Goal: Task Accomplishment & Management: Manage account settings

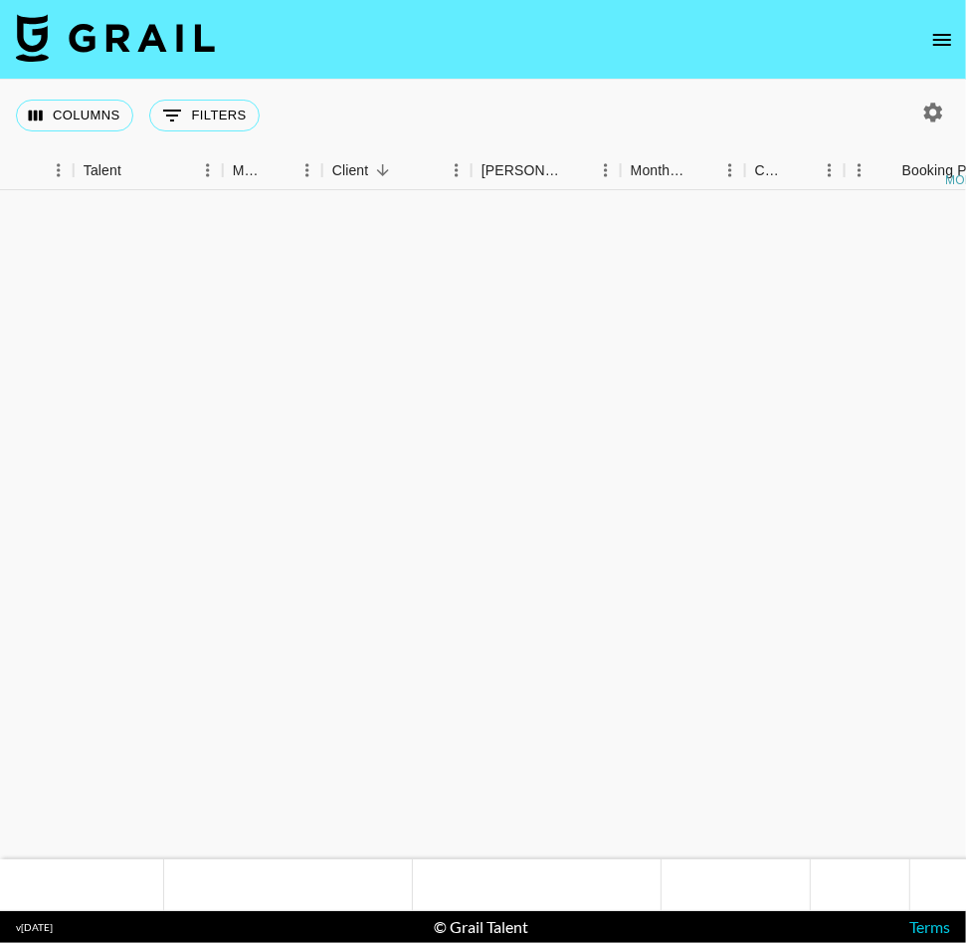
scroll to position [2076, 588]
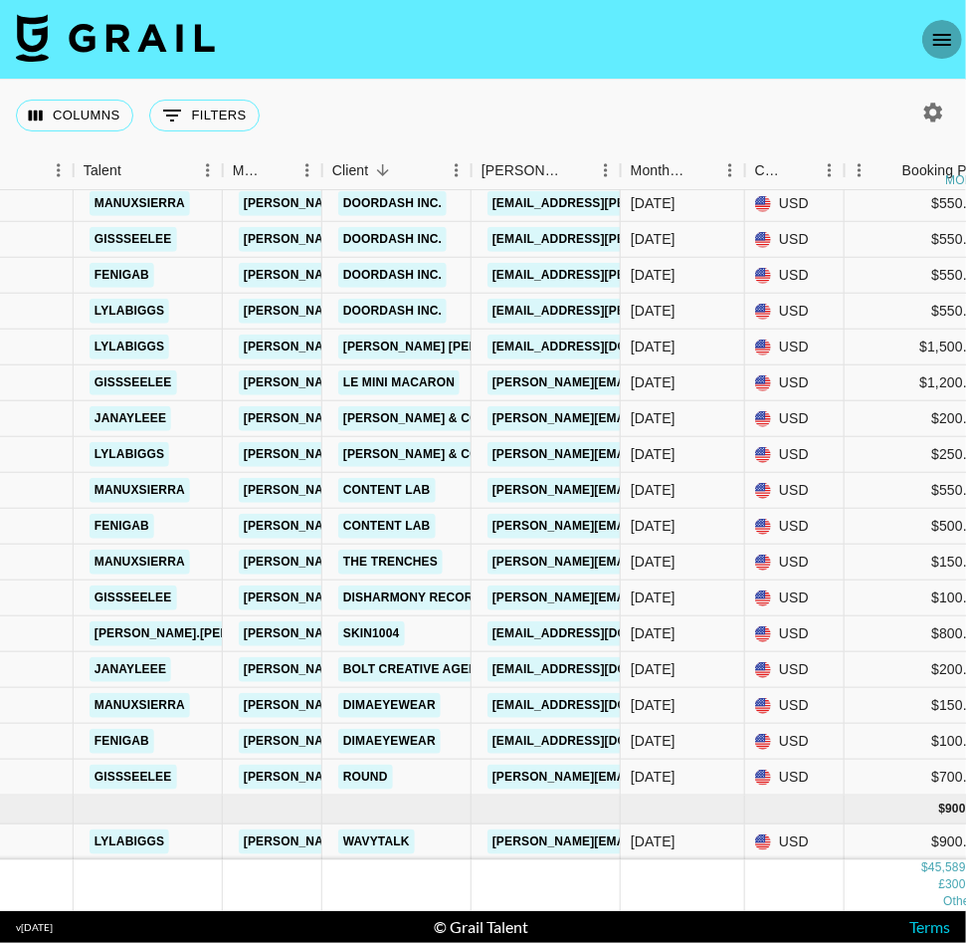
click at [941, 39] on icon "open drawer" at bounding box center [943, 40] width 18 height 12
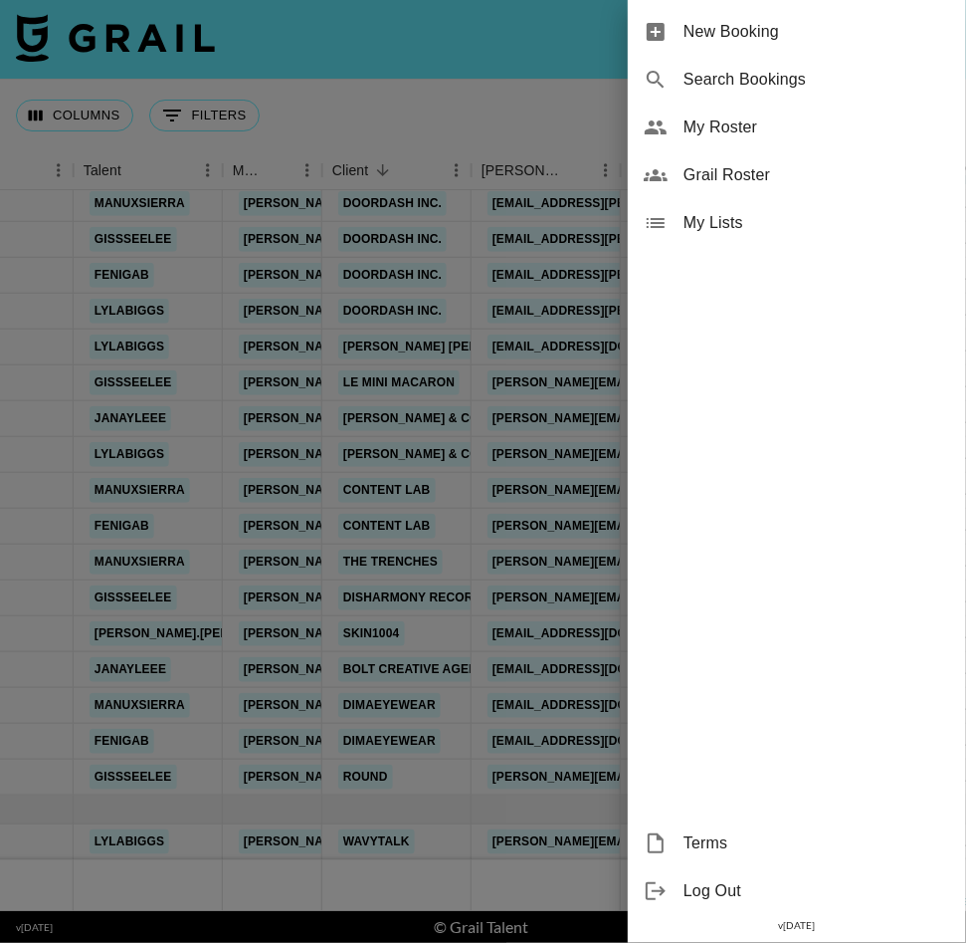
click at [563, 103] on div at bounding box center [483, 471] width 966 height 943
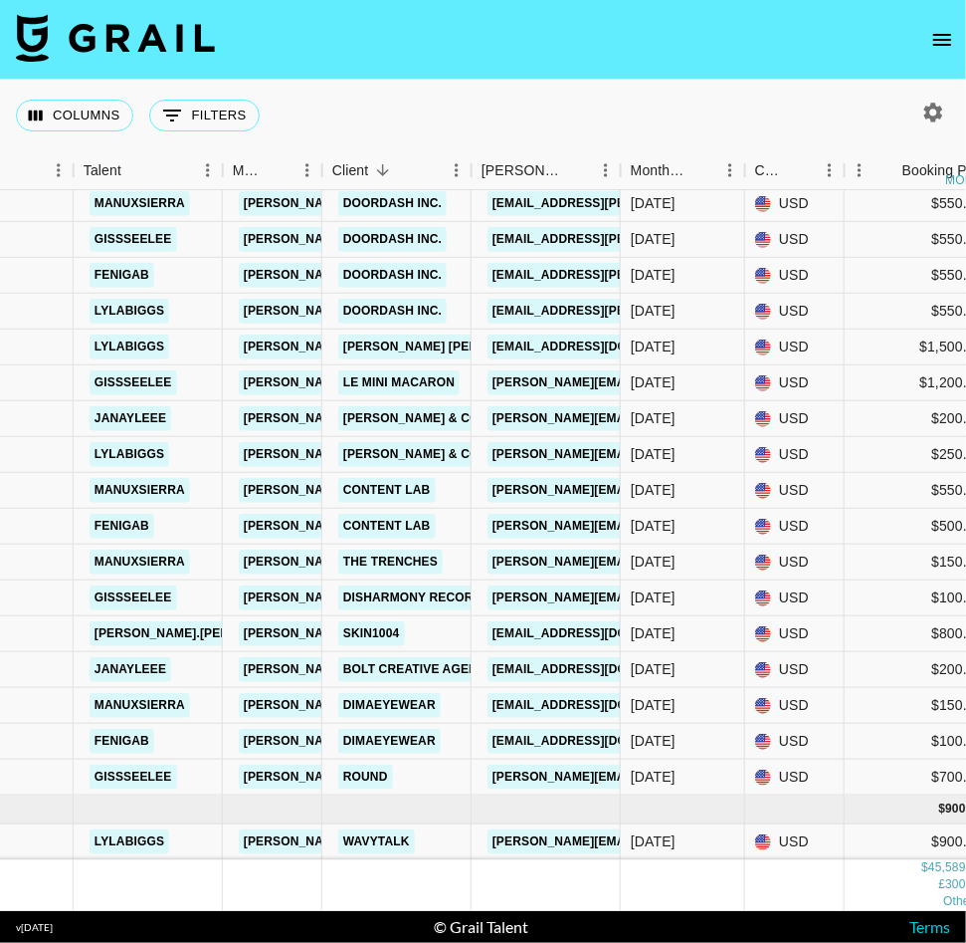
click at [929, 120] on icon "button" at bounding box center [934, 113] width 24 height 24
select select "[DATE]"
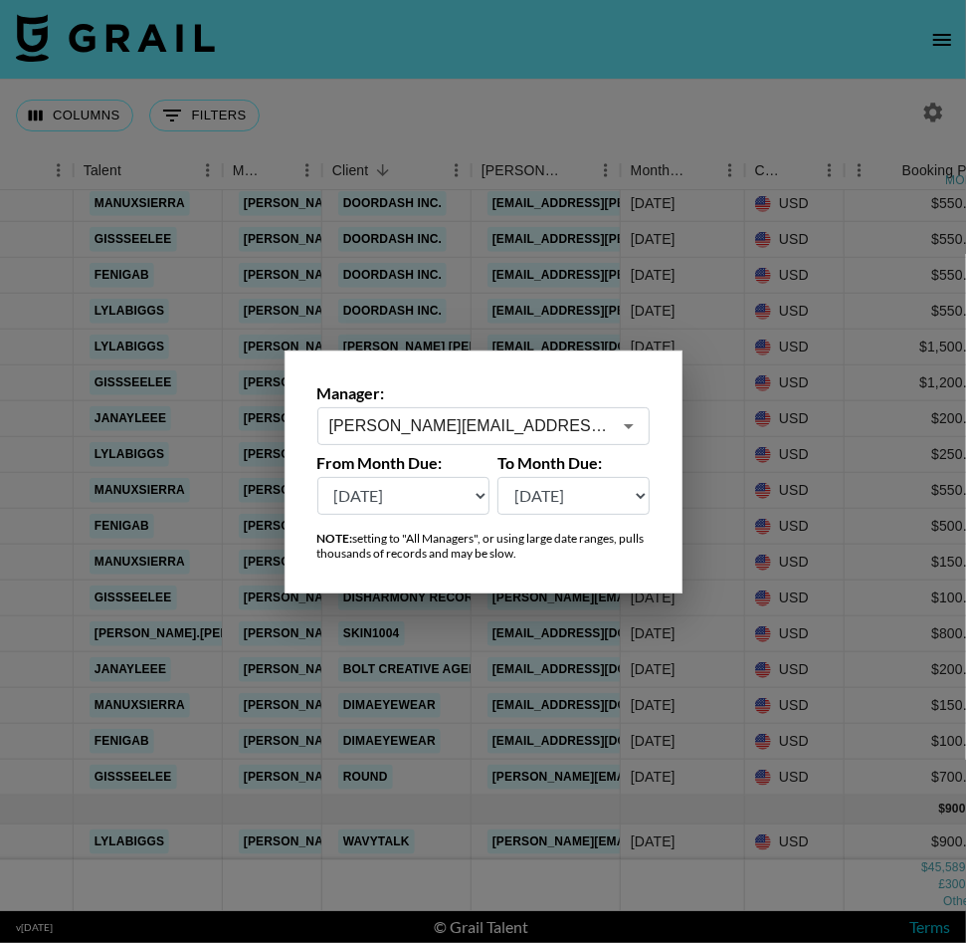
click at [551, 424] on input "[PERSON_NAME][EMAIL_ADDRESS][DOMAIN_NAME]" at bounding box center [470, 425] width 282 height 23
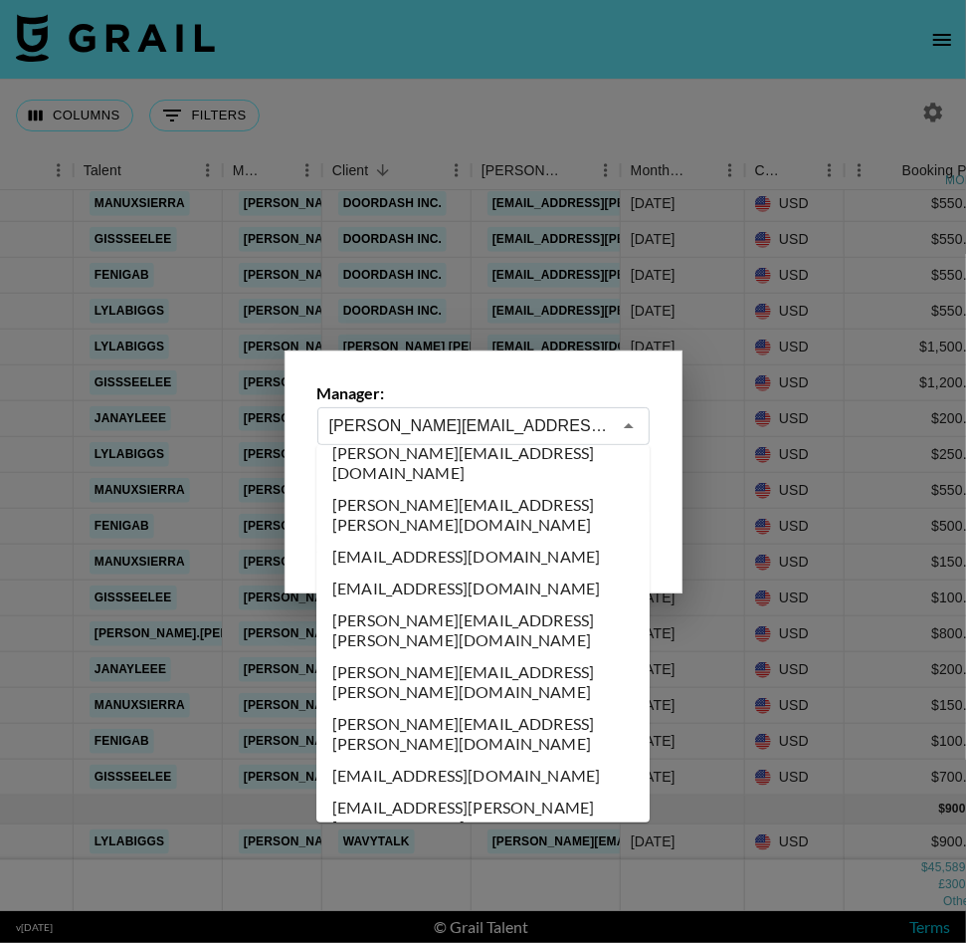
scroll to position [2046, 0]
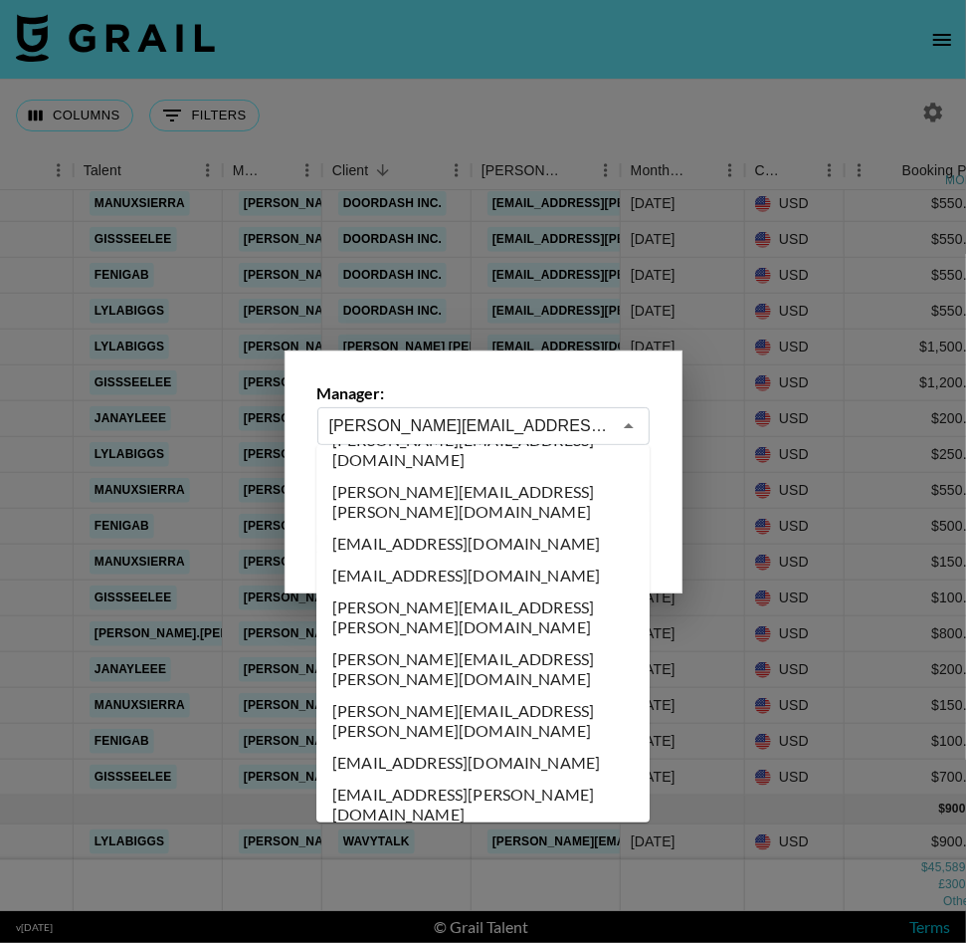
type input "chris@grail-talent.com"
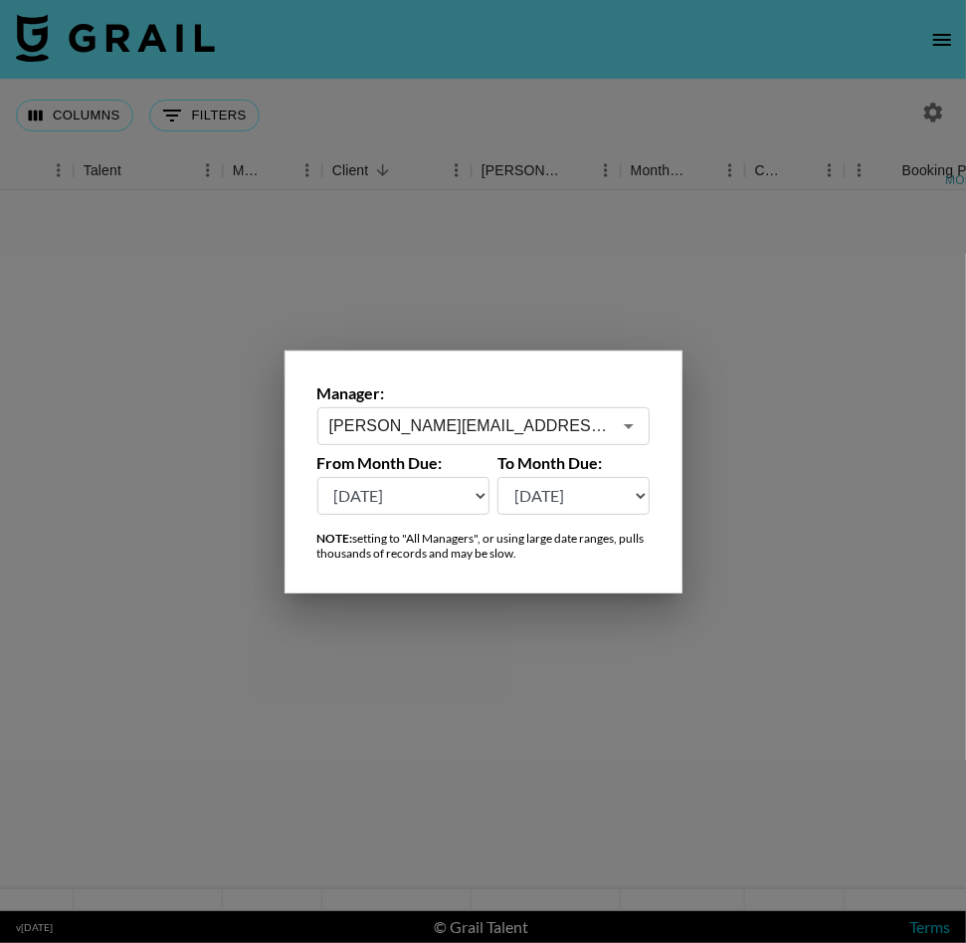
scroll to position [0, 588]
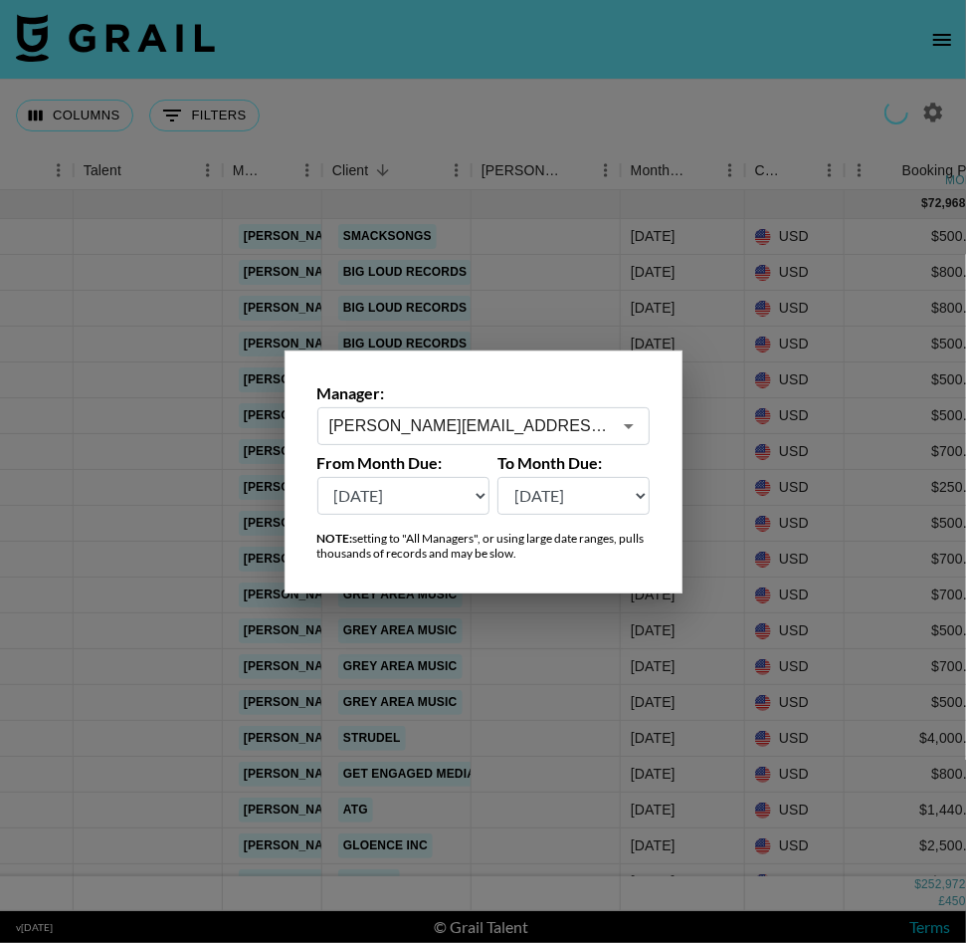
click at [438, 775] on div at bounding box center [483, 471] width 966 height 943
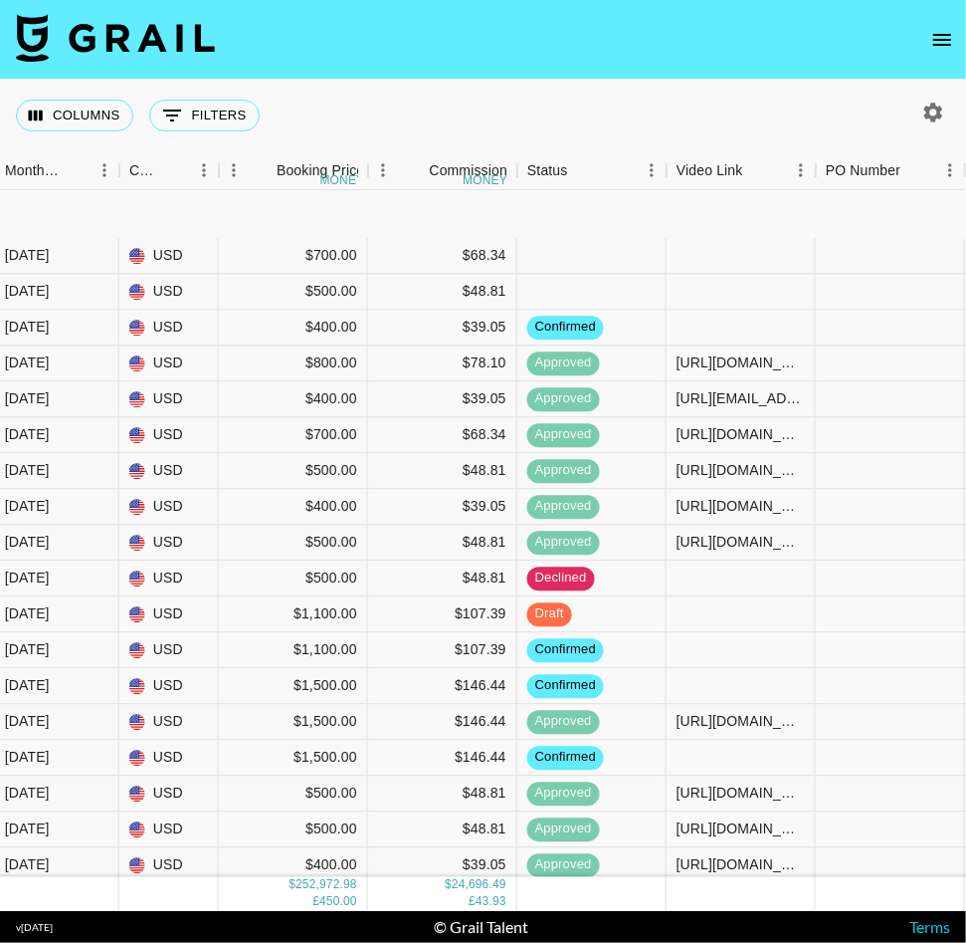
scroll to position [13944, 1214]
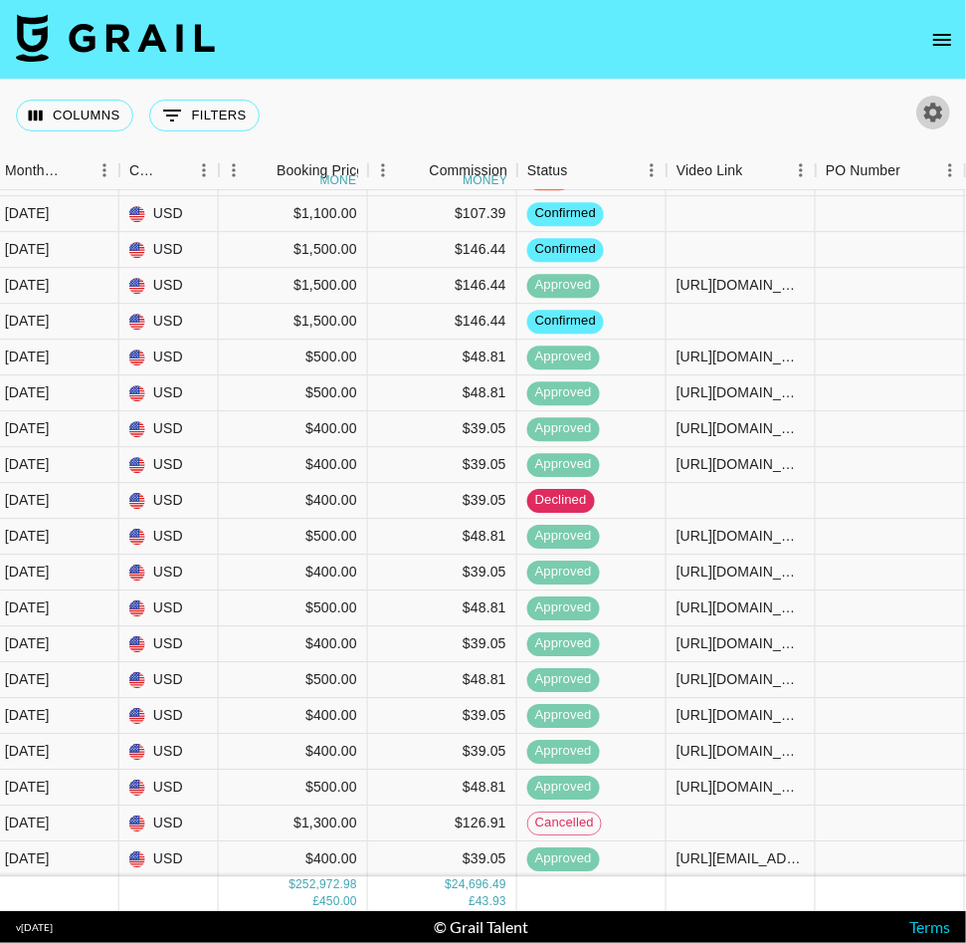
click at [931, 119] on icon "button" at bounding box center [934, 113] width 24 height 24
select select "[DATE]"
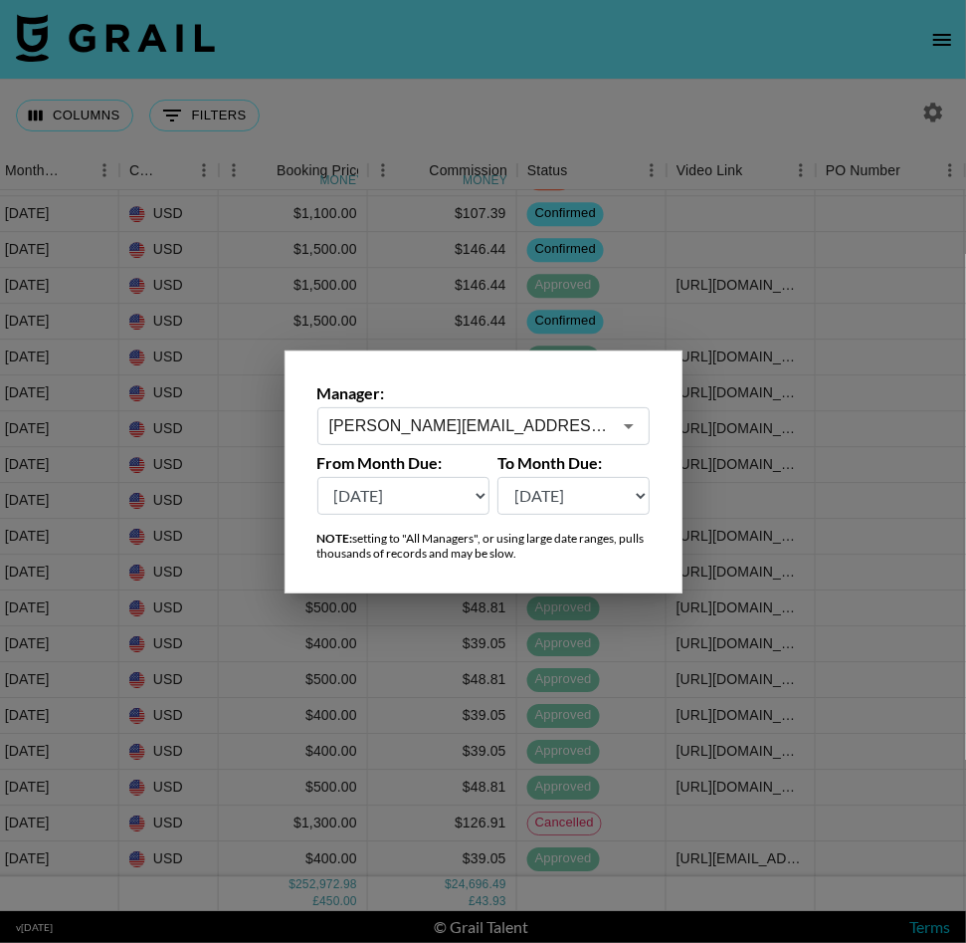
click at [533, 411] on div "chris@grail-talent.com ​" at bounding box center [483, 426] width 332 height 38
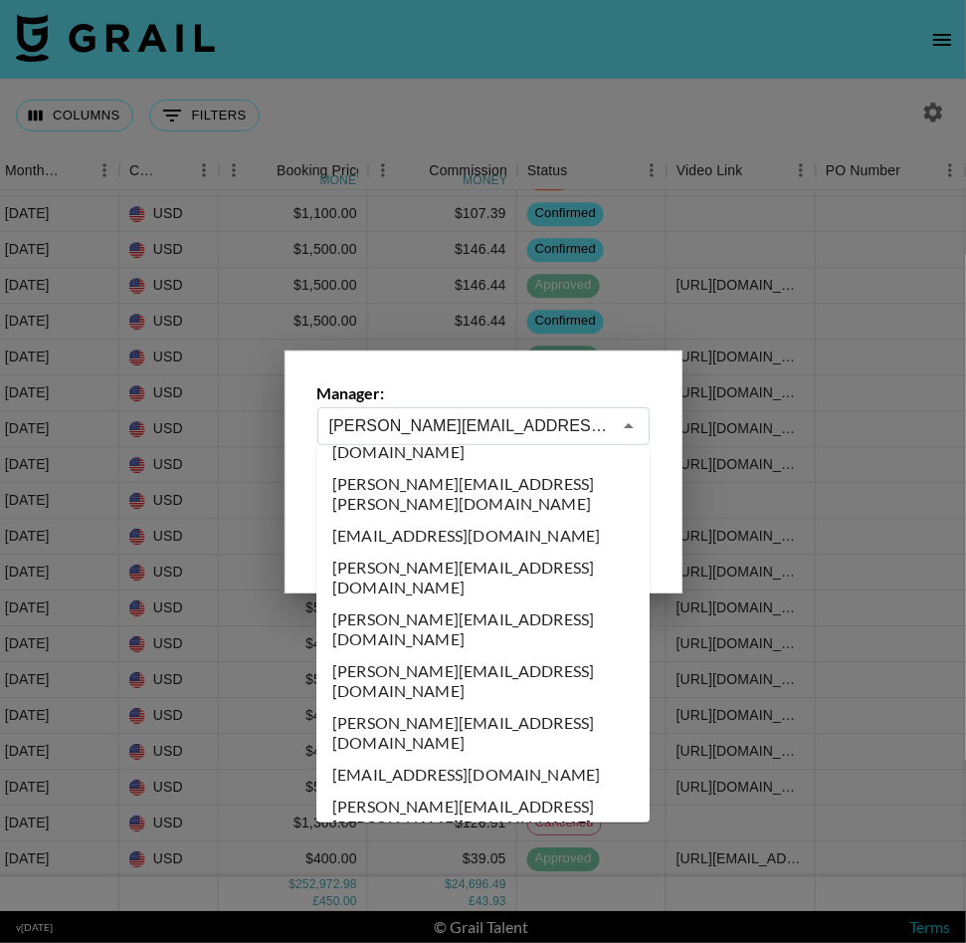
scroll to position [7738, 0]
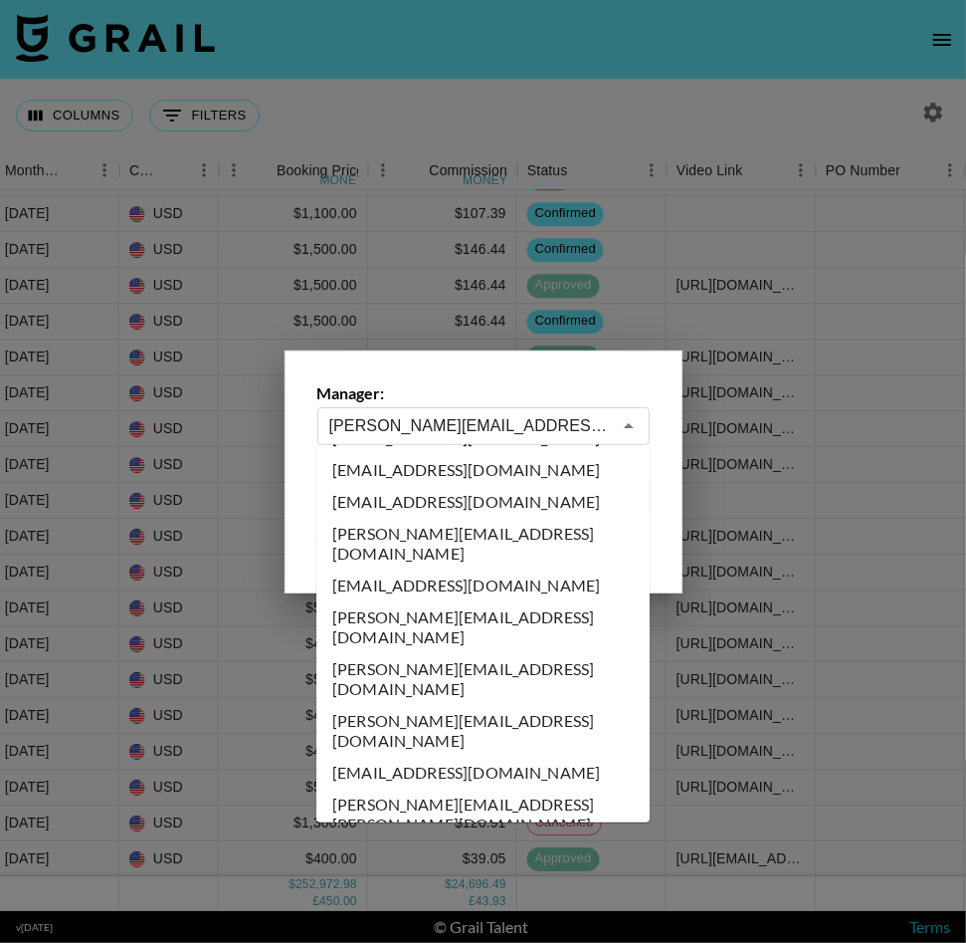
type input "max@grail-talent.com"
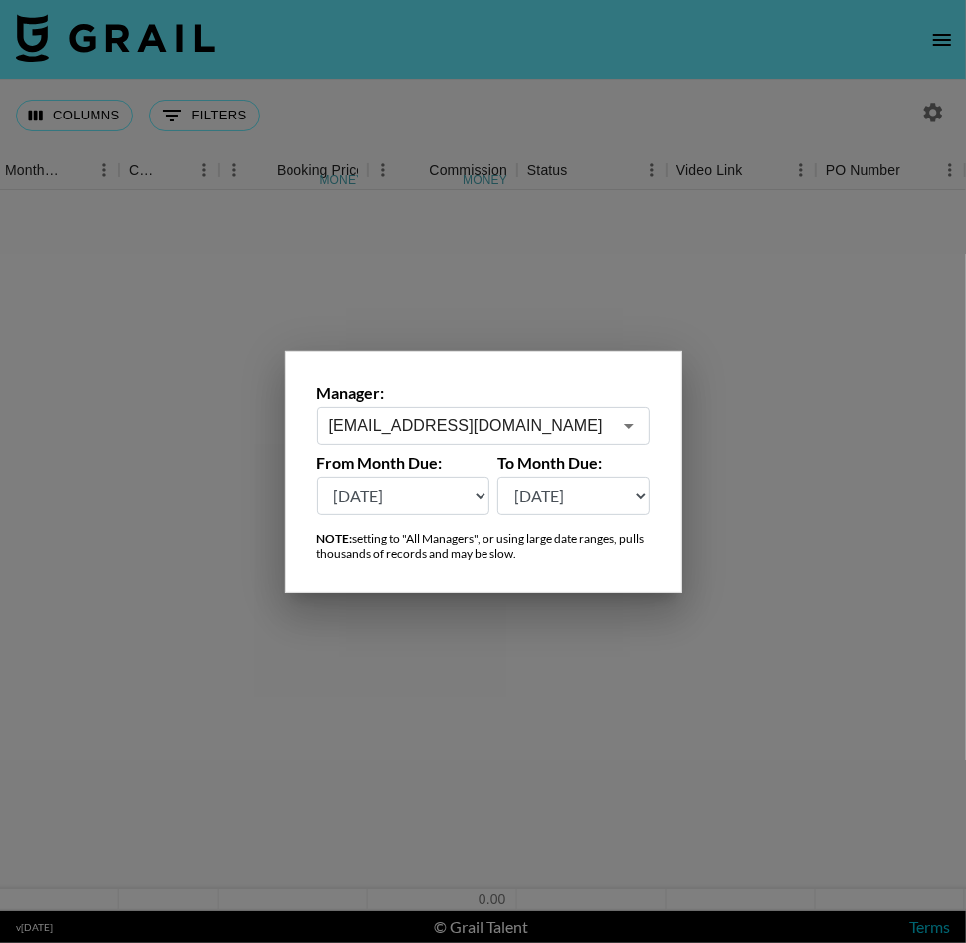
scroll to position [0, 1214]
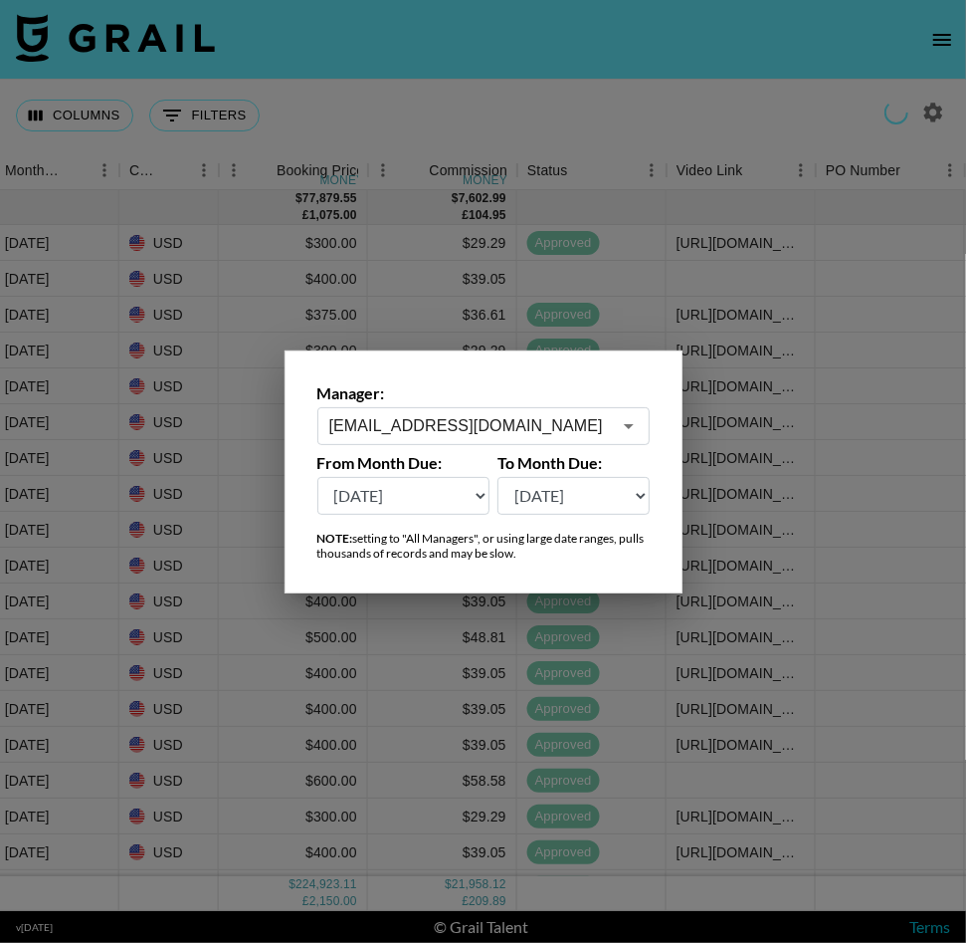
click at [455, 658] on div at bounding box center [483, 471] width 966 height 943
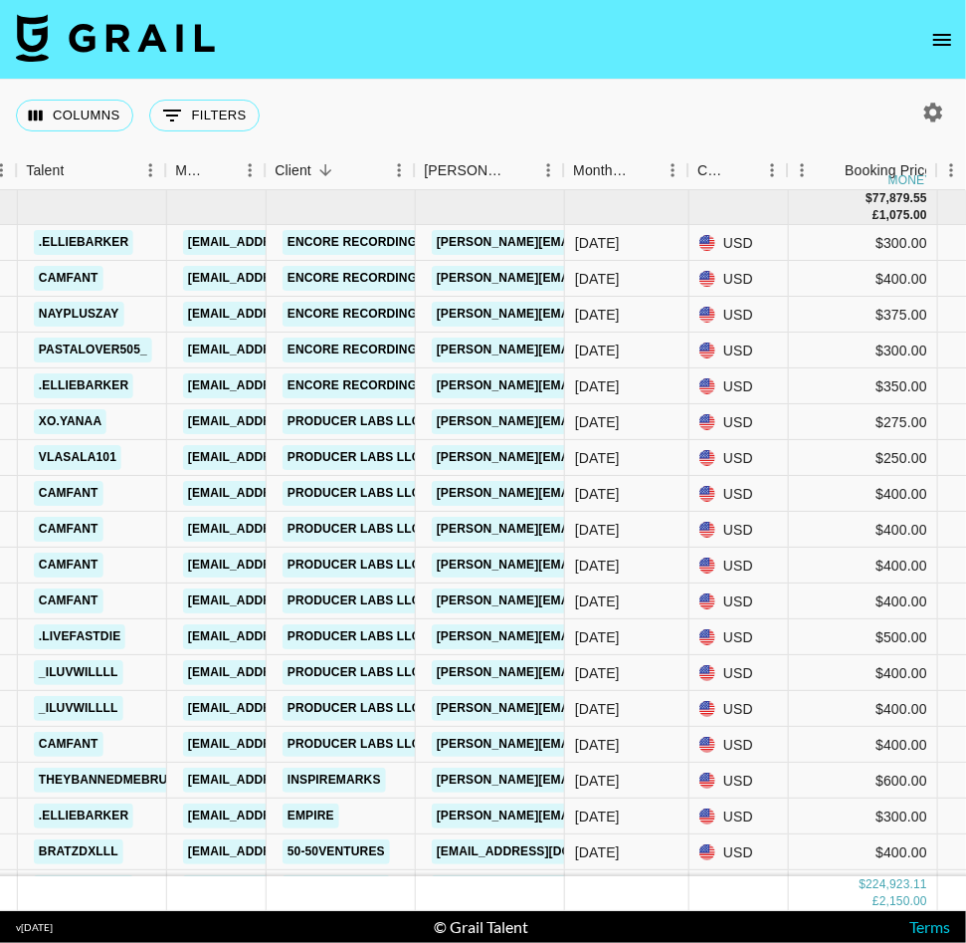
scroll to position [0, 645]
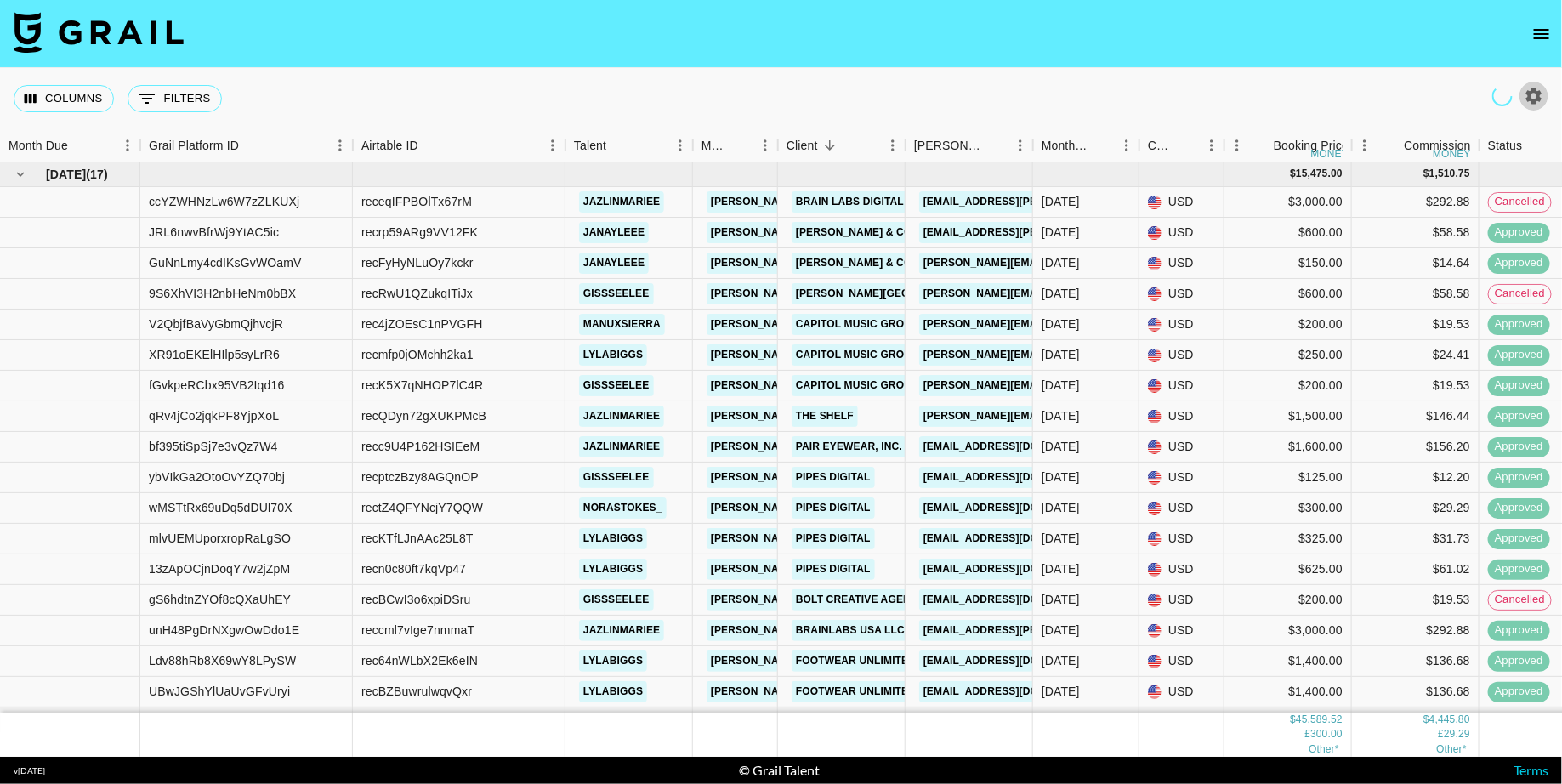
click at [1526, 102] on icon "button" at bounding box center [1534, 97] width 21 height 20
select select "[DATE]"
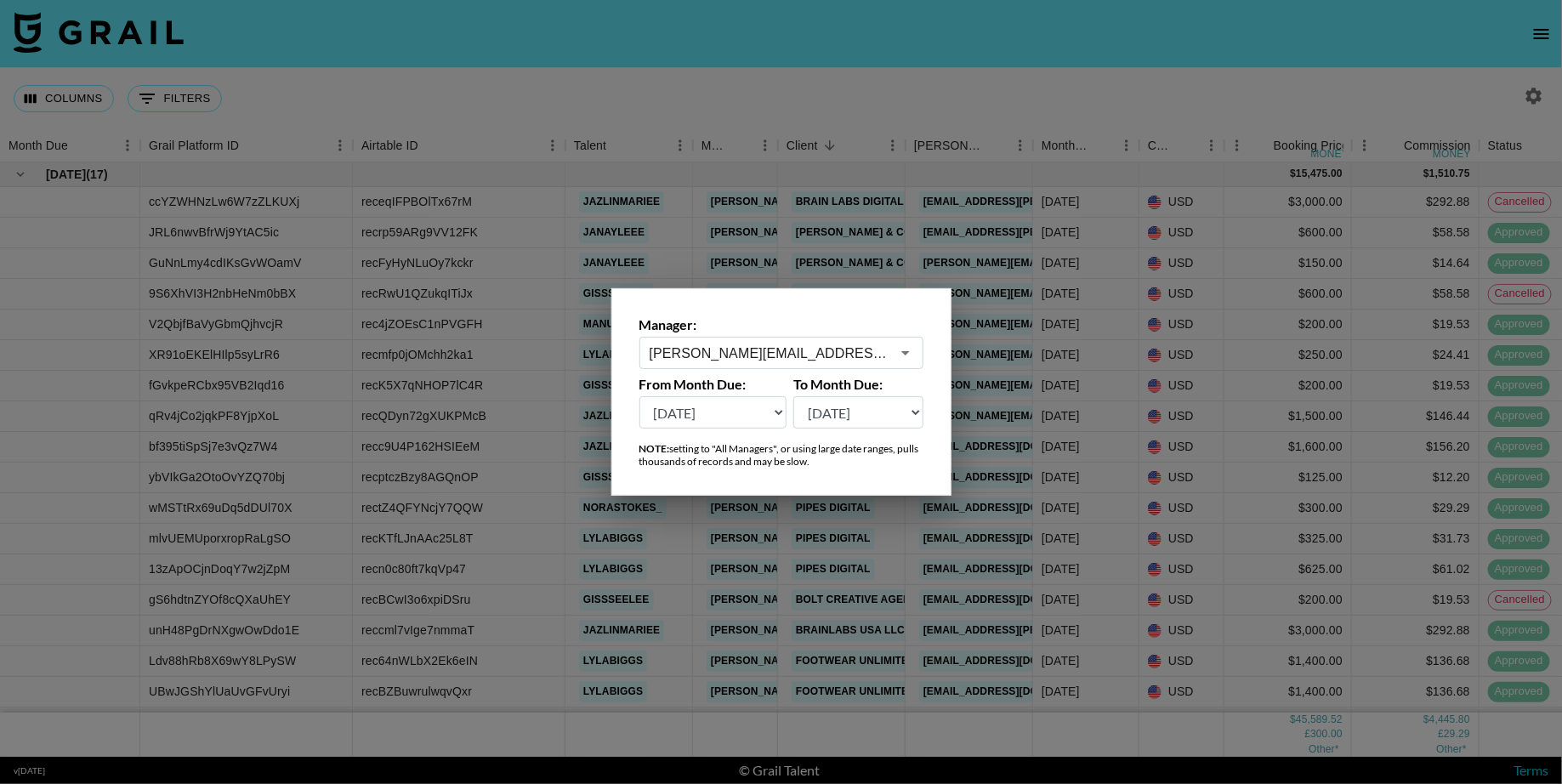
click at [890, 353] on input "[PERSON_NAME][EMAIL_ADDRESS][DOMAIN_NAME]" at bounding box center [770, 353] width 241 height 20
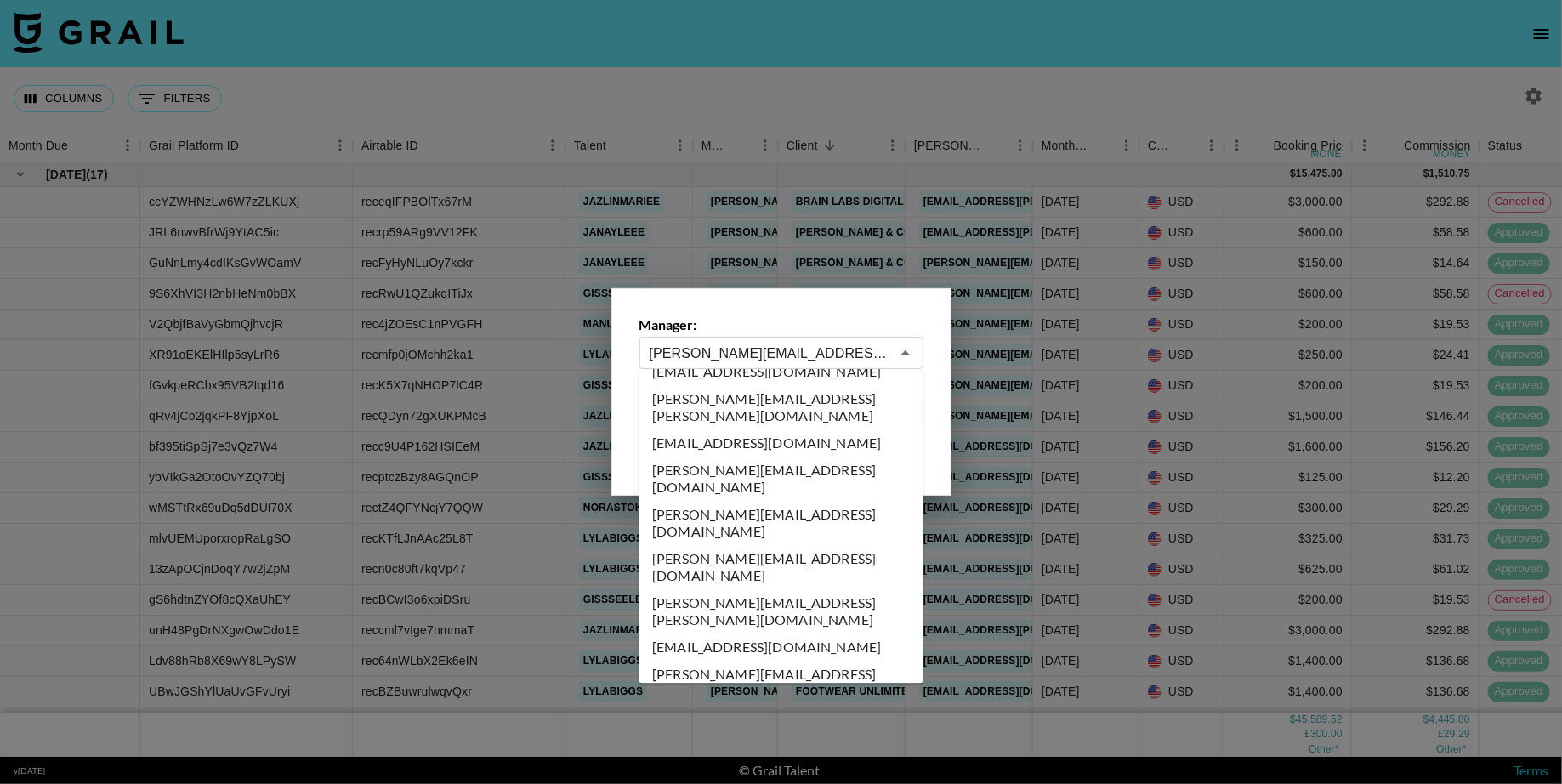
scroll to position [7429, 0]
type input "[EMAIL_ADDRESS][DOMAIN_NAME]"
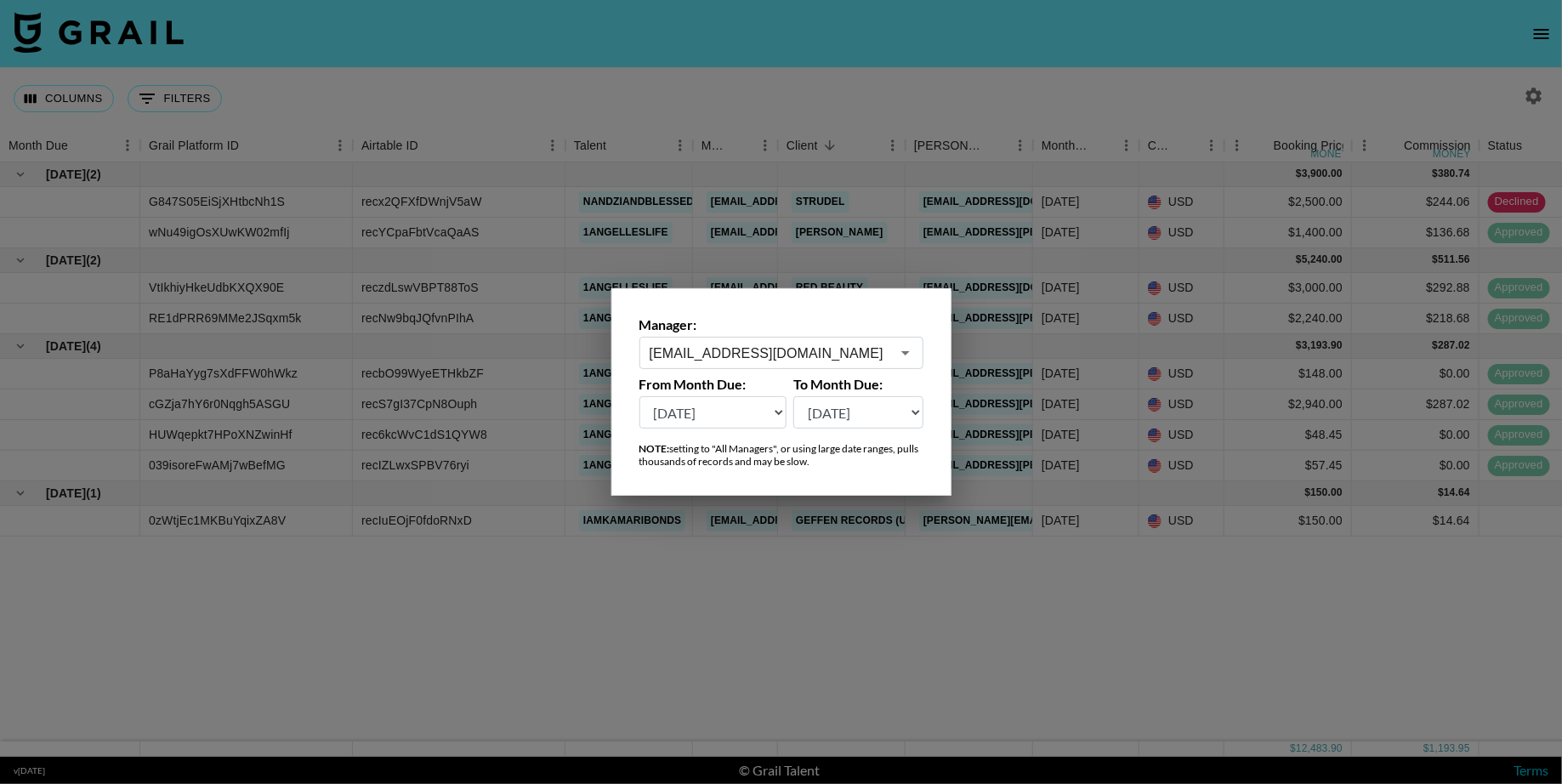
click at [976, 238] on div at bounding box center [781, 392] width 1562 height 784
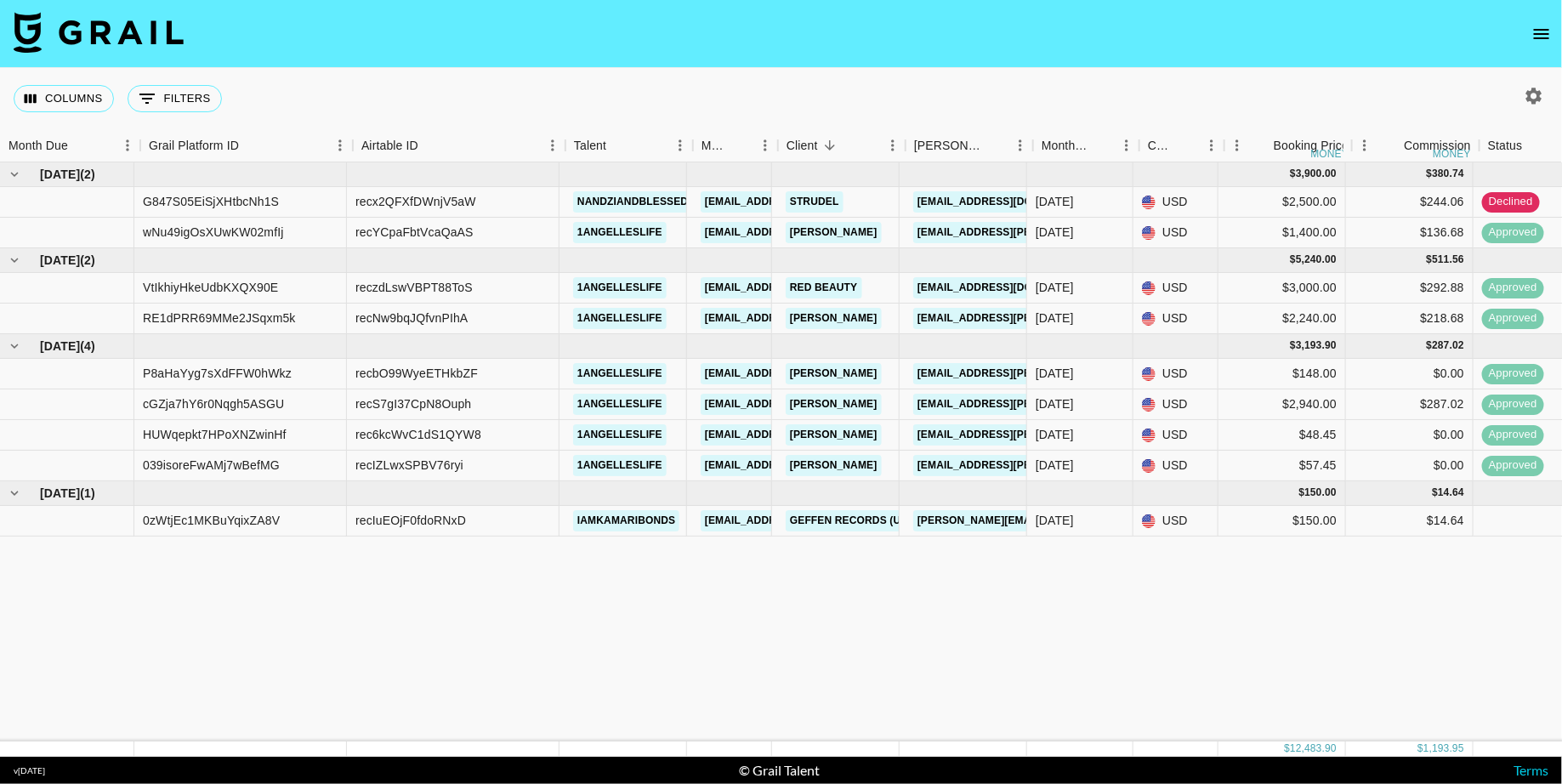
scroll to position [0, 0]
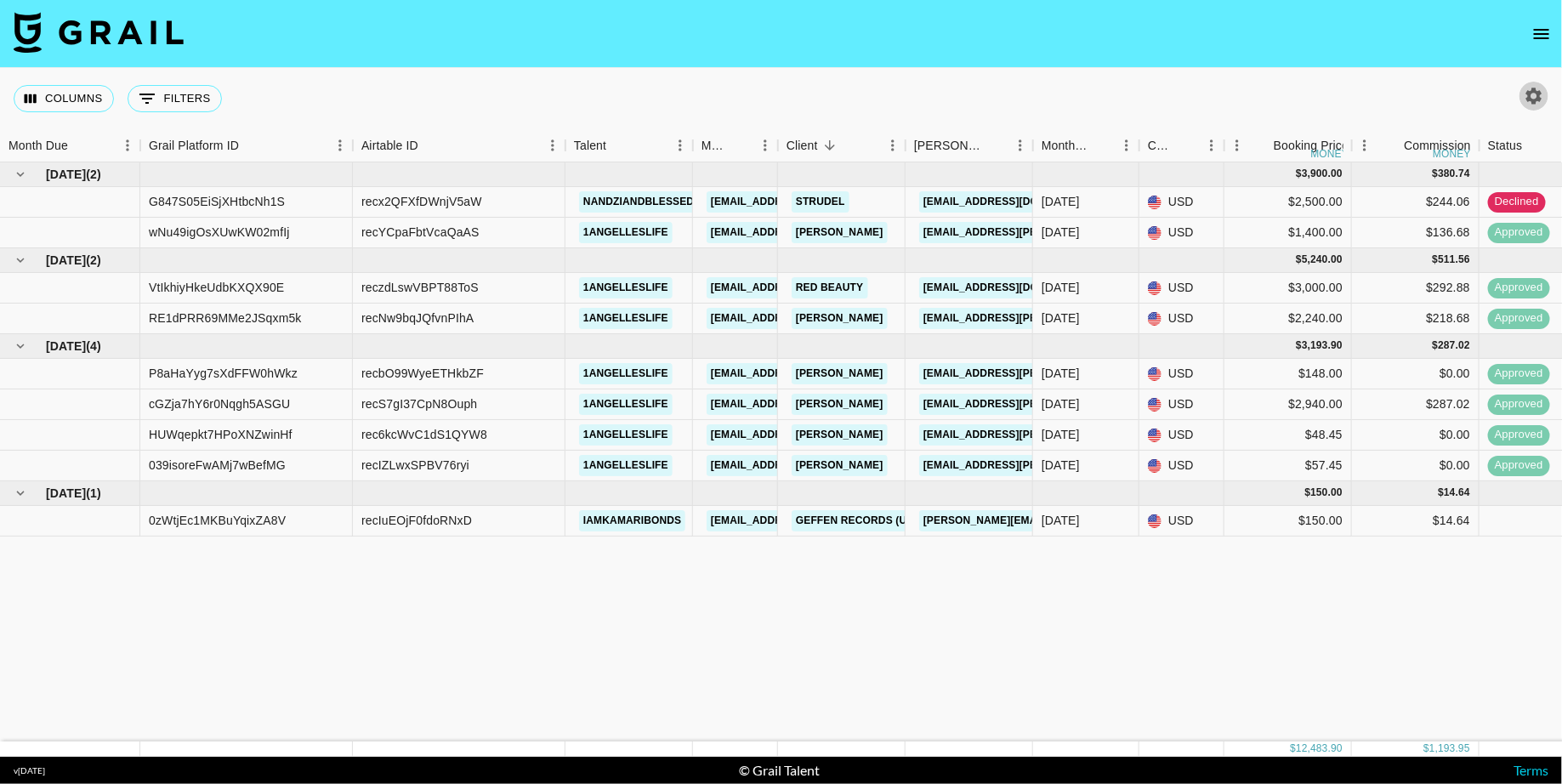
click at [1542, 95] on icon "button" at bounding box center [1534, 97] width 21 height 20
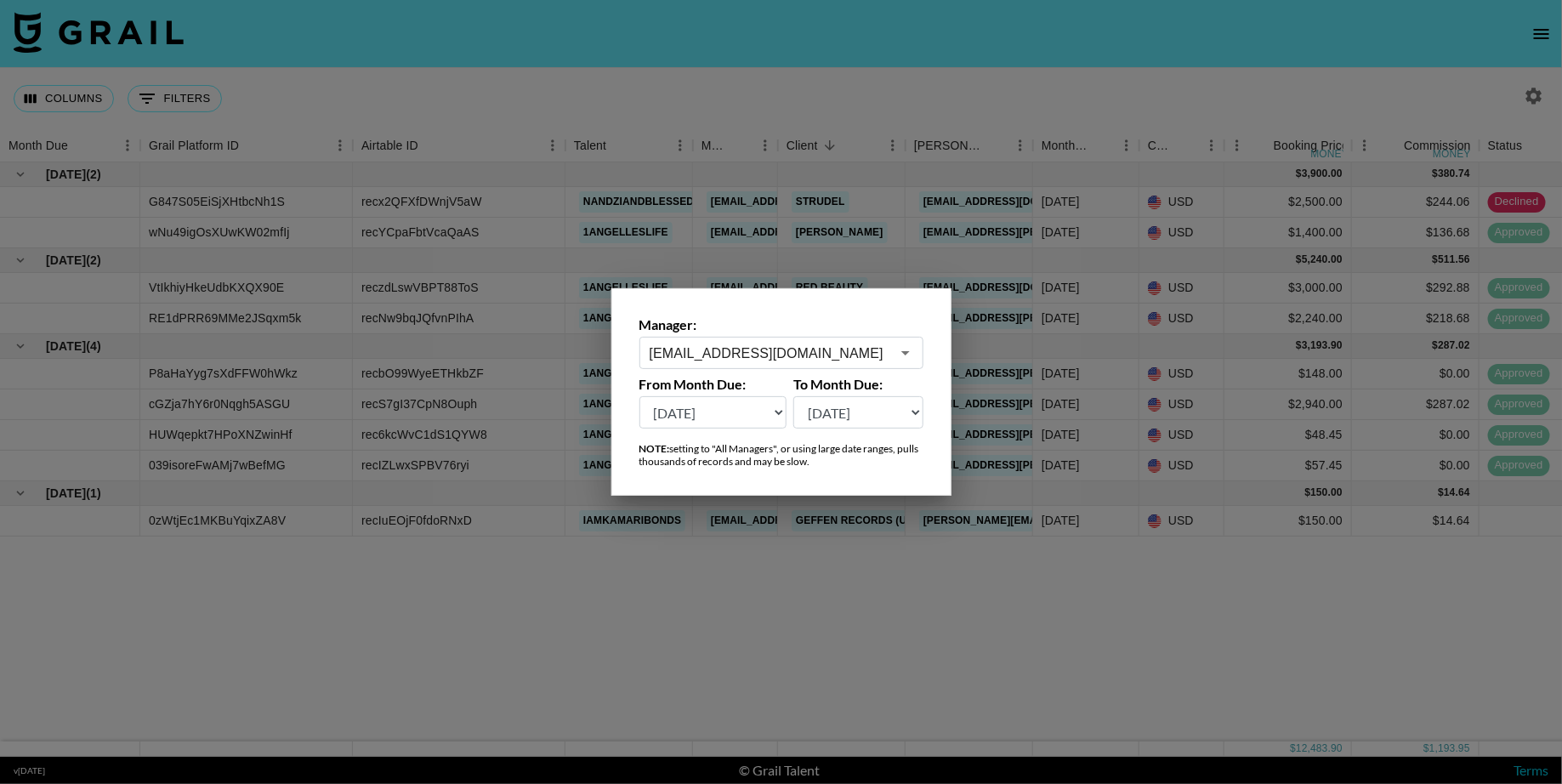
click at [776, 412] on select "Aug '26 Jul '26 Jun '26 May '26 Apr '26 Mar '26 Feb '26 Jan '26 Dec '25 Nov '25…" at bounding box center [713, 412] width 148 height 32
select select "[DATE]"
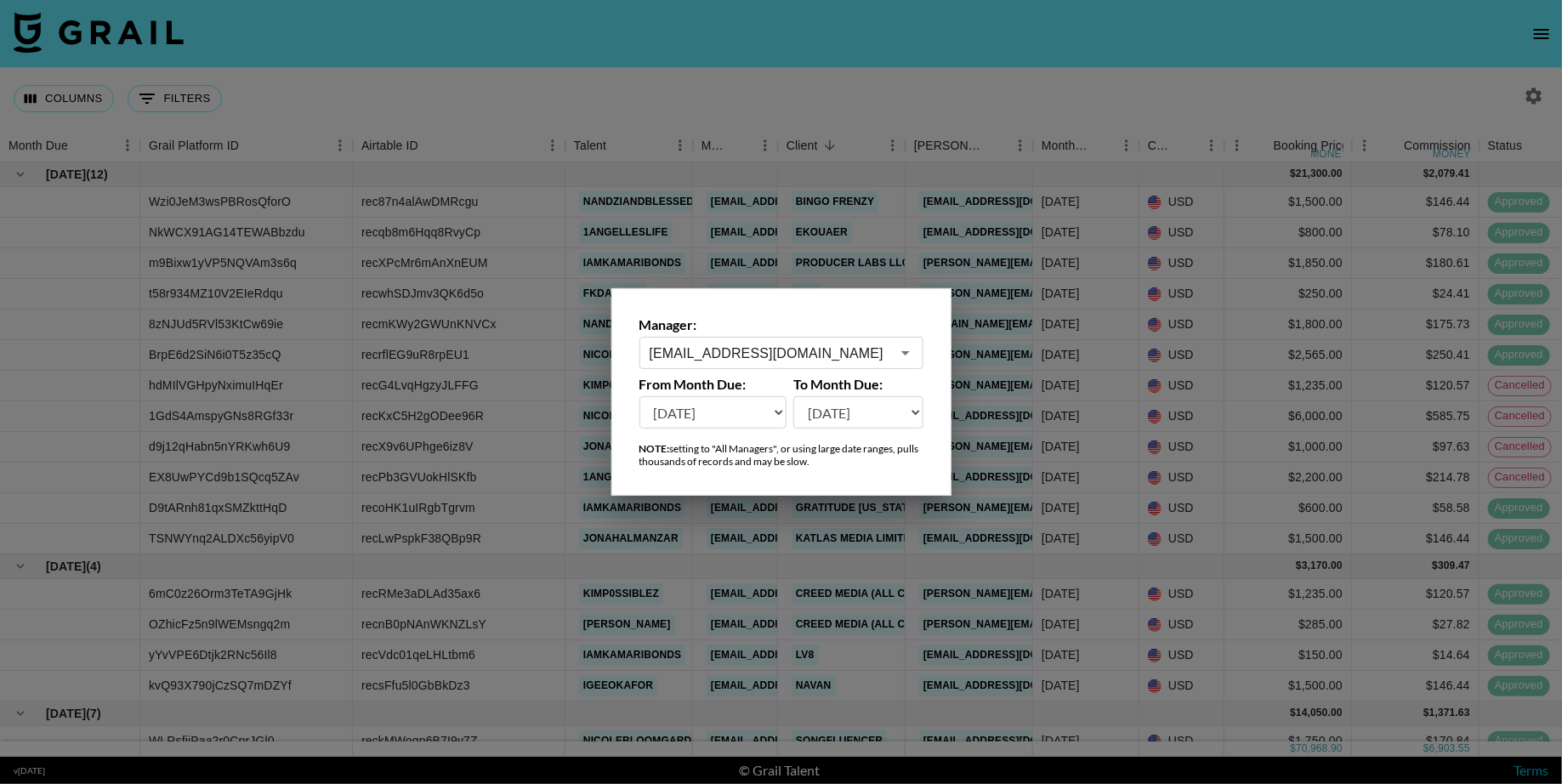
click at [733, 616] on div at bounding box center [781, 392] width 1562 height 784
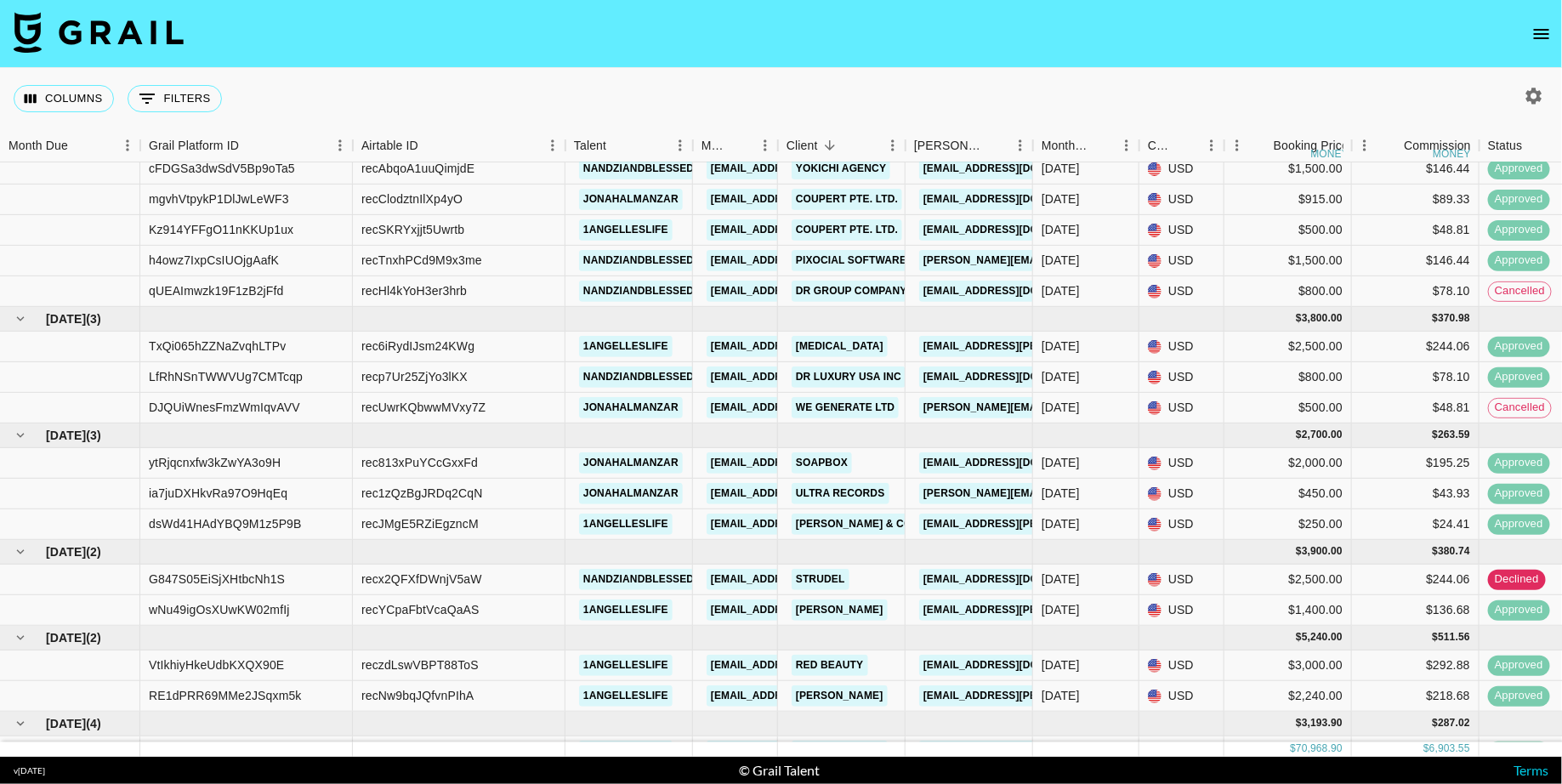
scroll to position [1297, 0]
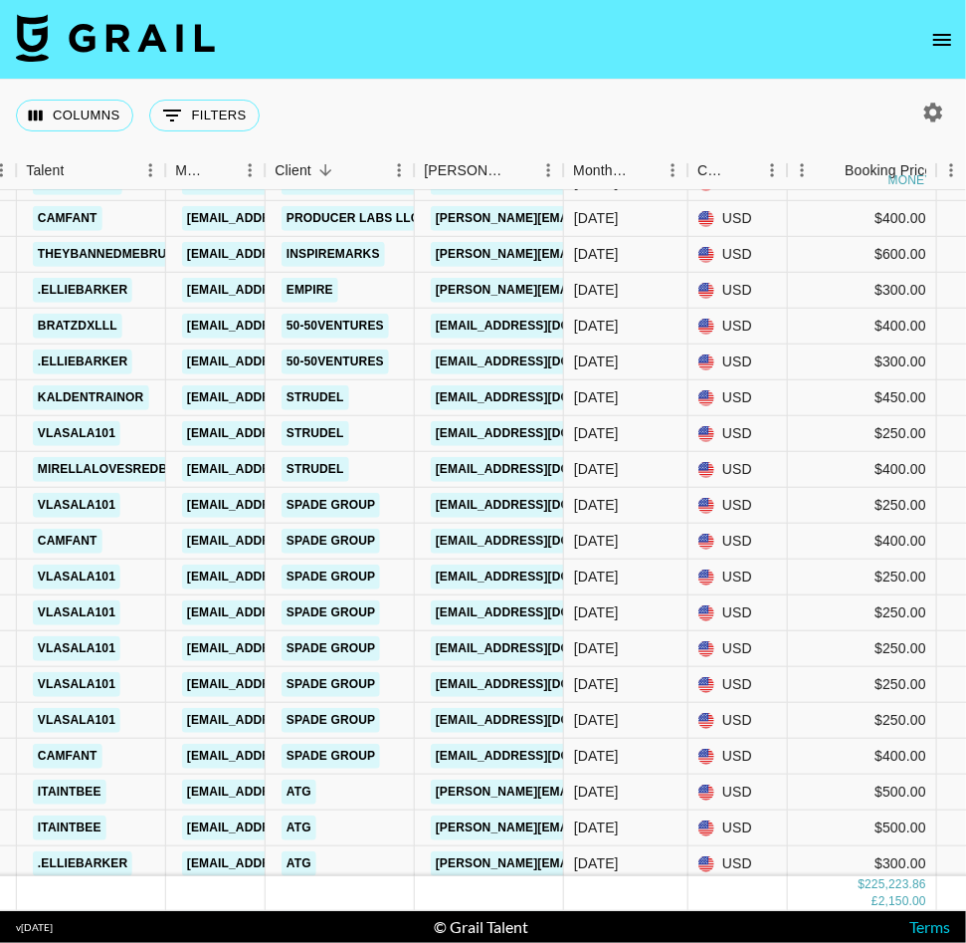
scroll to position [15, 645]
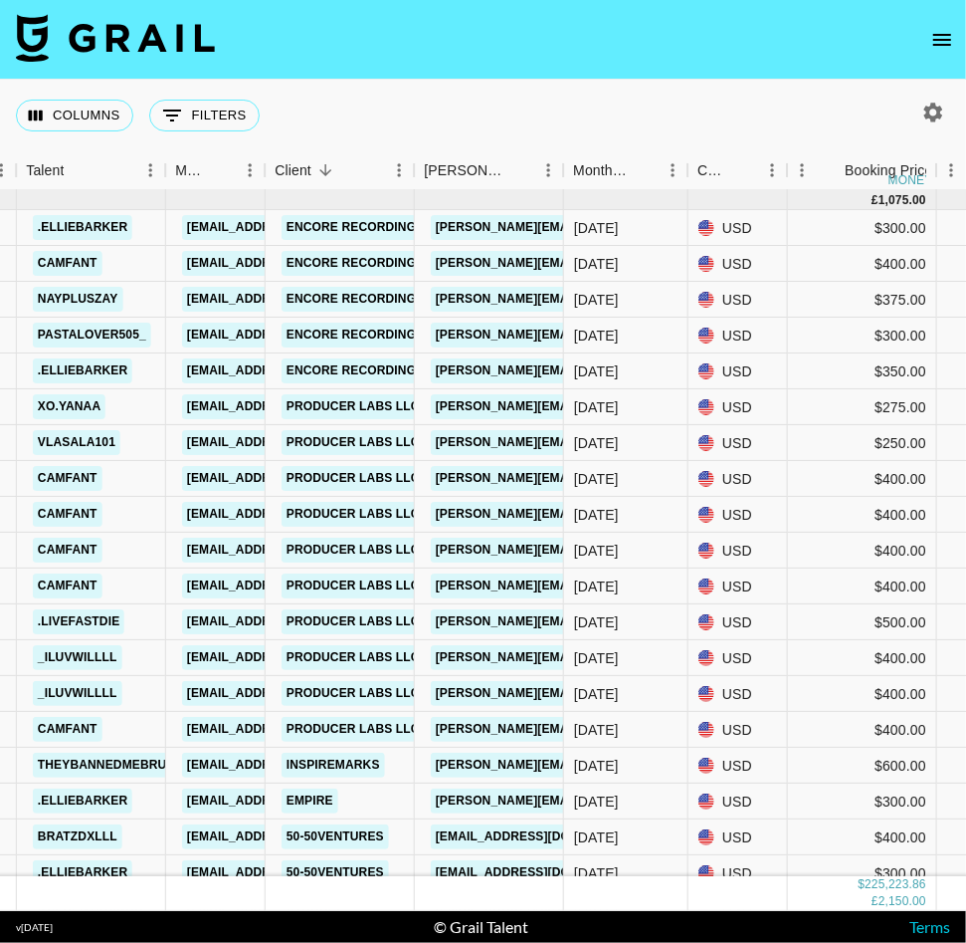
click at [936, 105] on icon "button" at bounding box center [934, 113] width 24 height 24
select select "[DATE]"
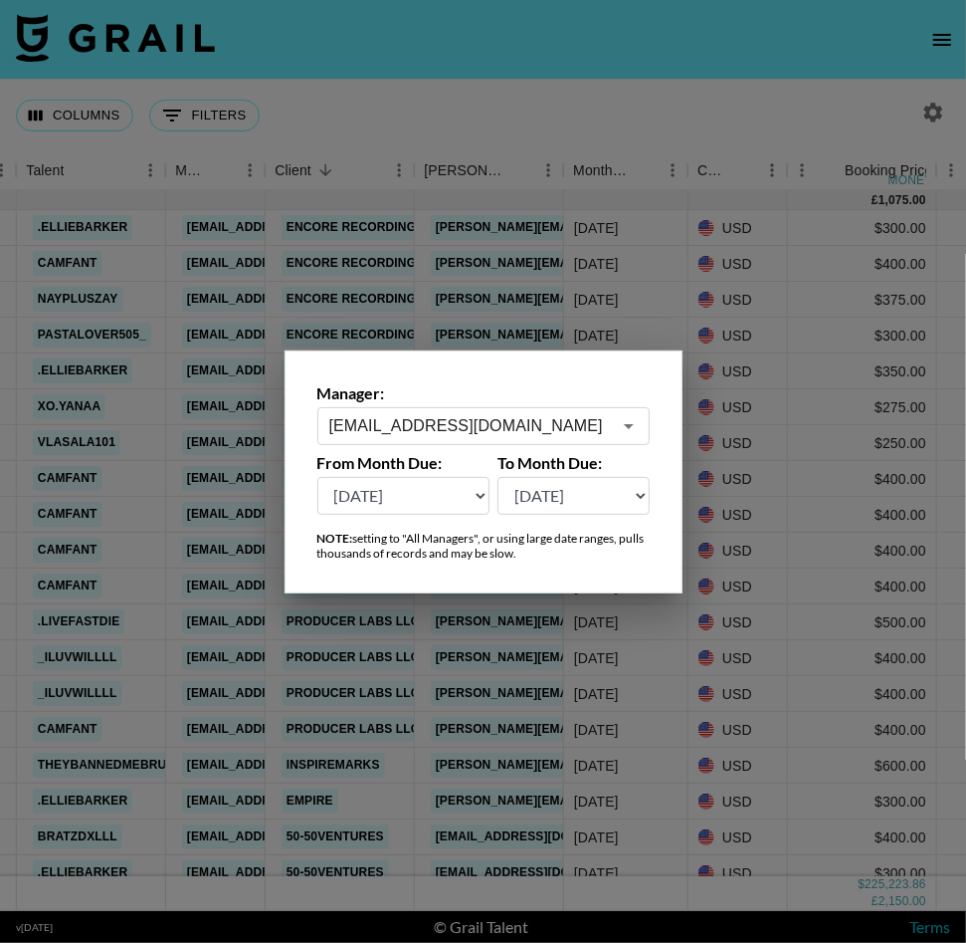
click at [925, 113] on div at bounding box center [483, 471] width 966 height 943
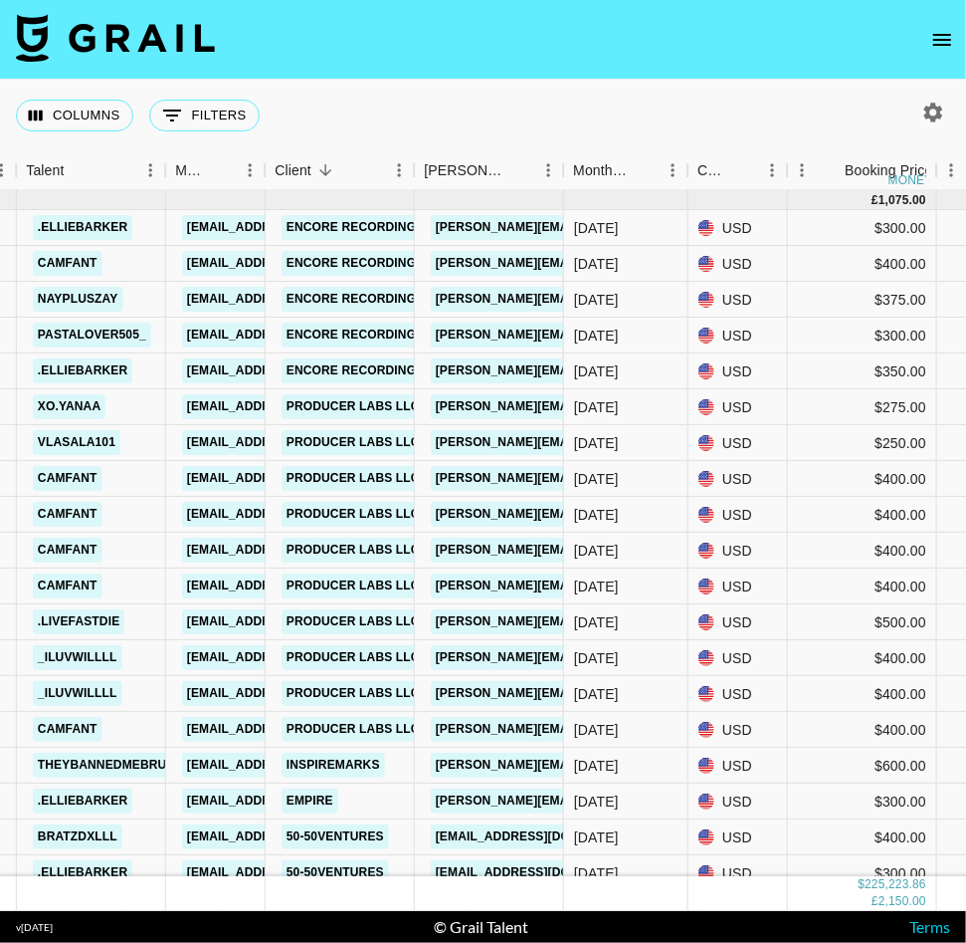
click at [932, 116] on icon "button" at bounding box center [934, 112] width 19 height 19
select select "[DATE]"
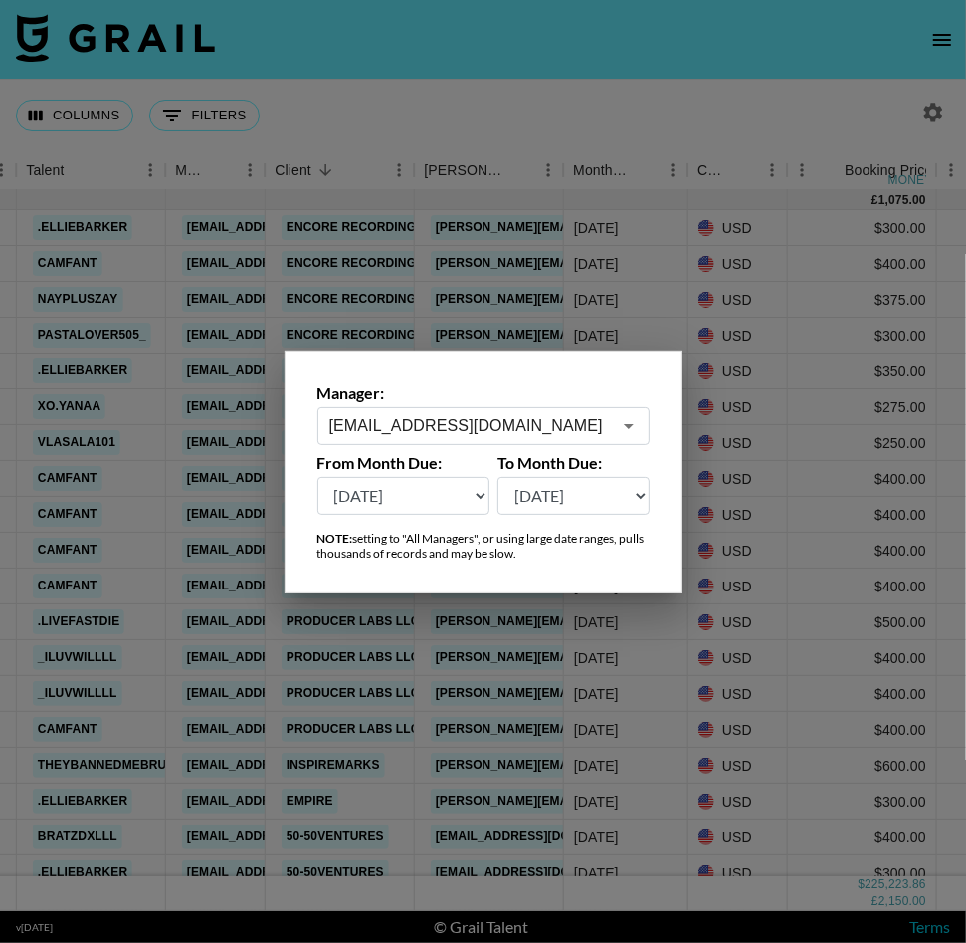
click at [515, 417] on input "[EMAIL_ADDRESS][DOMAIN_NAME]" at bounding box center [470, 425] width 282 height 23
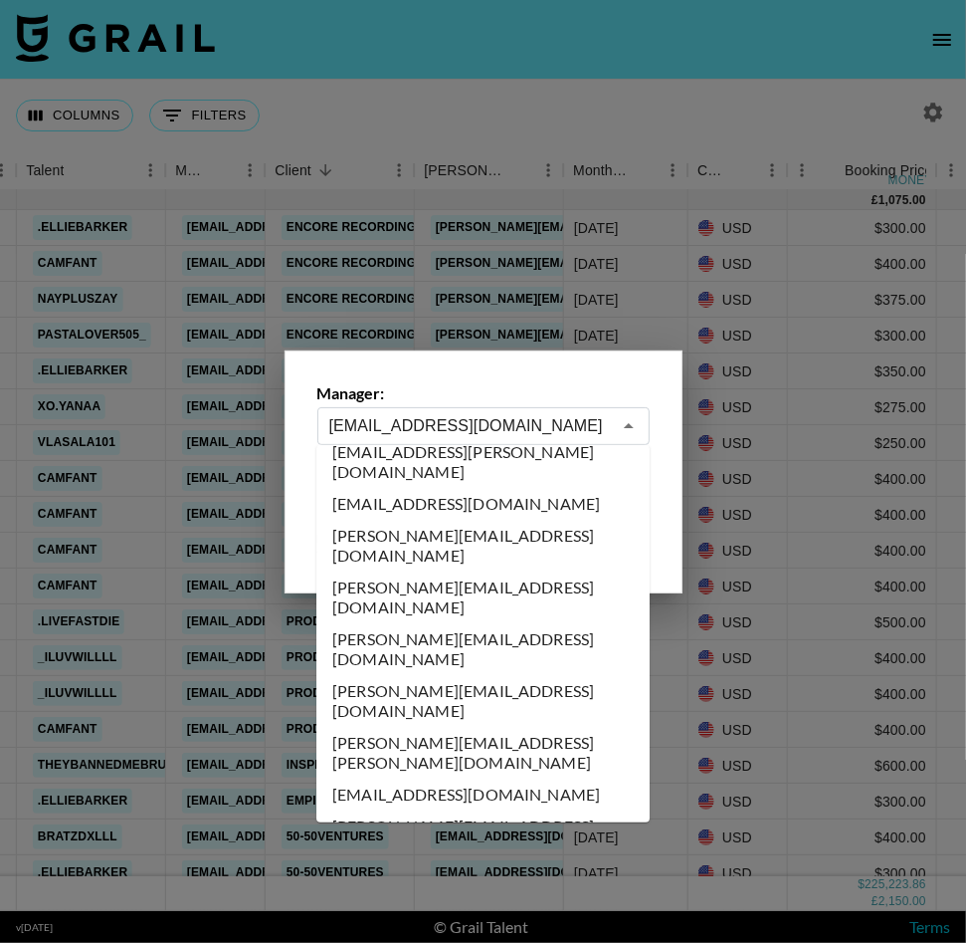
scroll to position [418, 0]
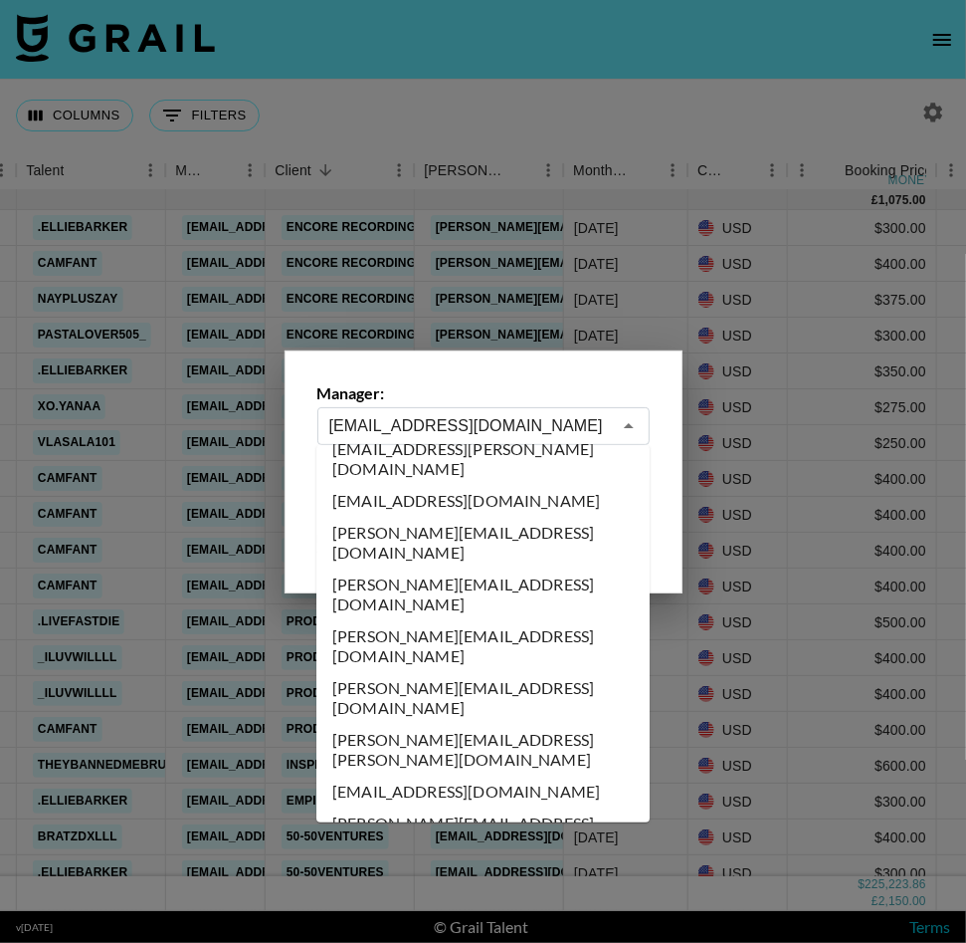
click at [439, 620] on li "[PERSON_NAME][EMAIL_ADDRESS][DOMAIN_NAME]" at bounding box center [482, 646] width 333 height 52
type input "[PERSON_NAME][EMAIL_ADDRESS][DOMAIN_NAME]"
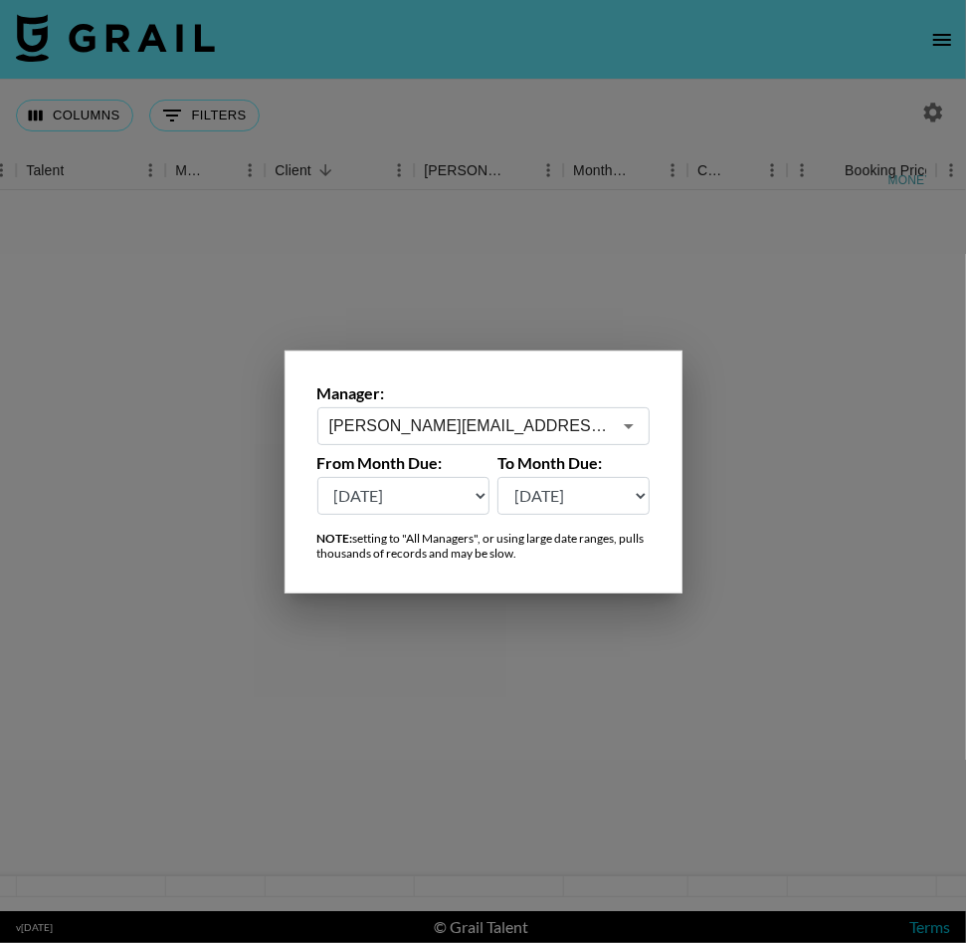
scroll to position [0, 645]
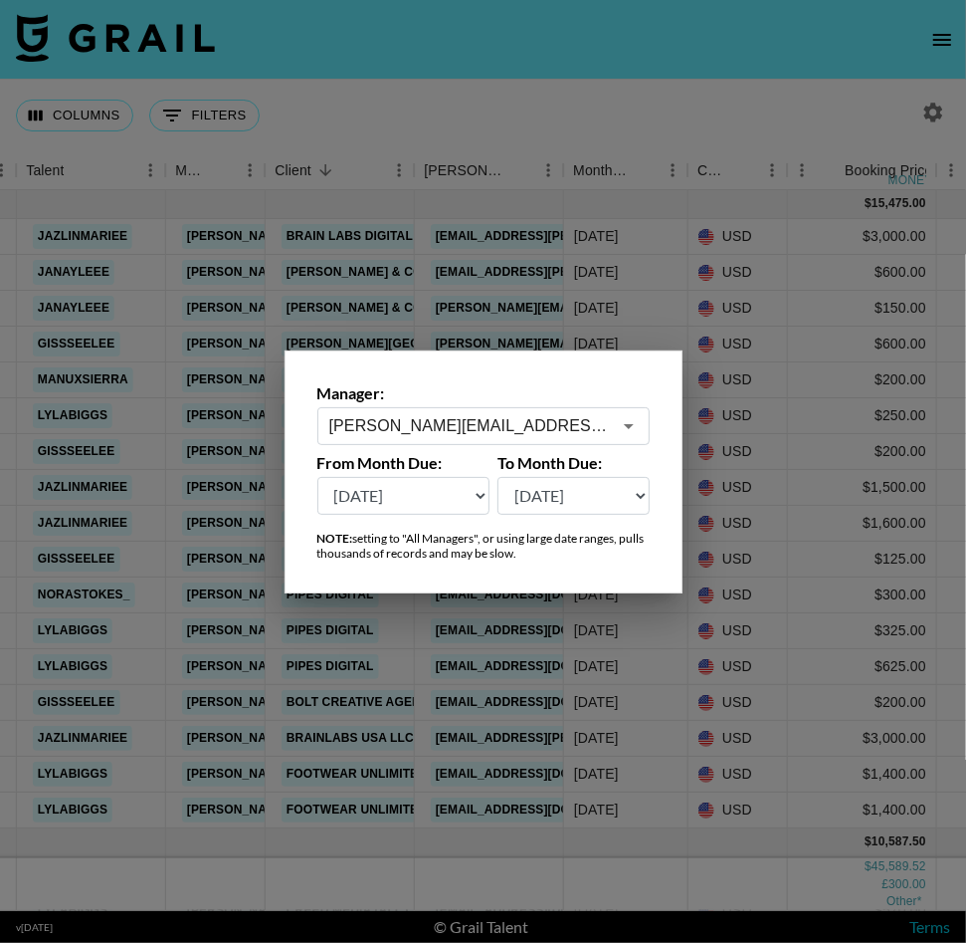
click at [210, 509] on div at bounding box center [483, 471] width 966 height 943
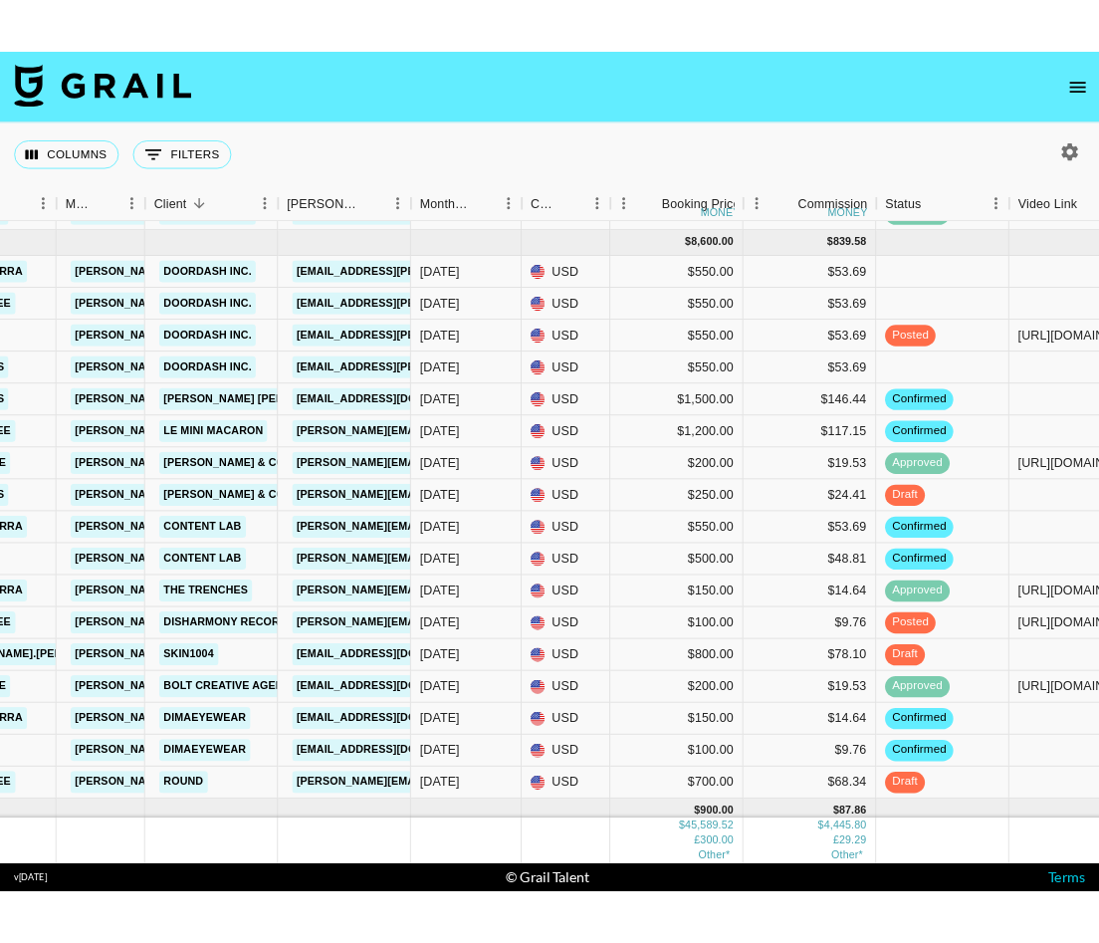
scroll to position [2076, 747]
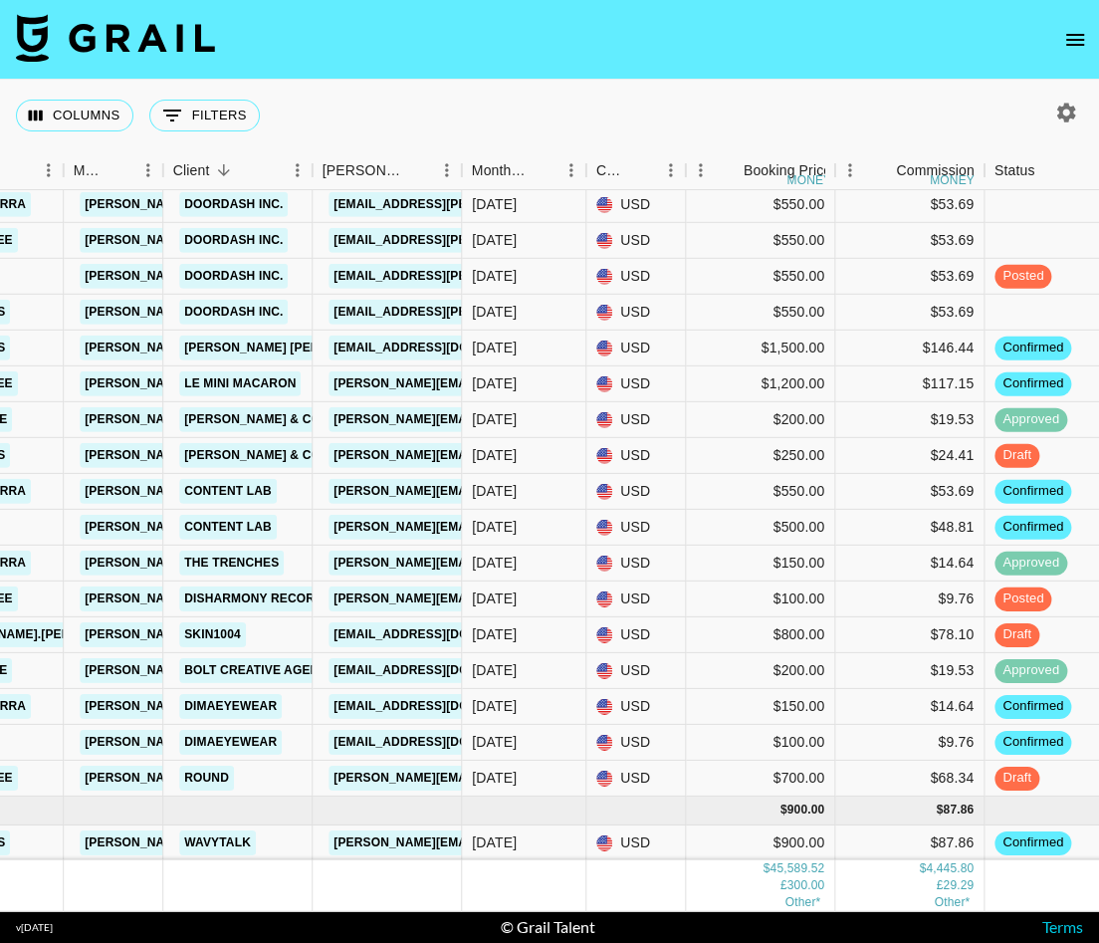
click at [965, 119] on icon "button" at bounding box center [1066, 113] width 24 height 24
select select "[DATE]"
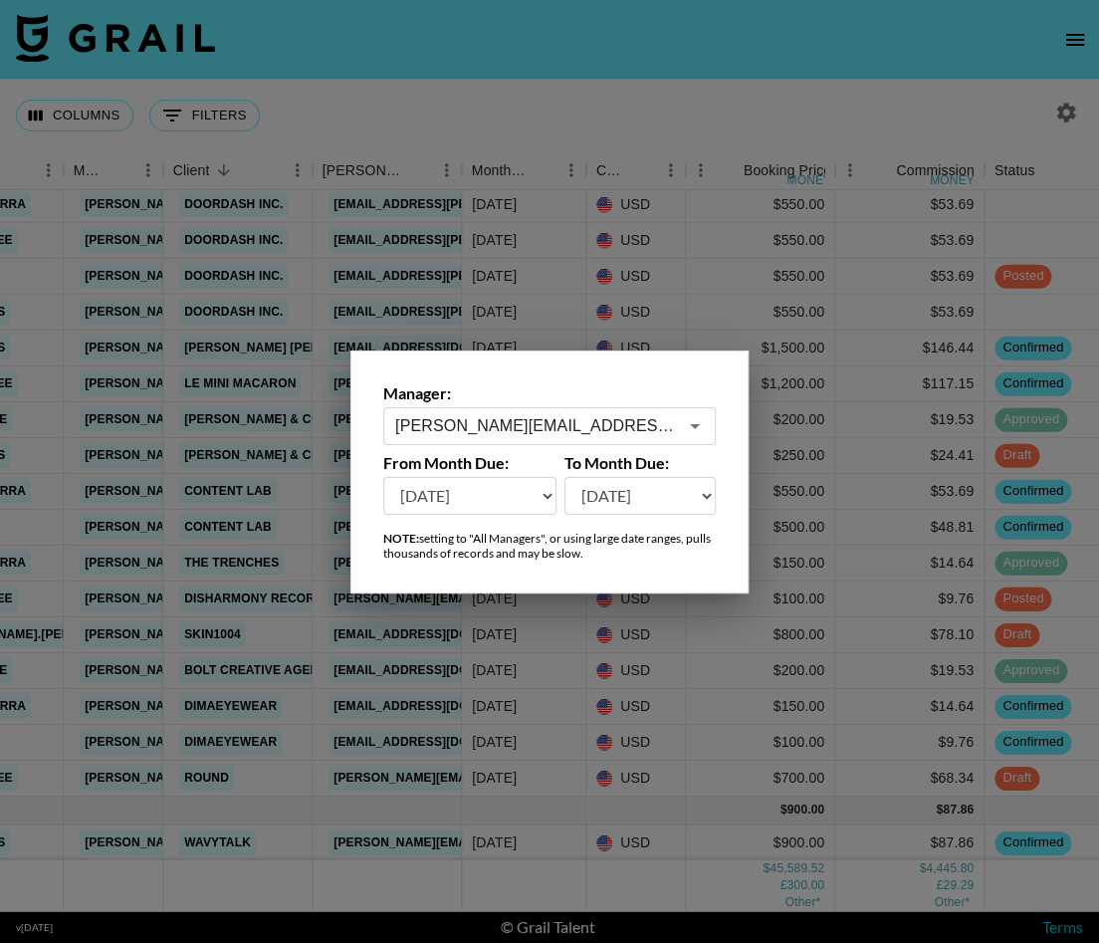
click at [614, 437] on div "alexis.hammer@grail-talent.com ​" at bounding box center [549, 426] width 332 height 38
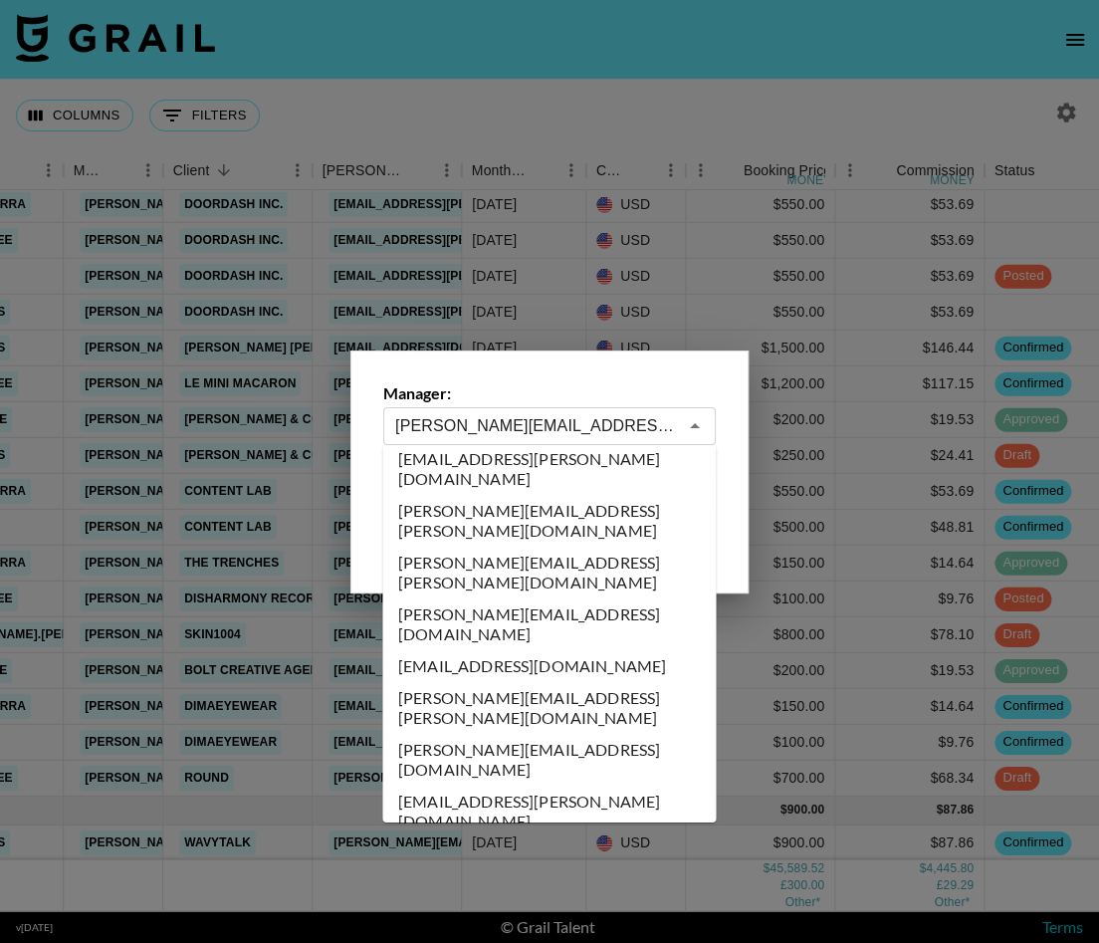
scroll to position [9456, 0]
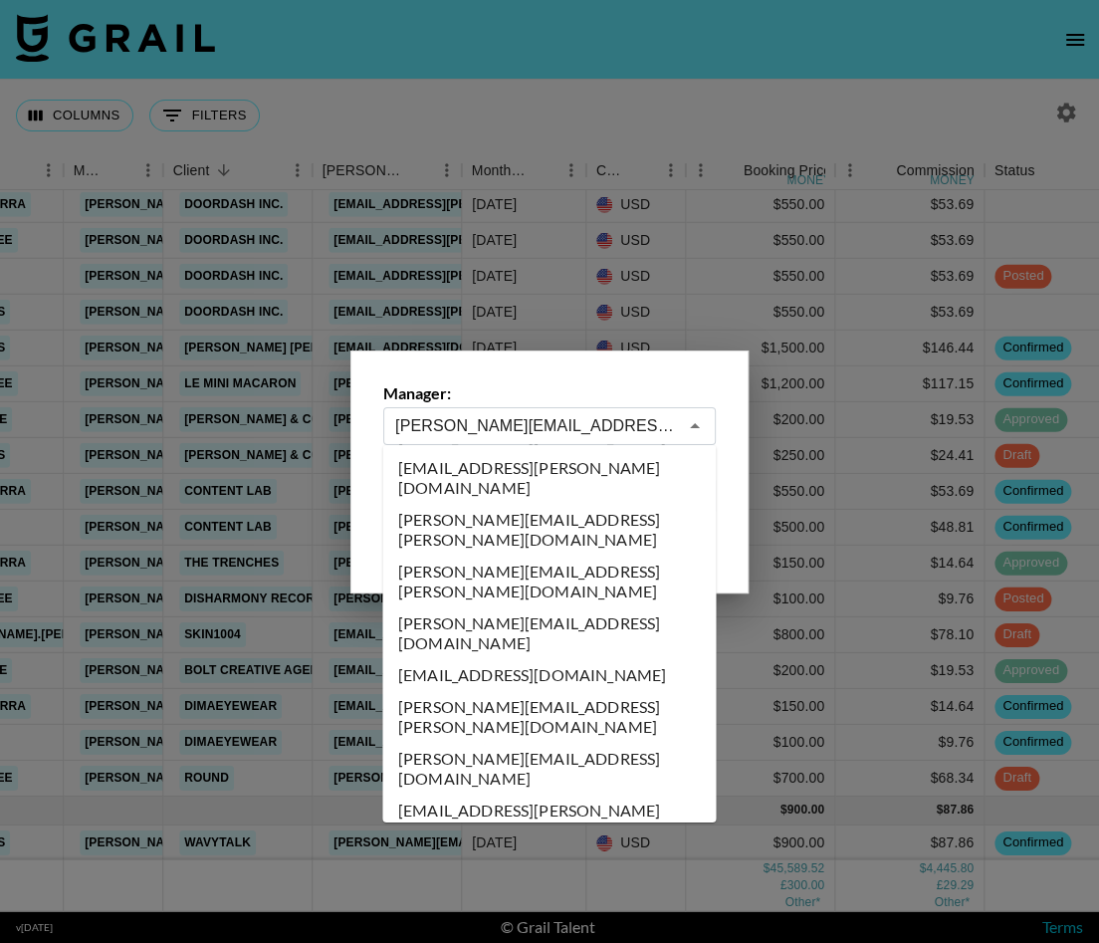
type input "quaniece@grail-talent.com"
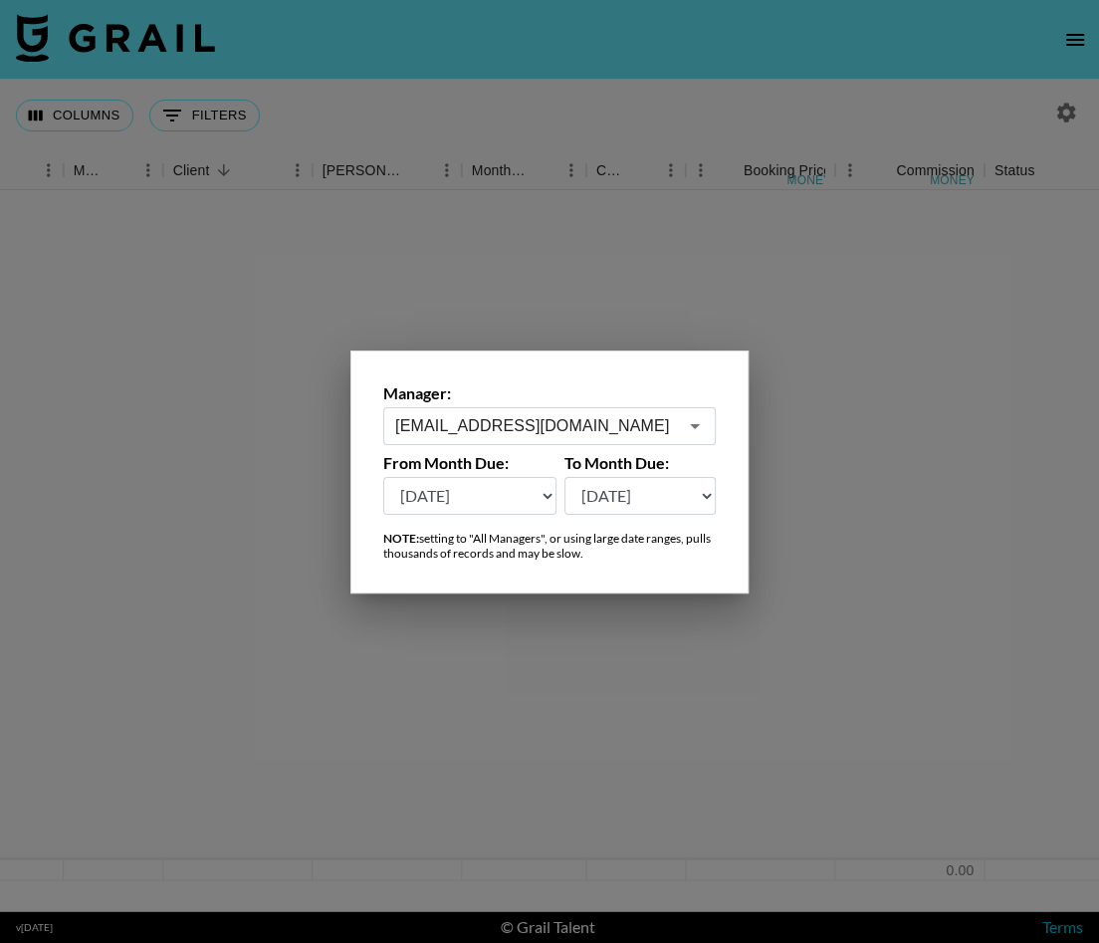
scroll to position [0, 747]
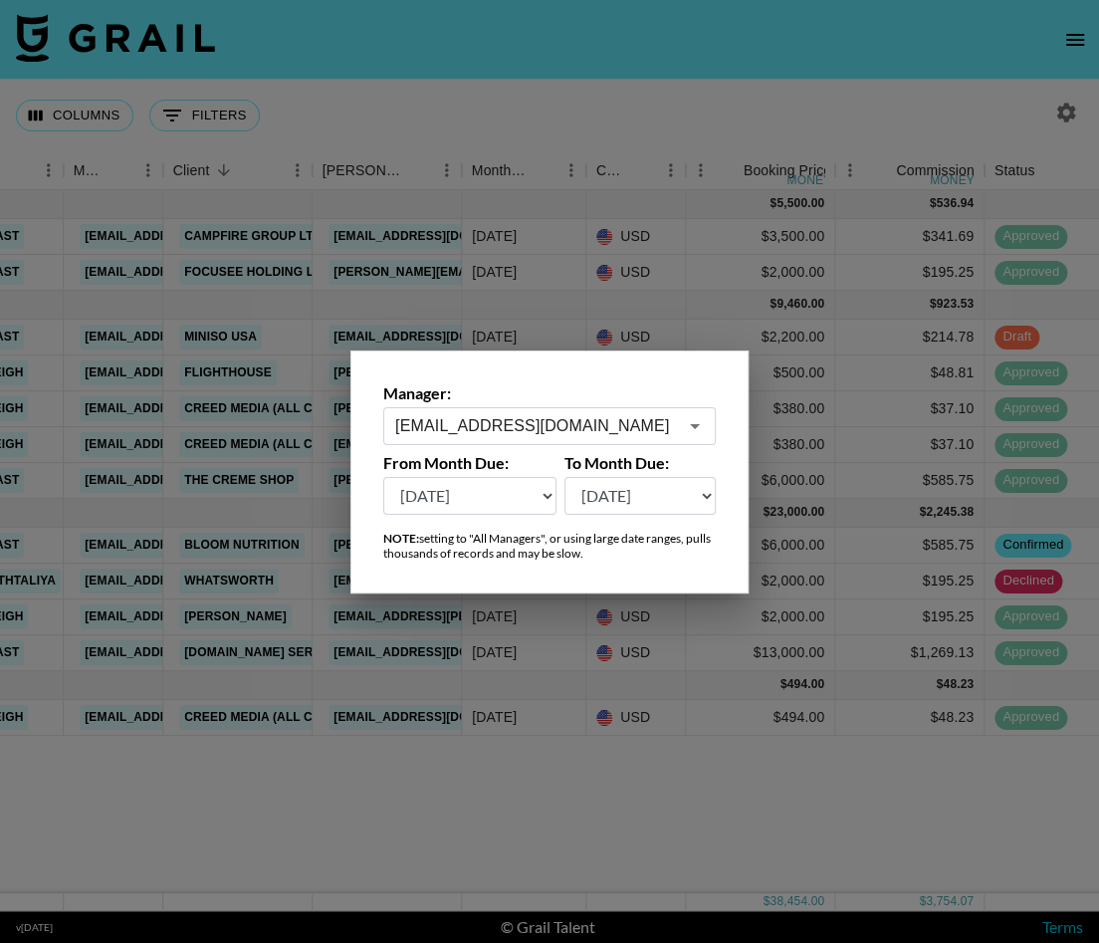
click at [714, 246] on div at bounding box center [549, 471] width 1099 height 943
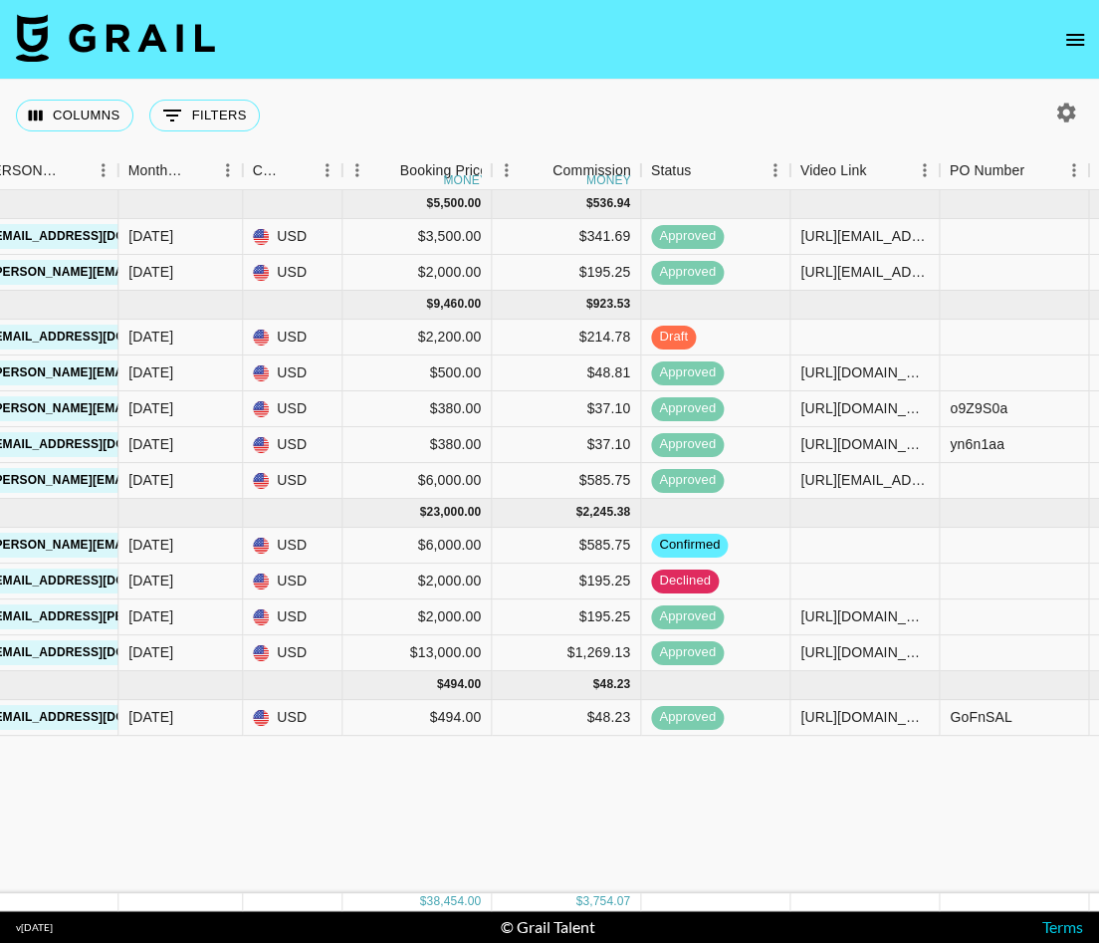
scroll to position [0, 1098]
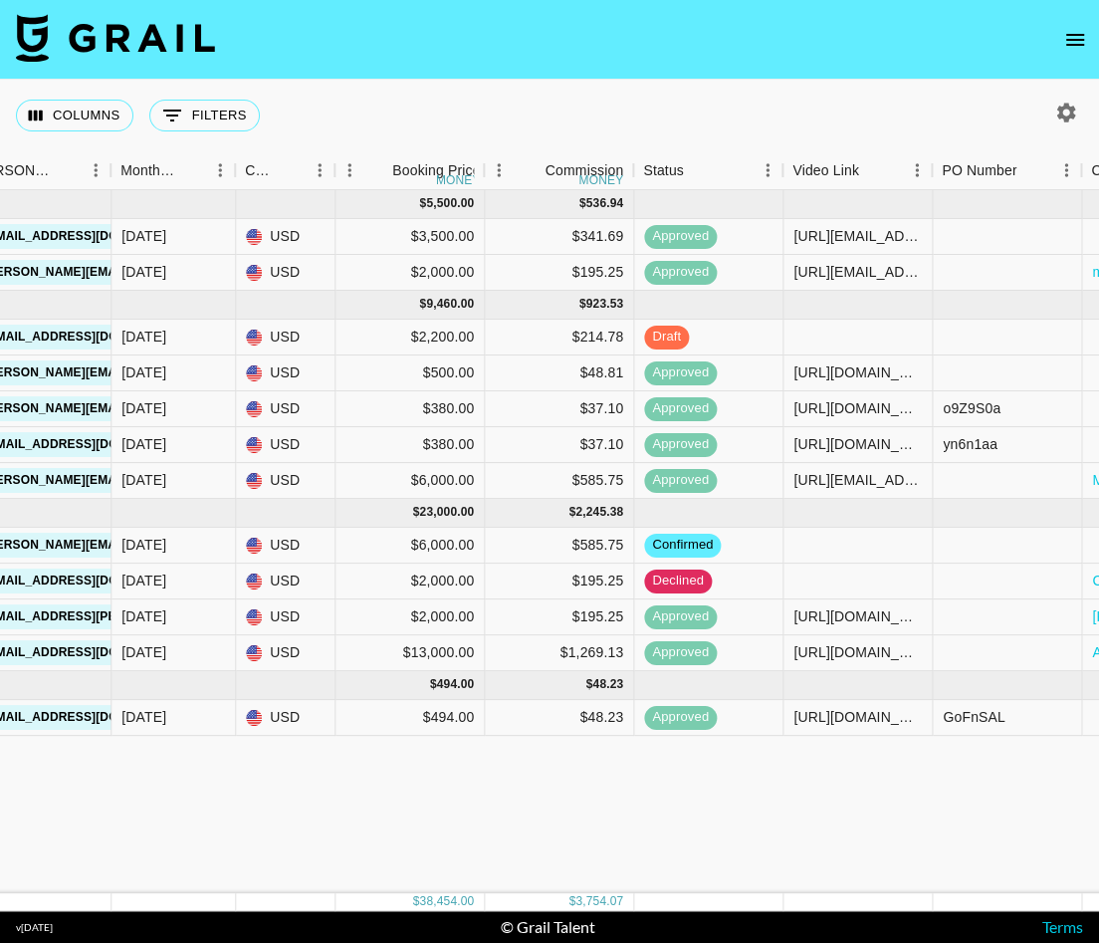
click at [965, 115] on icon "button" at bounding box center [1066, 113] width 24 height 24
select select "[DATE]"
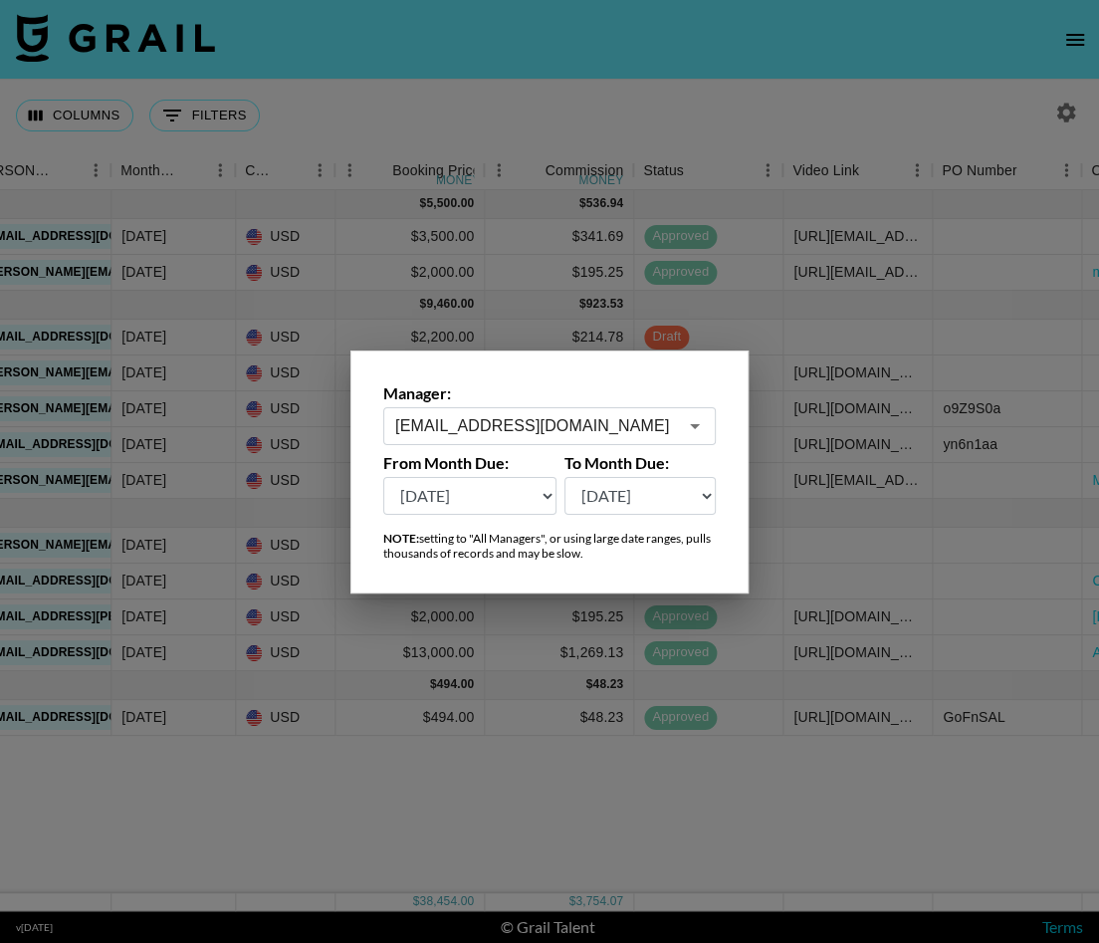
click at [593, 422] on input "quaniece@grail-talent.com" at bounding box center [536, 425] width 282 height 23
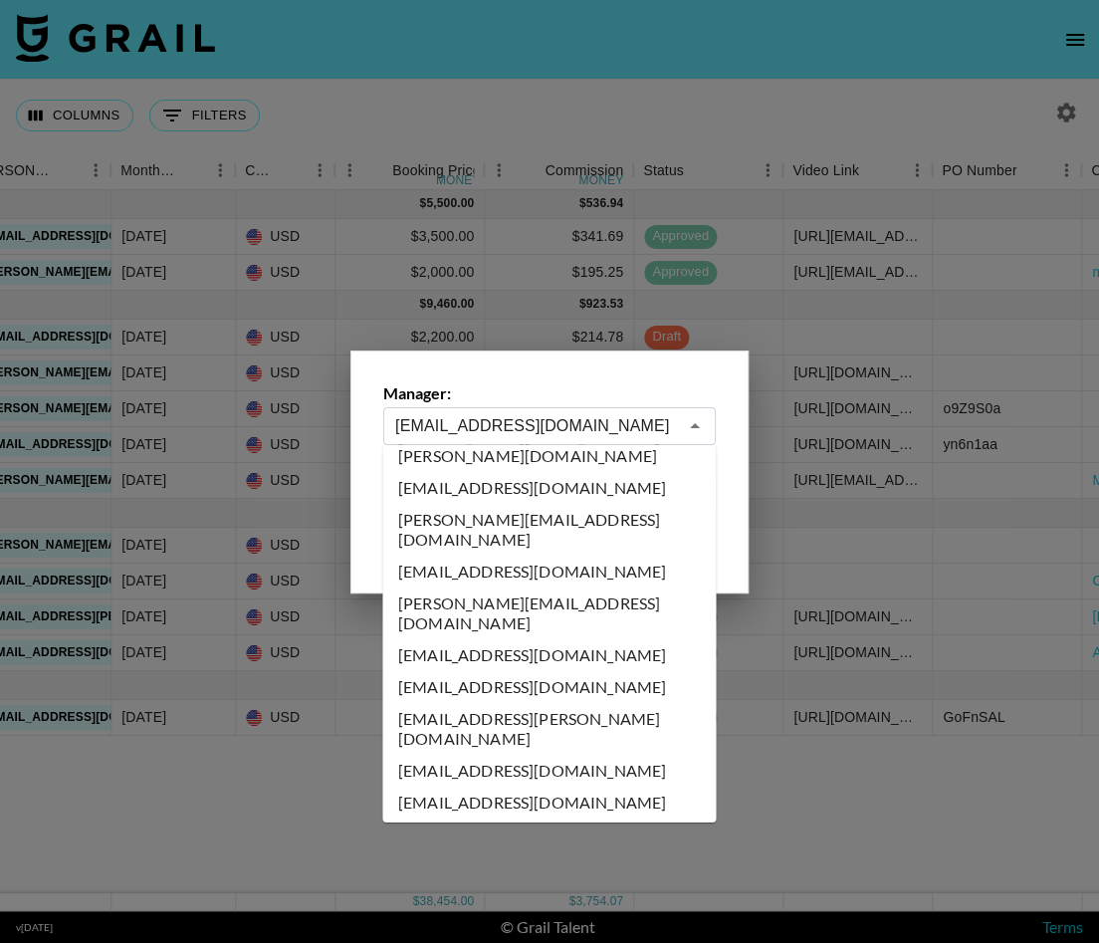
scroll to position [10350, 0]
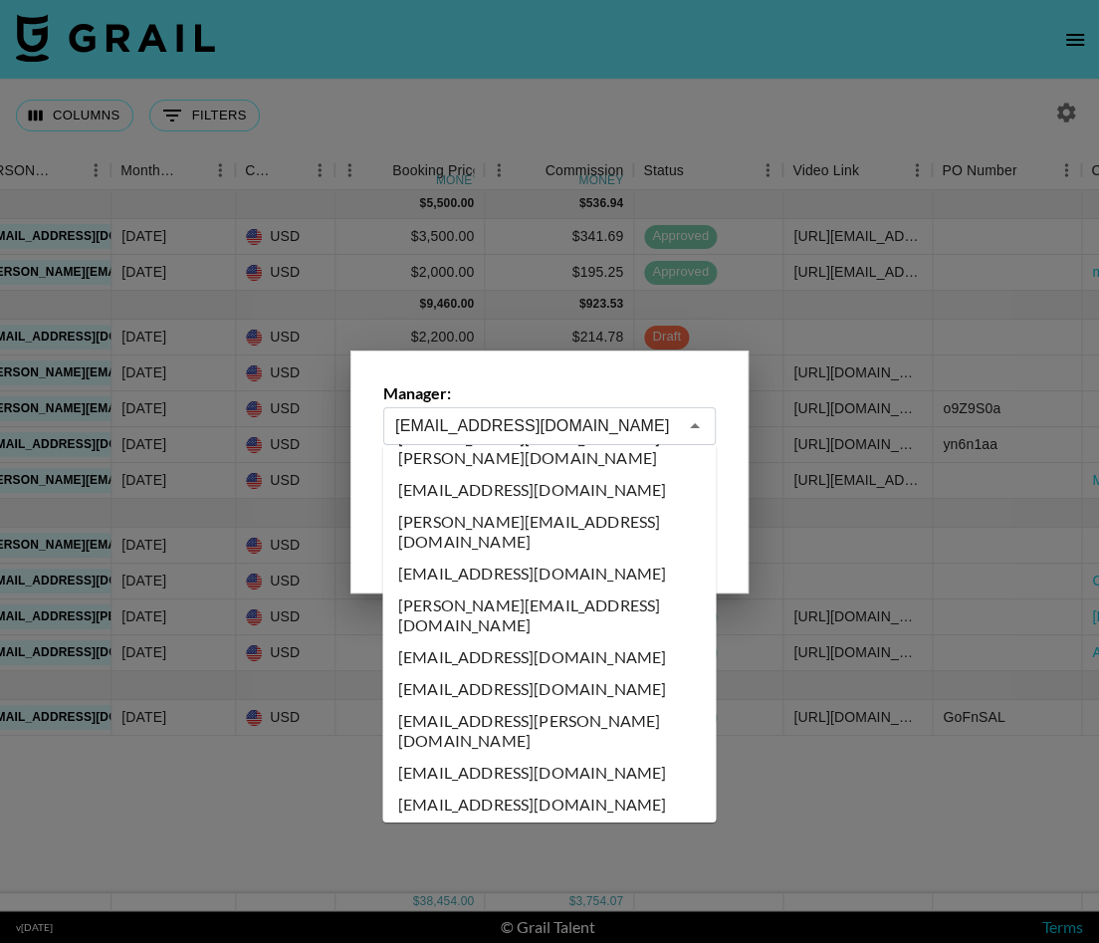
type input "sofia-rodezno@grail-talent.com"
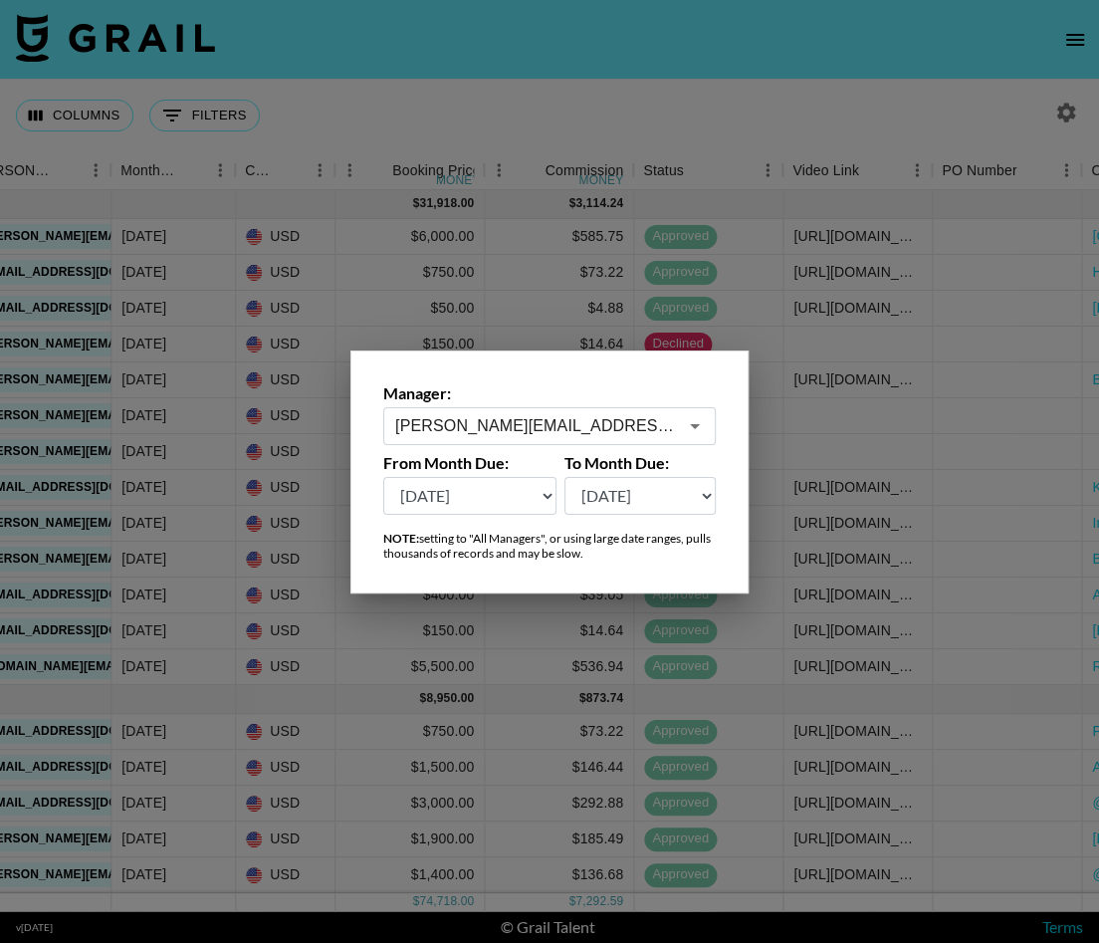
click at [431, 644] on div at bounding box center [549, 471] width 1099 height 943
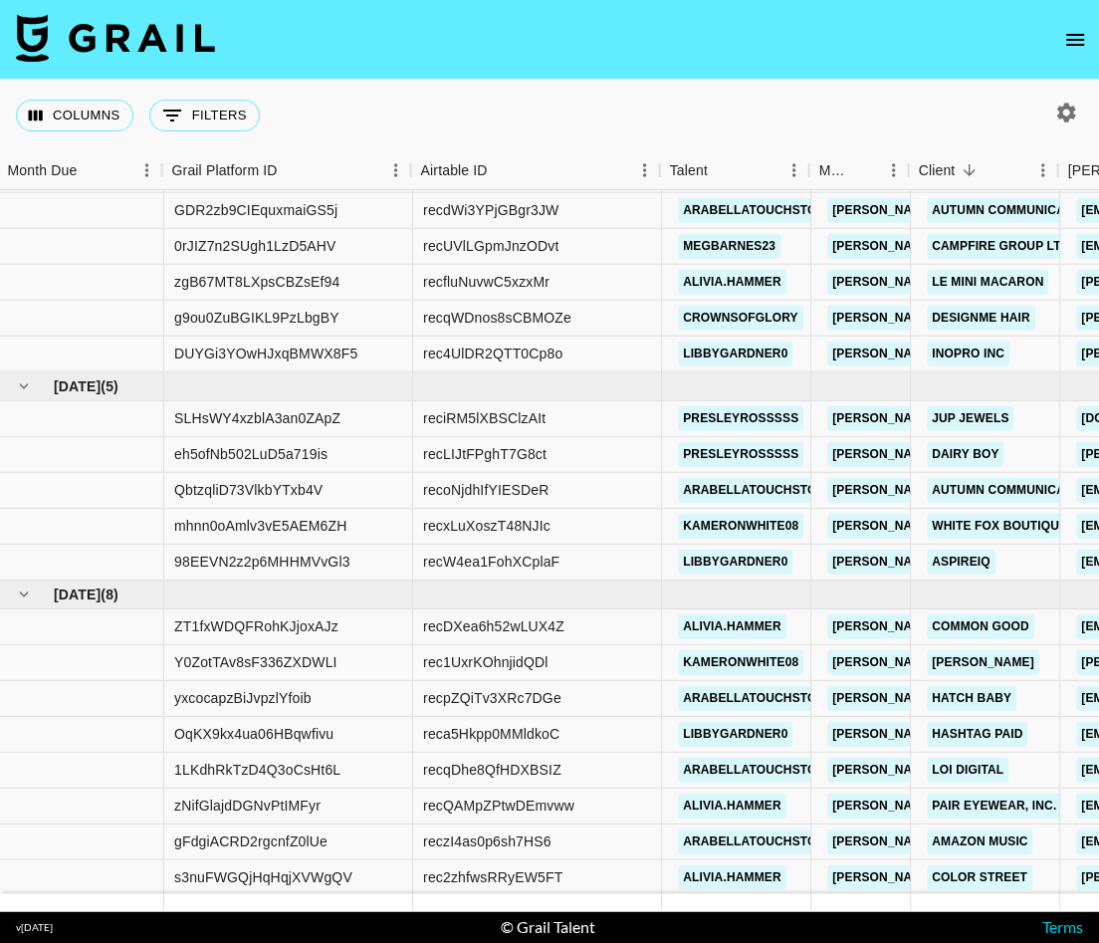
scroll to position [556, 2]
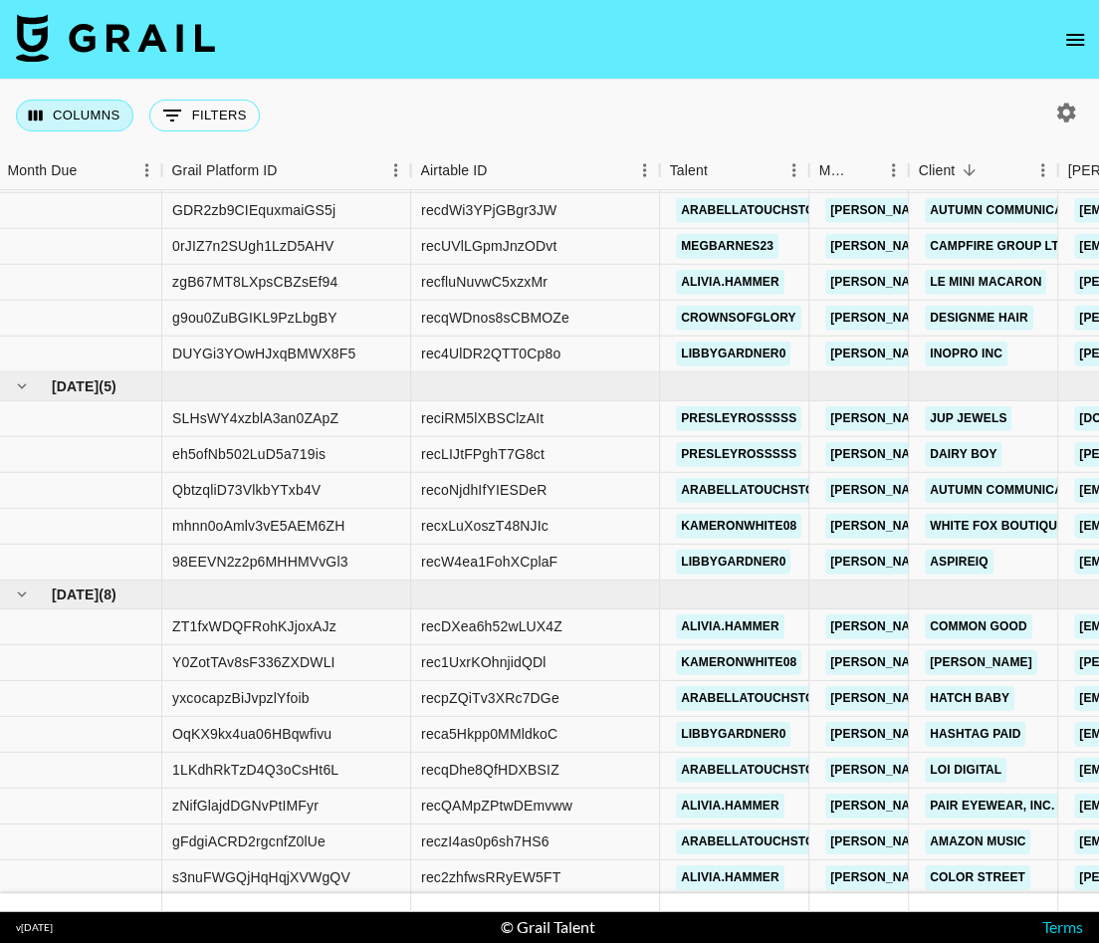
click at [92, 125] on button "Columns" at bounding box center [74, 116] width 117 height 32
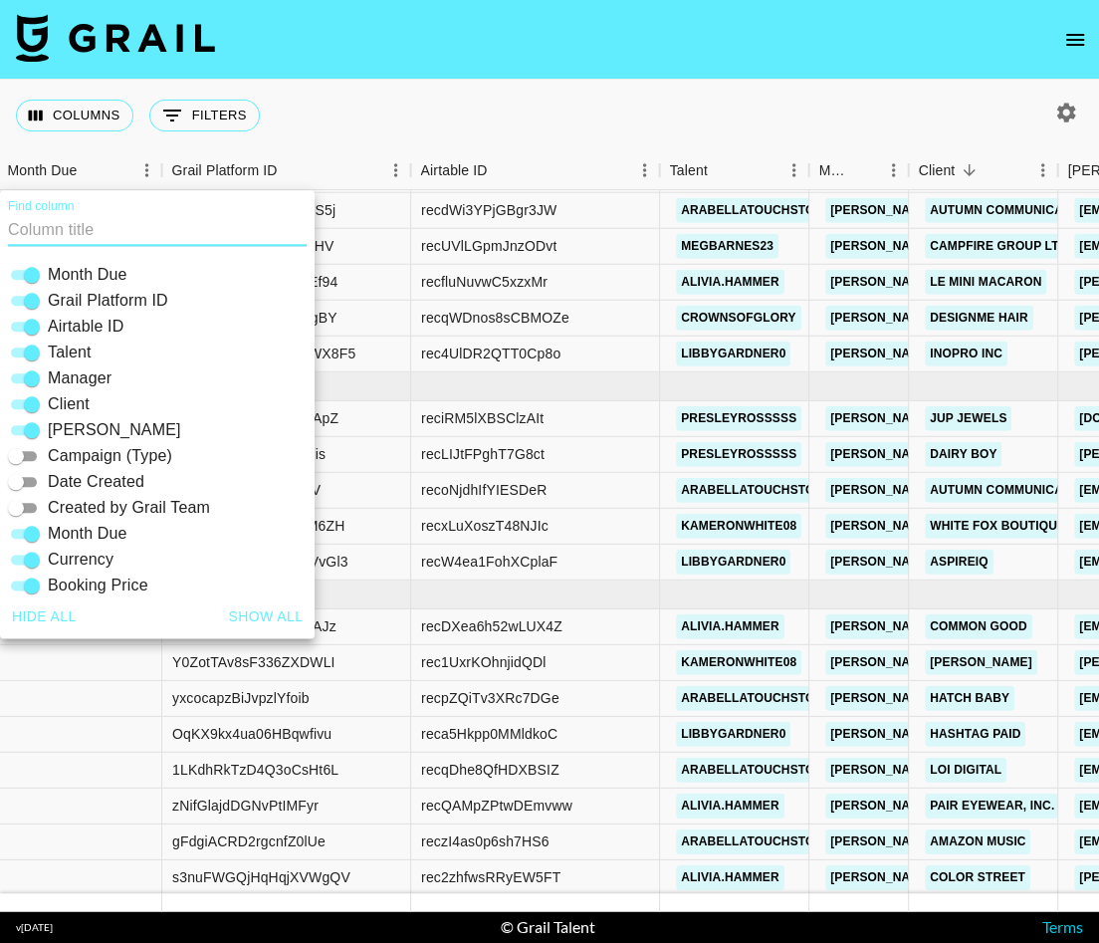
click at [28, 299] on input "Grail Platform ID" at bounding box center [32, 301] width 72 height 24
checkbox input "false"
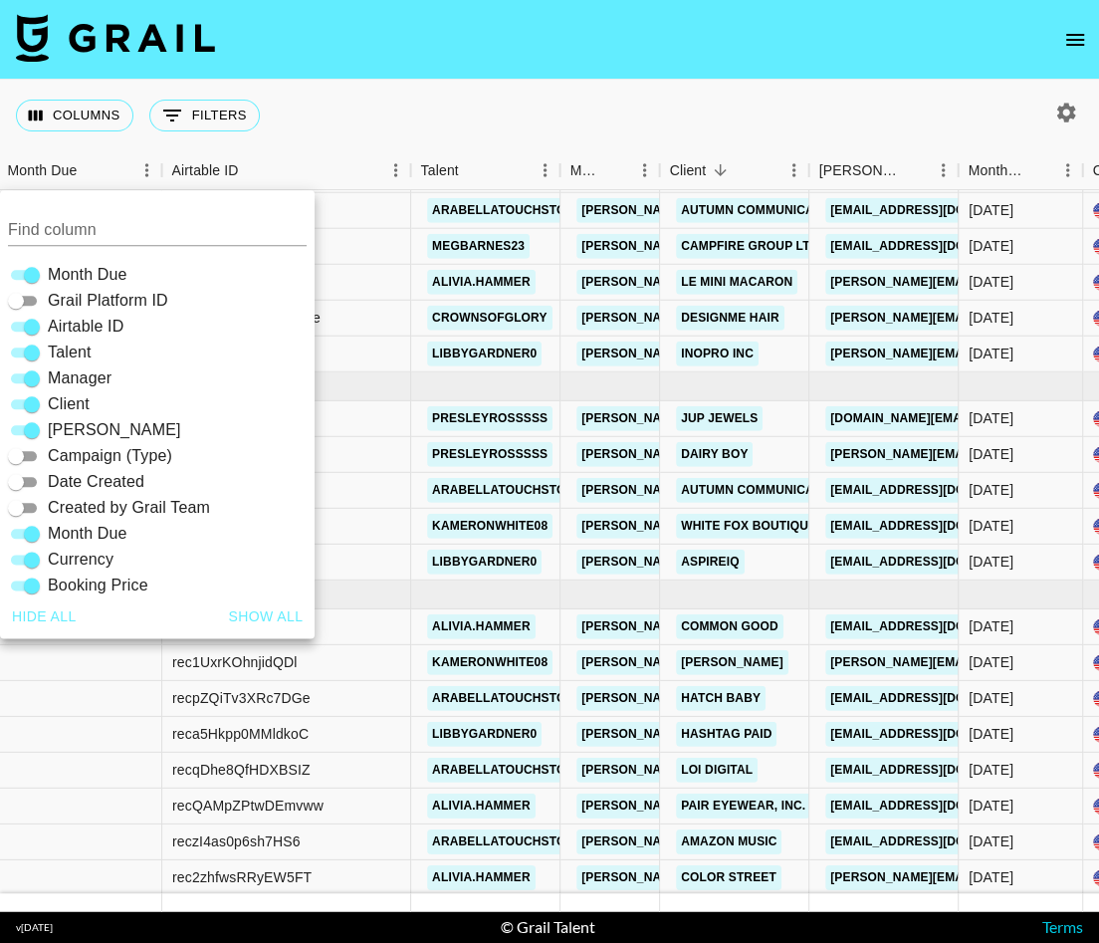
click at [28, 323] on input "Airtable ID" at bounding box center [32, 326] width 72 height 24
checkbox input "false"
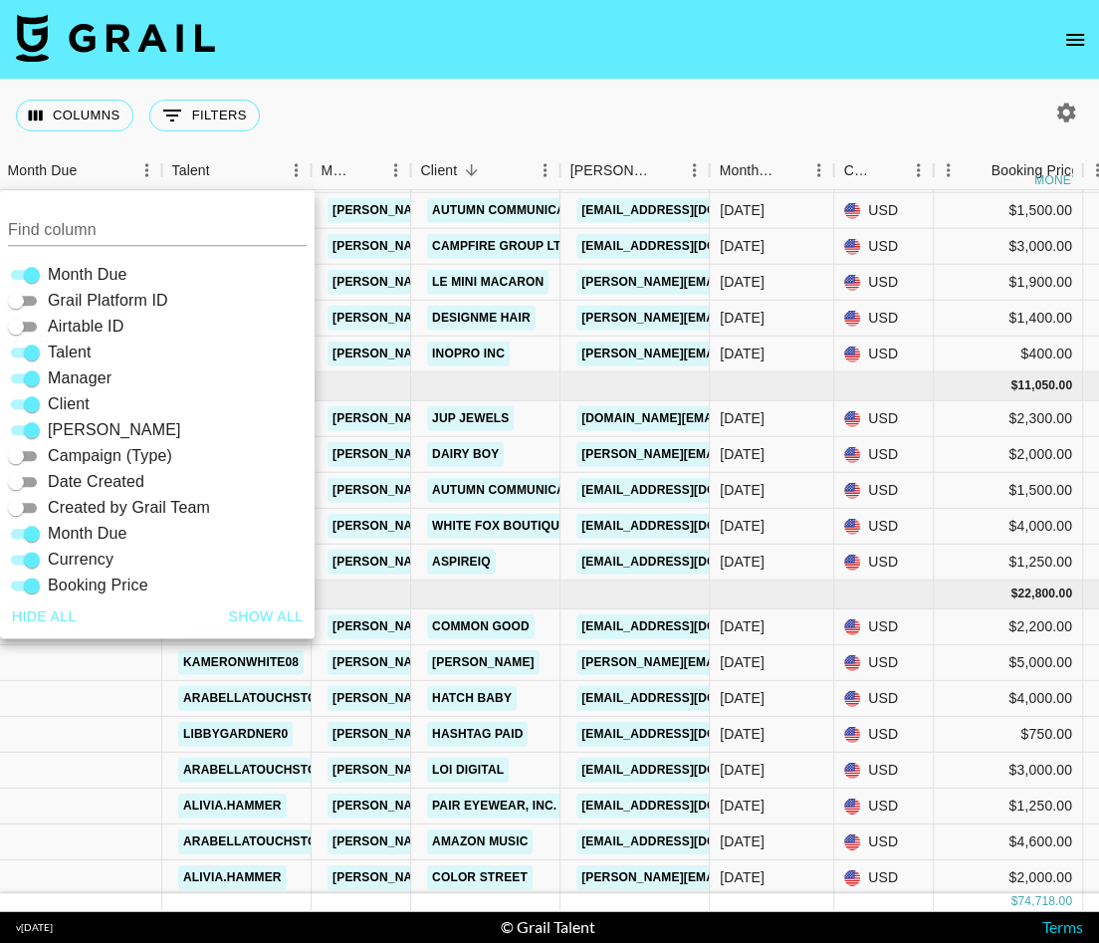
click at [447, 111] on div "Columns 0 Filters + Booking" at bounding box center [549, 116] width 1099 height 72
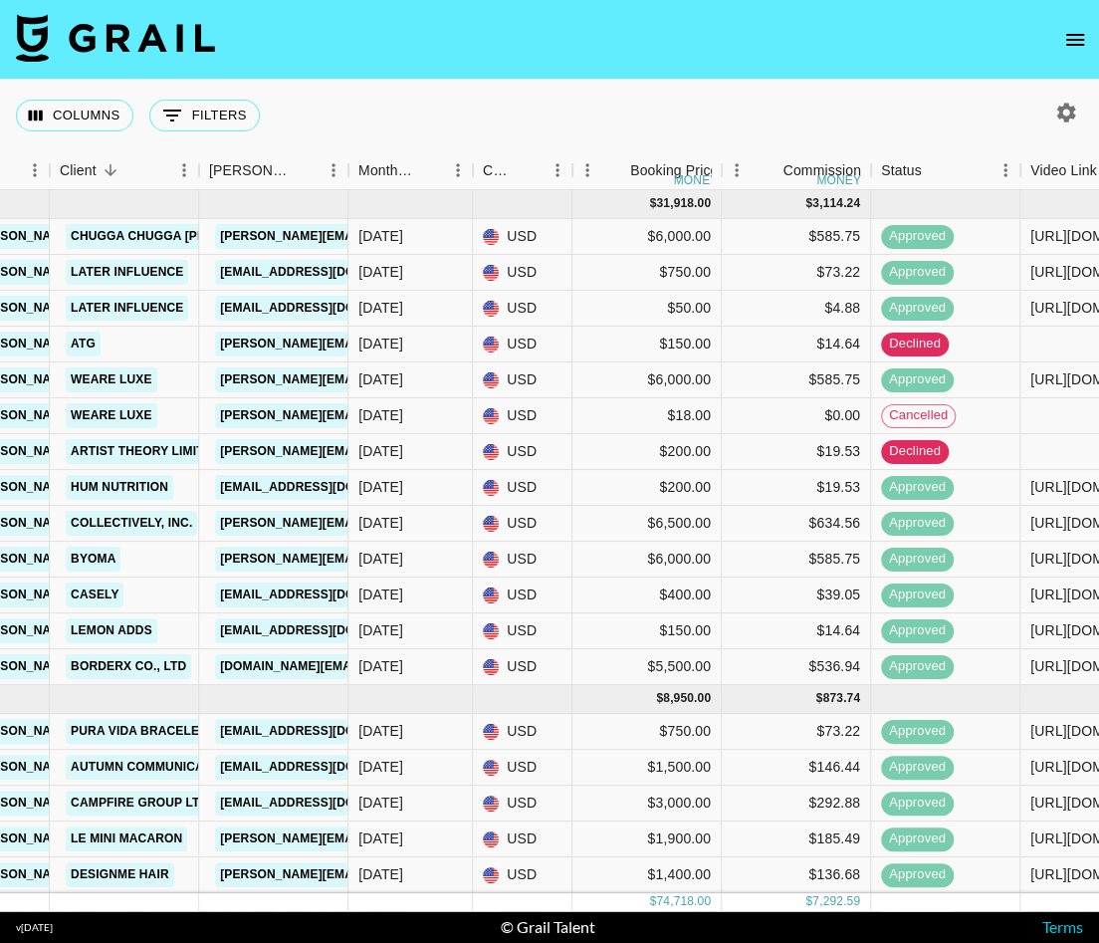
scroll to position [556, 363]
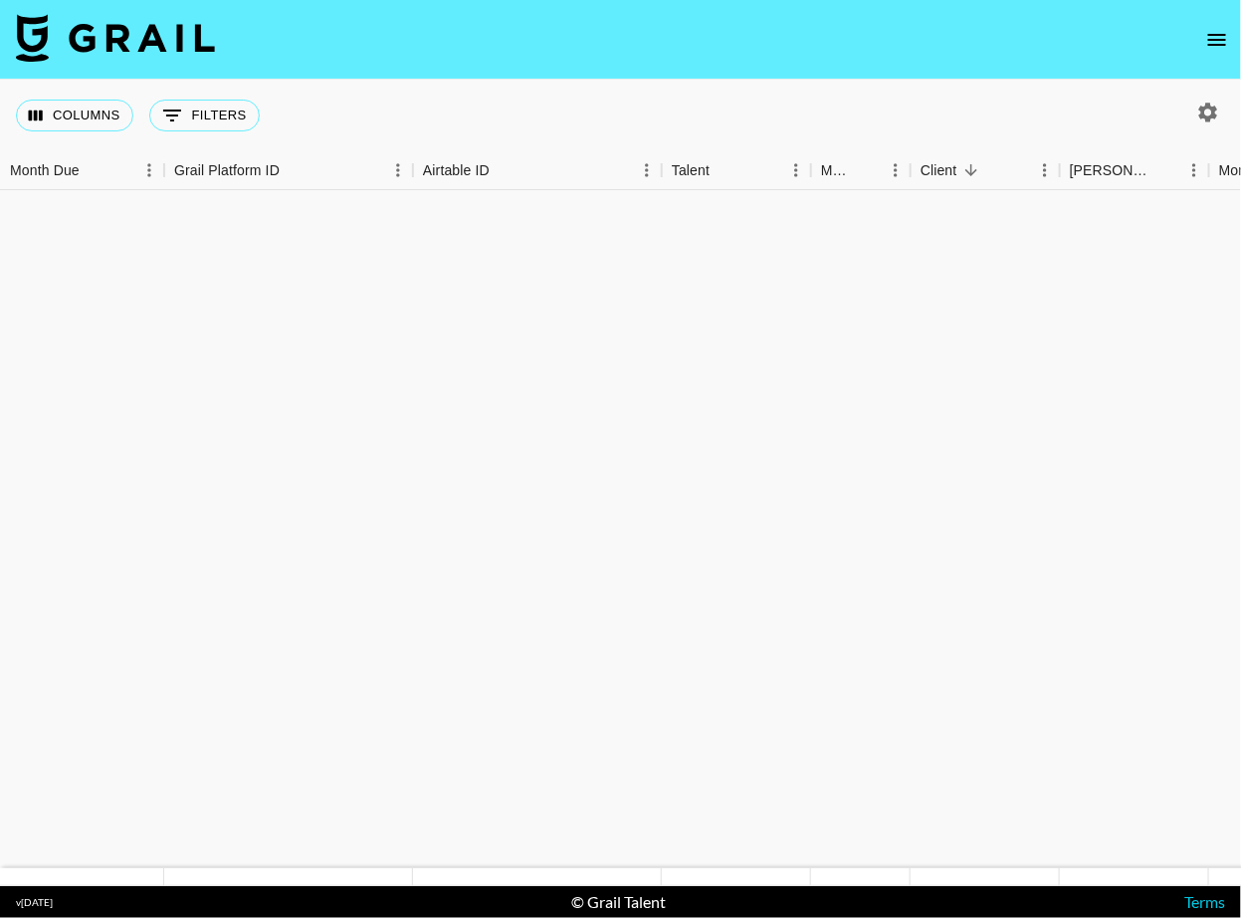
scroll to position [1519, 0]
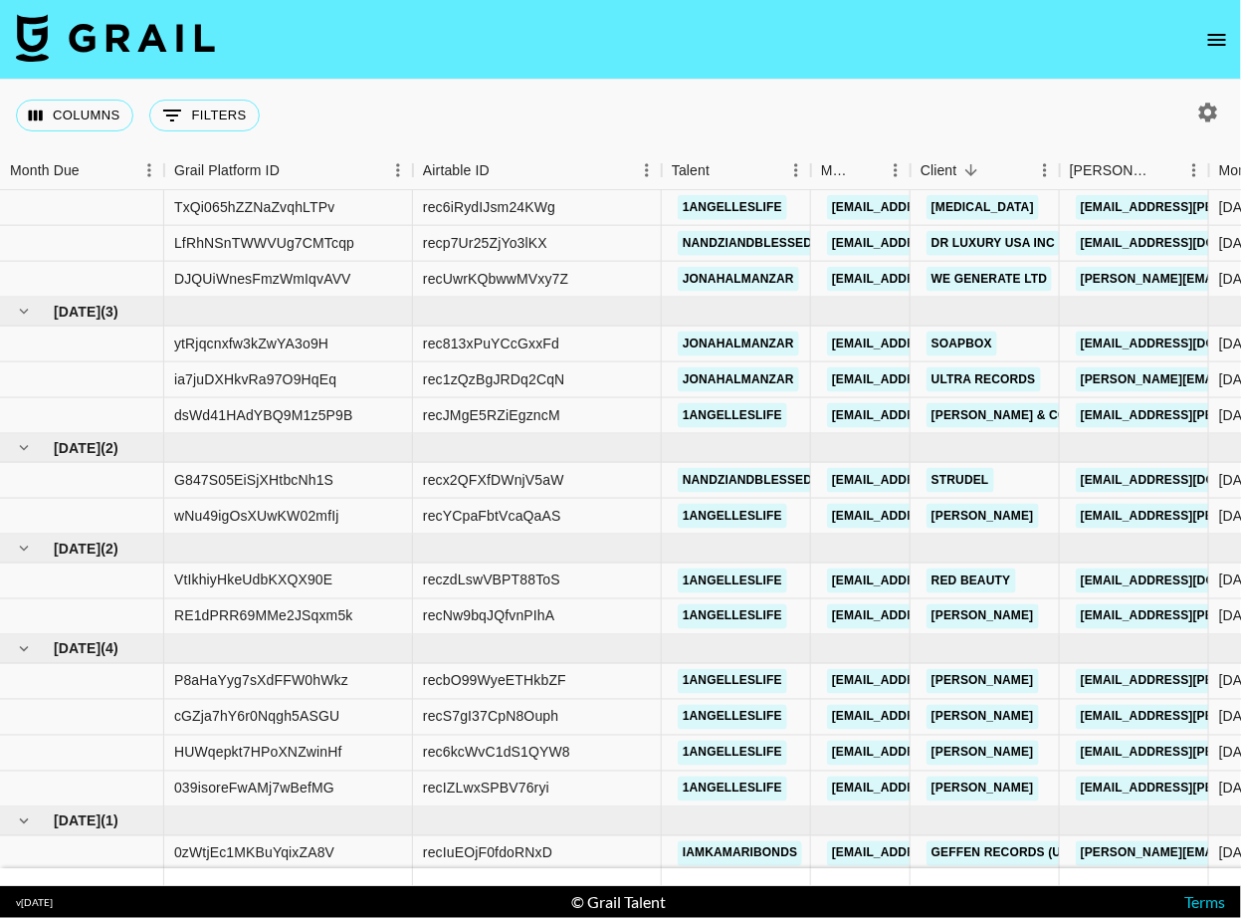
click at [1198, 106] on icon "button" at bounding box center [1208, 113] width 24 height 24
select select "[DATE]"
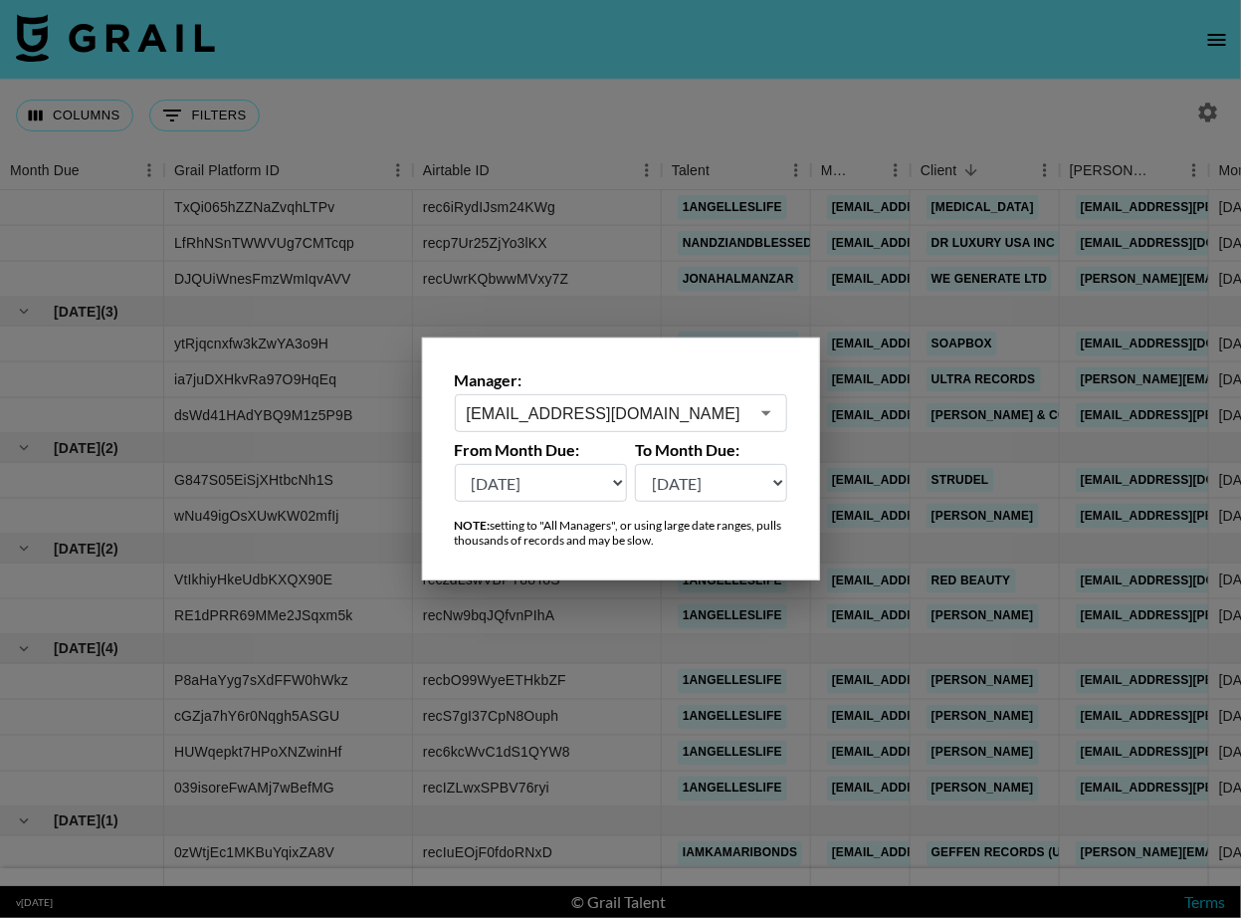
click at [628, 416] on input "[EMAIL_ADDRESS][DOMAIN_NAME]" at bounding box center [608, 413] width 282 height 23
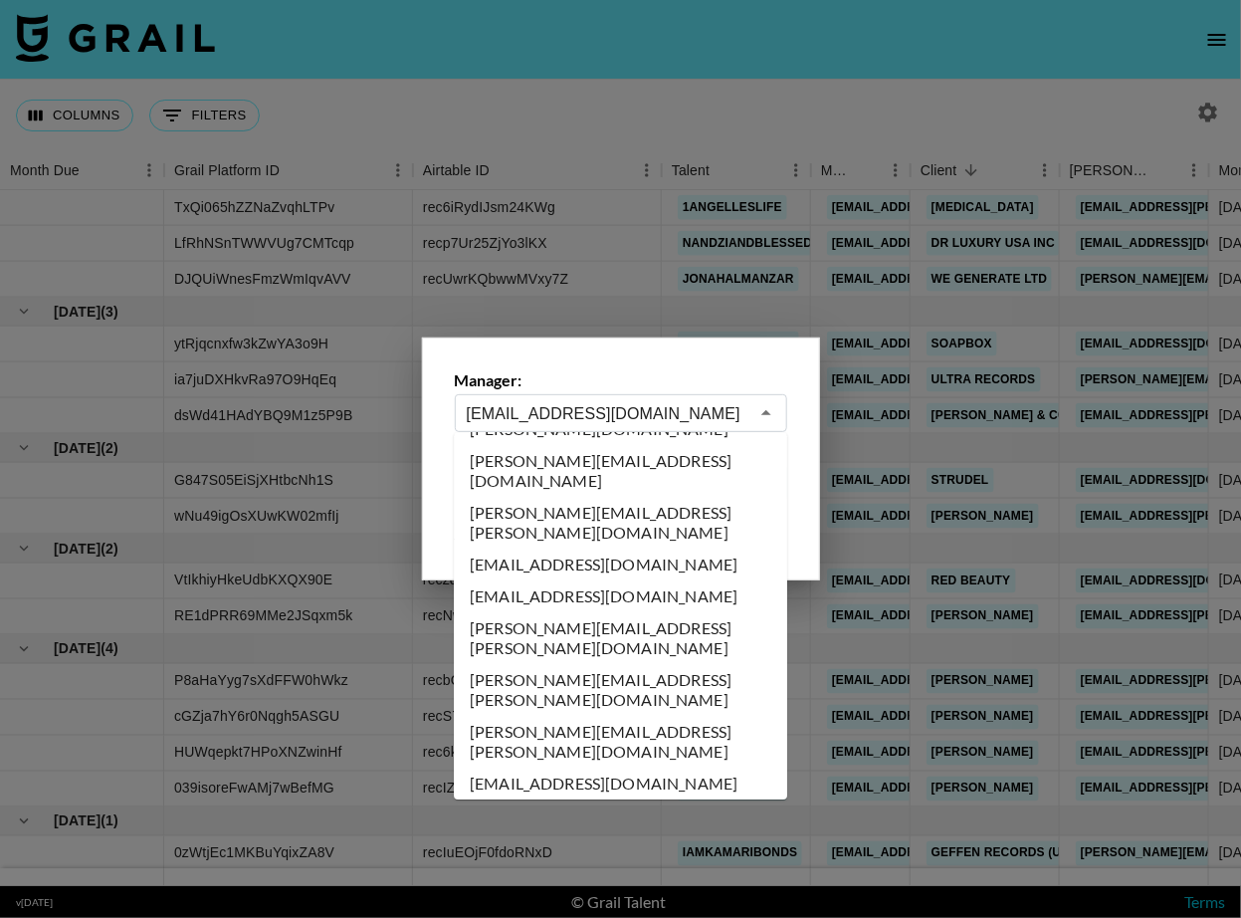
scroll to position [2008, 0]
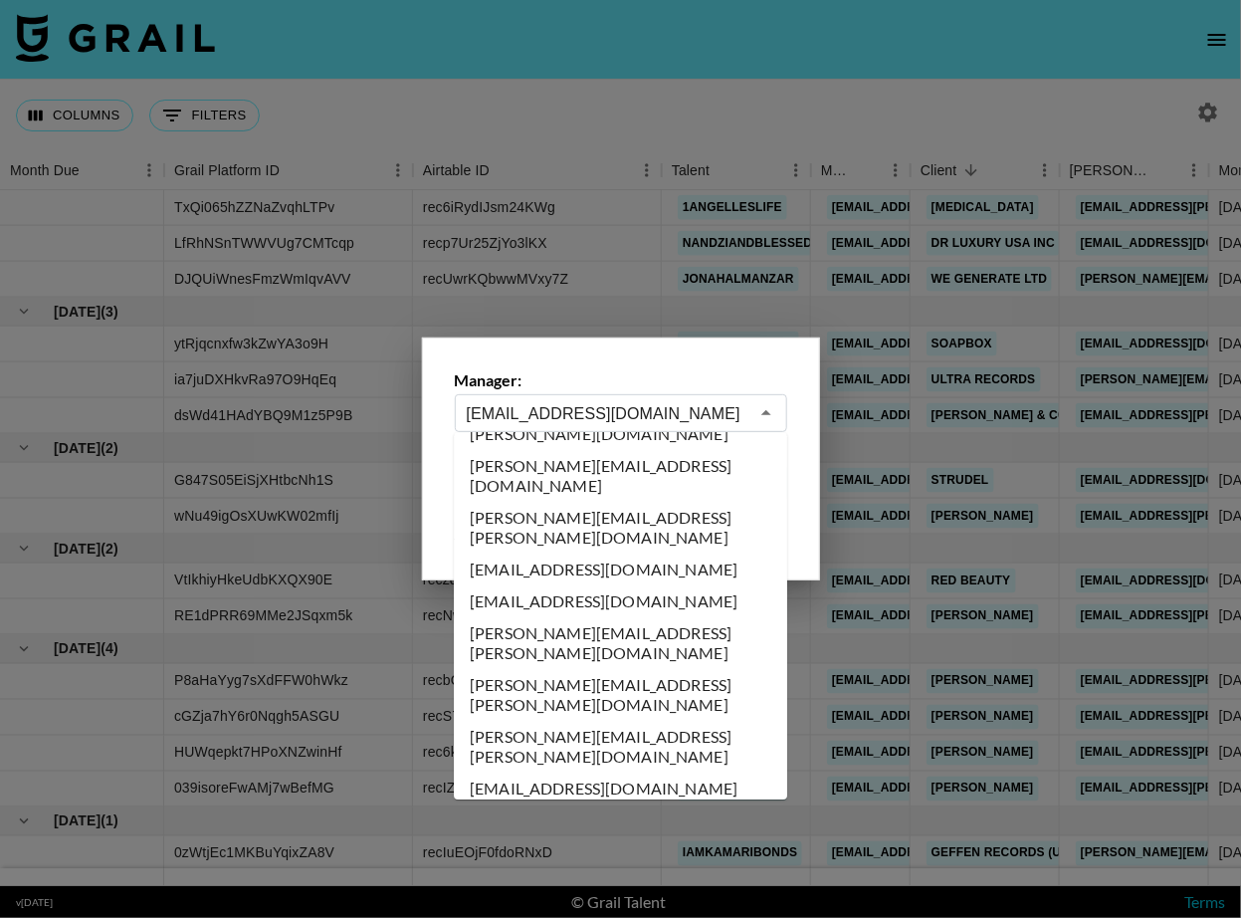
type input "[PERSON_NAME][EMAIL_ADDRESS][PERSON_NAME][DOMAIN_NAME]"
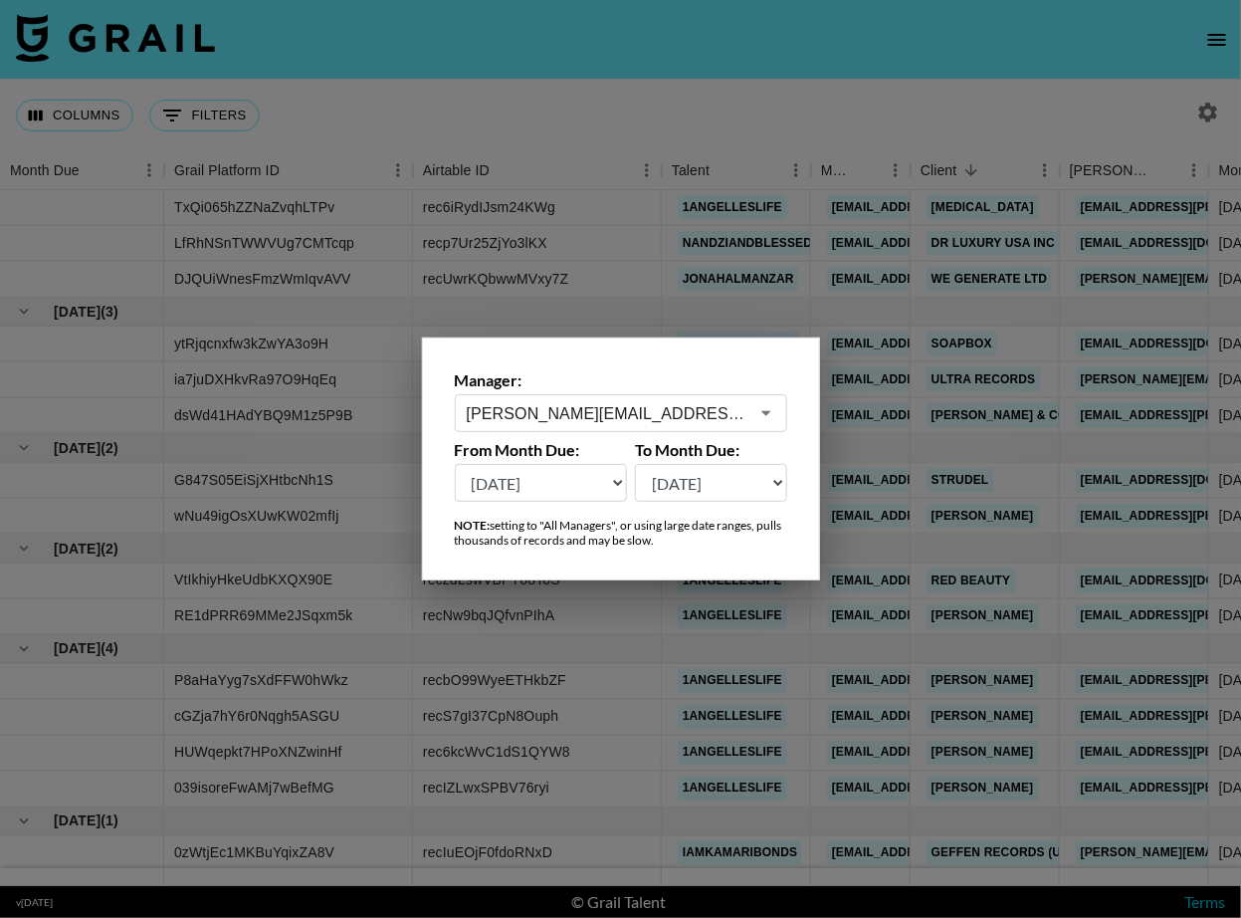
scroll to position [0, 0]
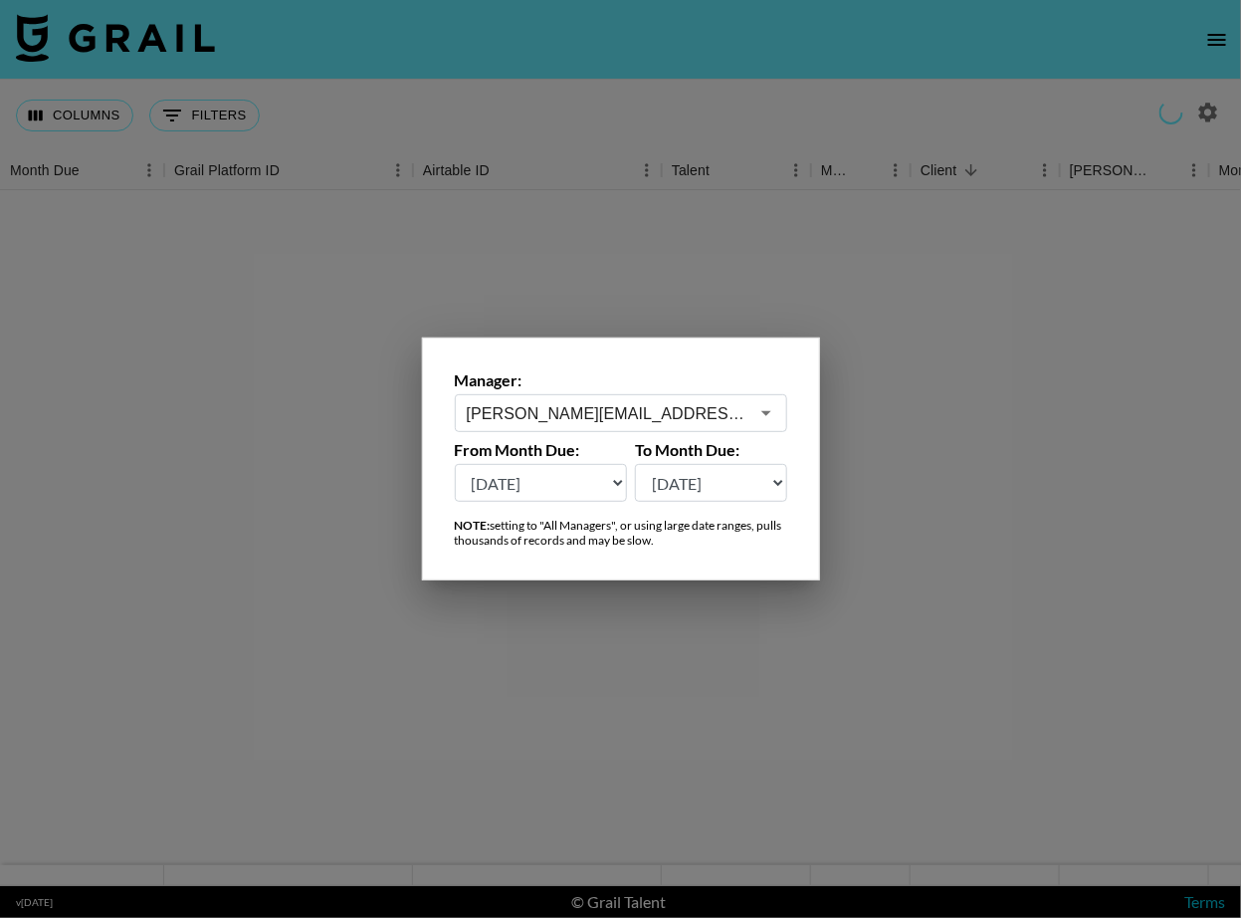
click at [704, 300] on div at bounding box center [620, 459] width 1241 height 918
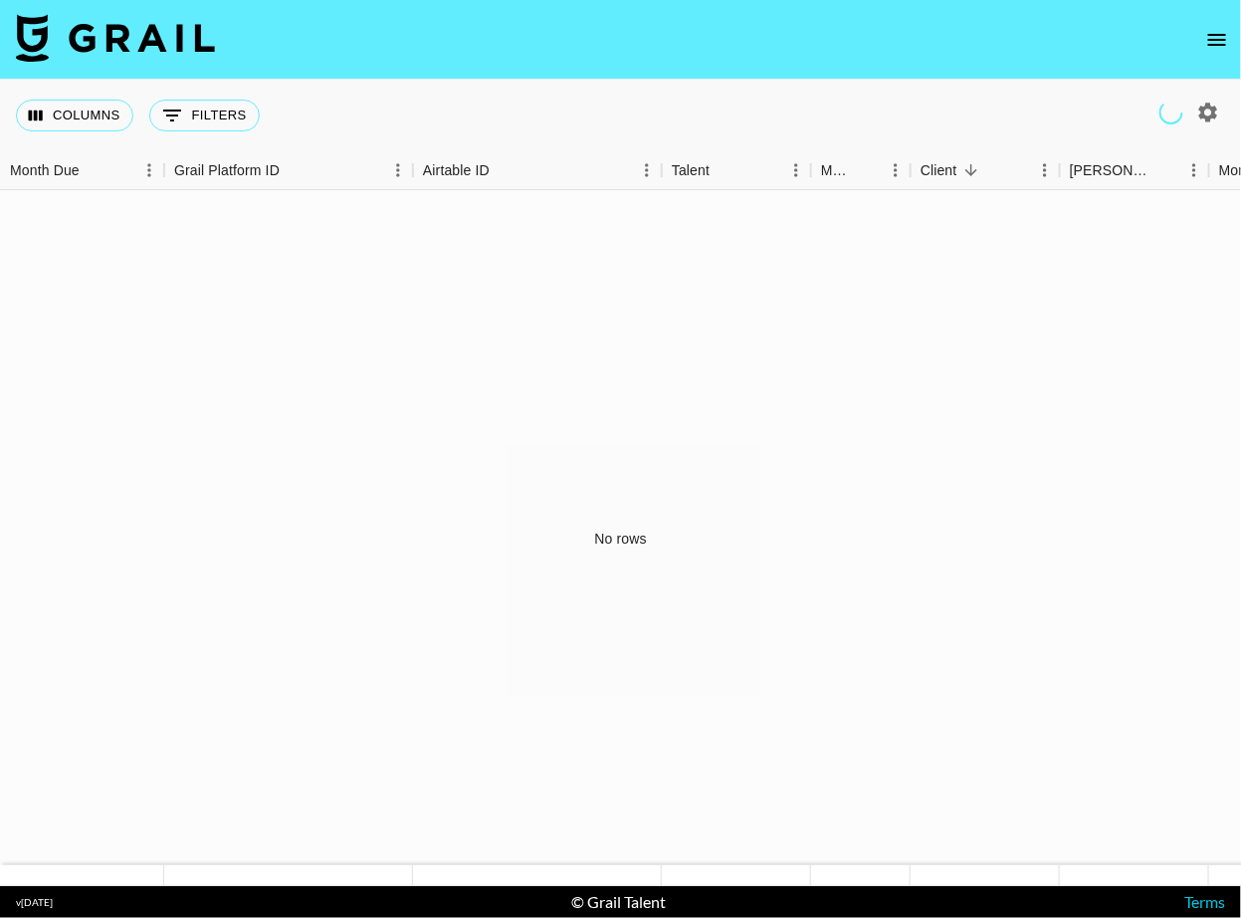
click at [1203, 109] on icon "button" at bounding box center [1208, 112] width 19 height 19
select select "[DATE]"
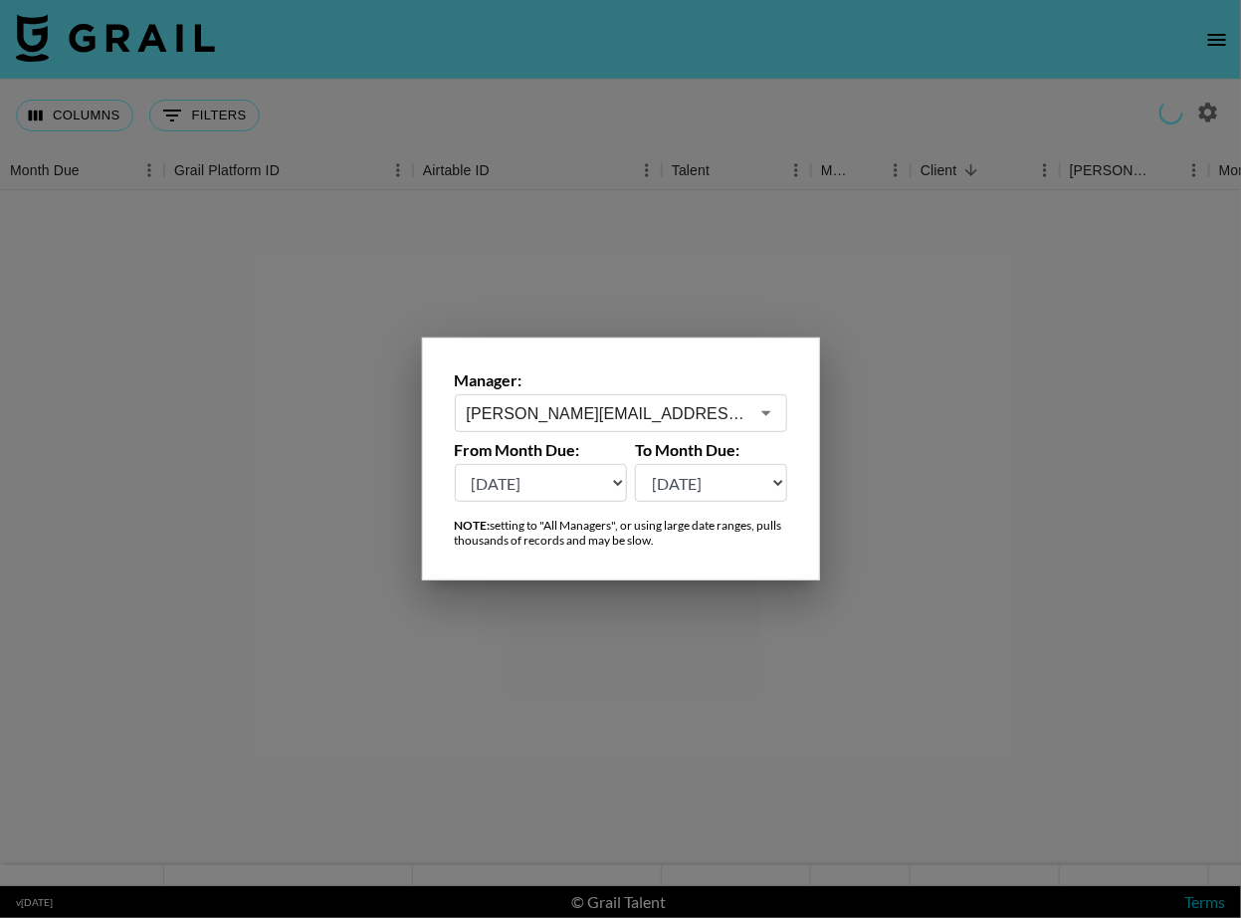
click at [739, 412] on input "[PERSON_NAME][EMAIL_ADDRESS][PERSON_NAME][DOMAIN_NAME]" at bounding box center [608, 413] width 282 height 23
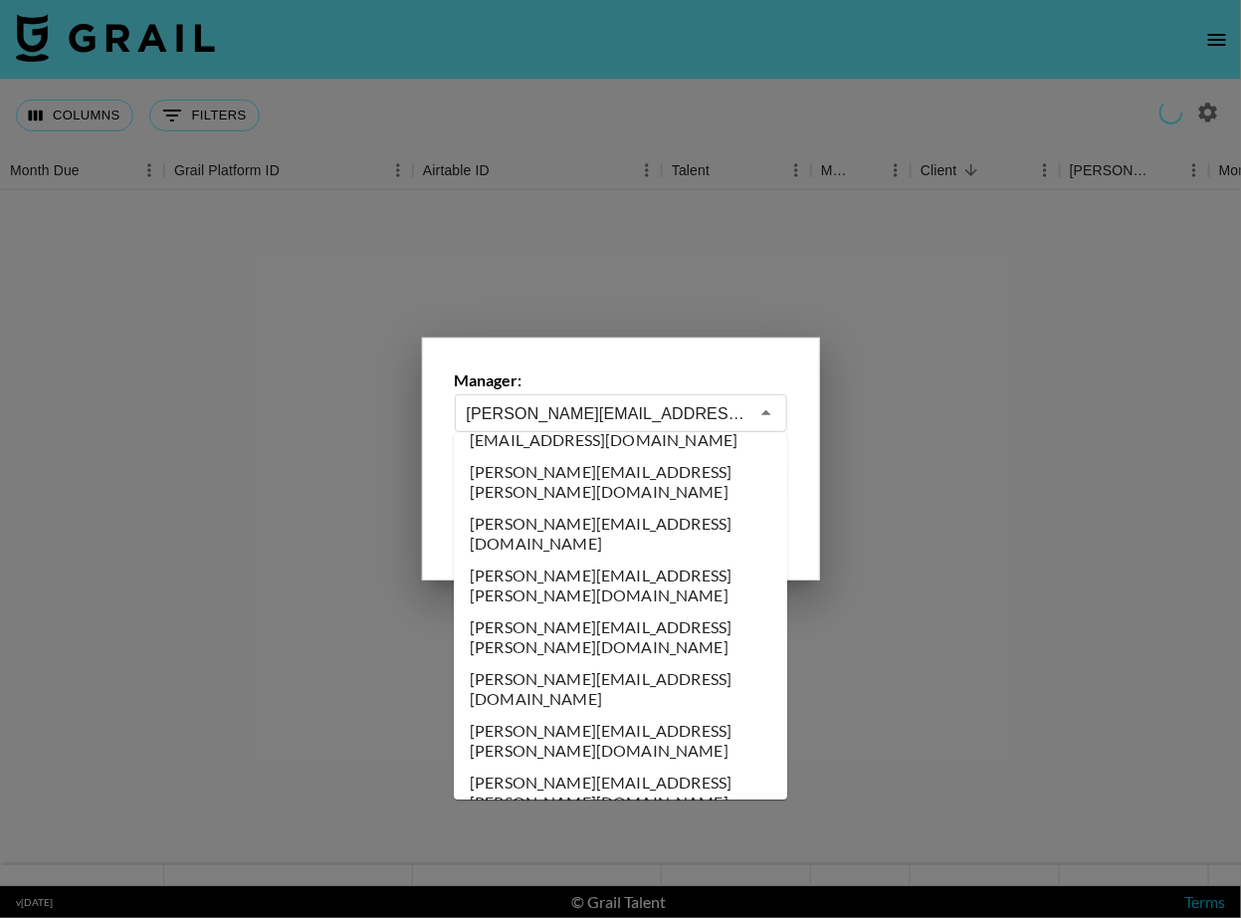
scroll to position [3344, 0]
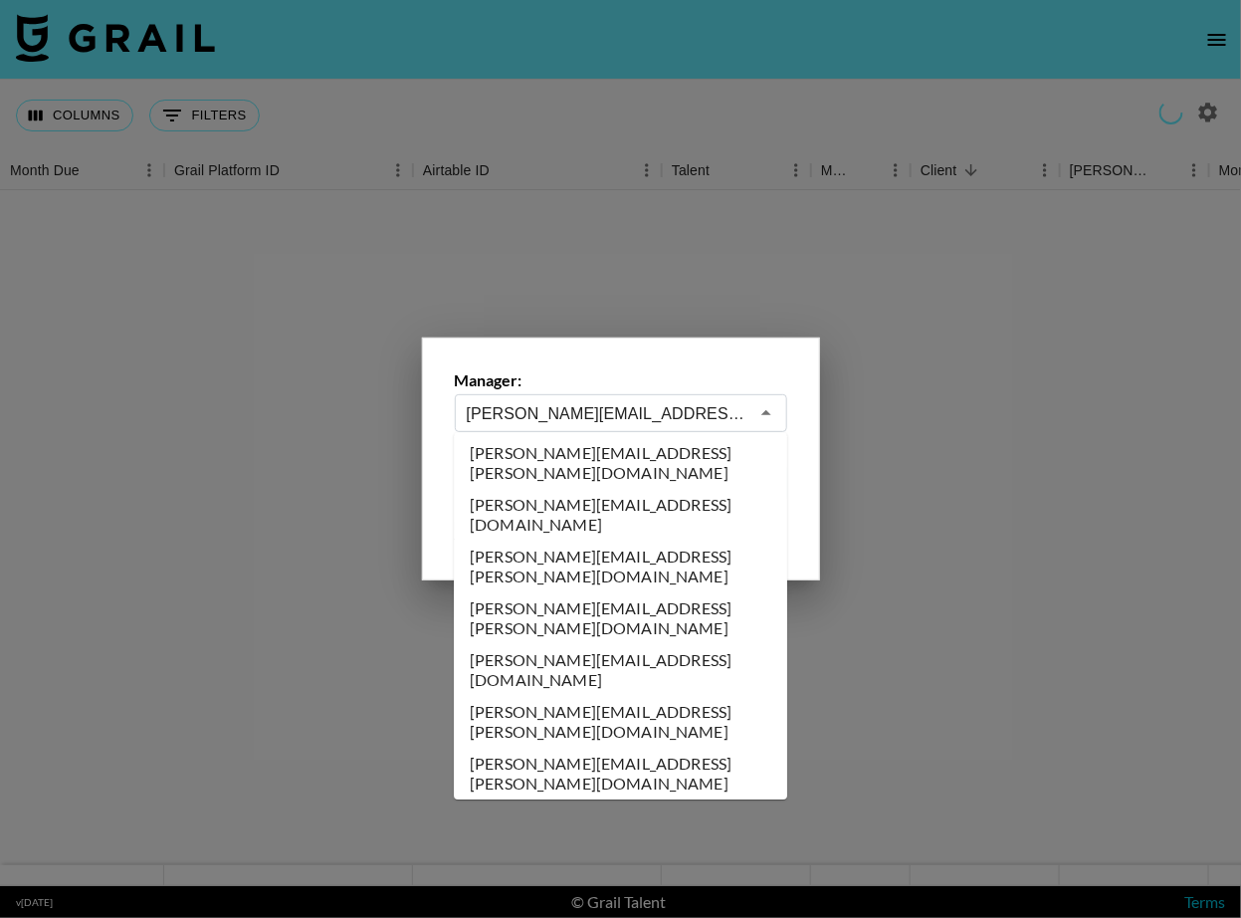
type input "[EMAIL_ADDRESS][DOMAIN_NAME]"
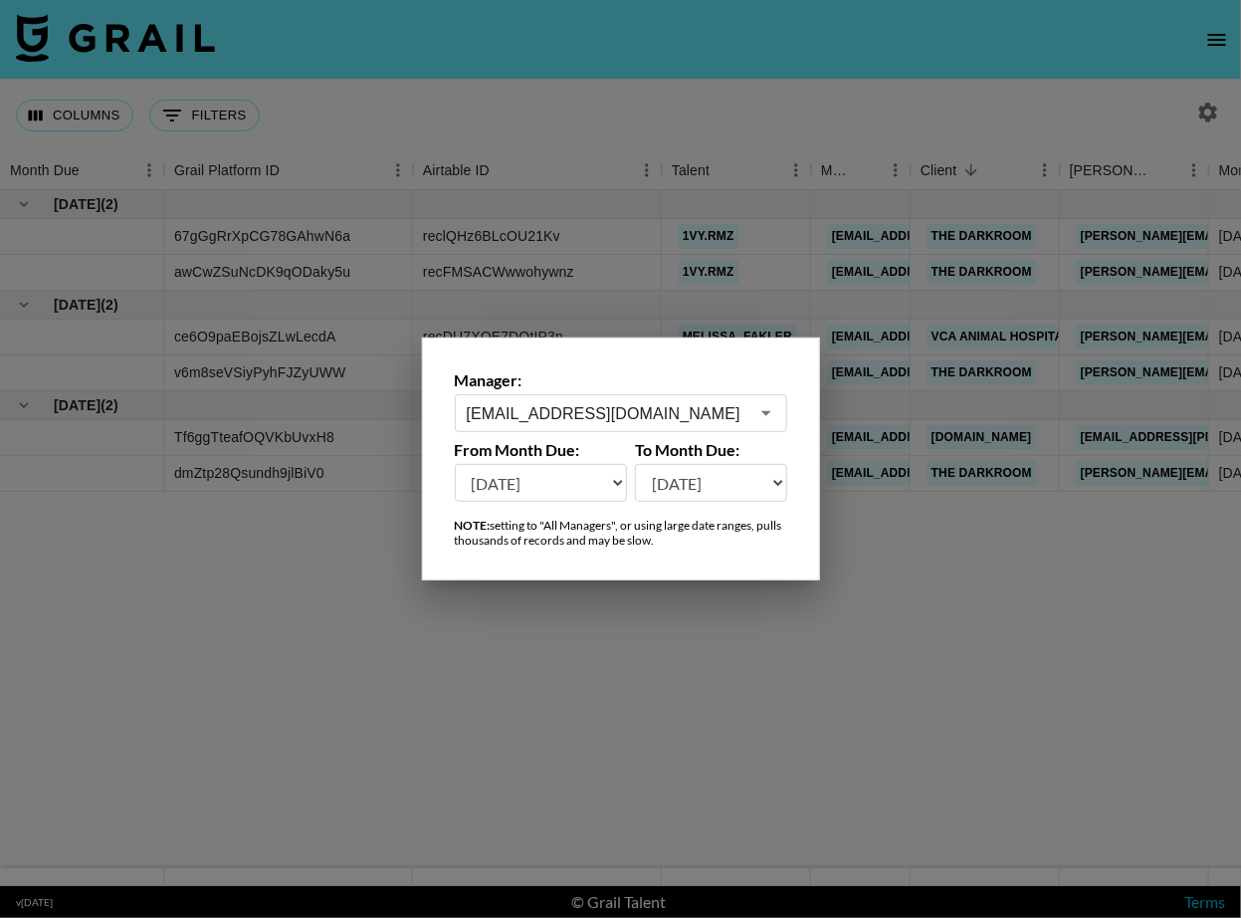
click at [811, 211] on div at bounding box center [620, 459] width 1241 height 918
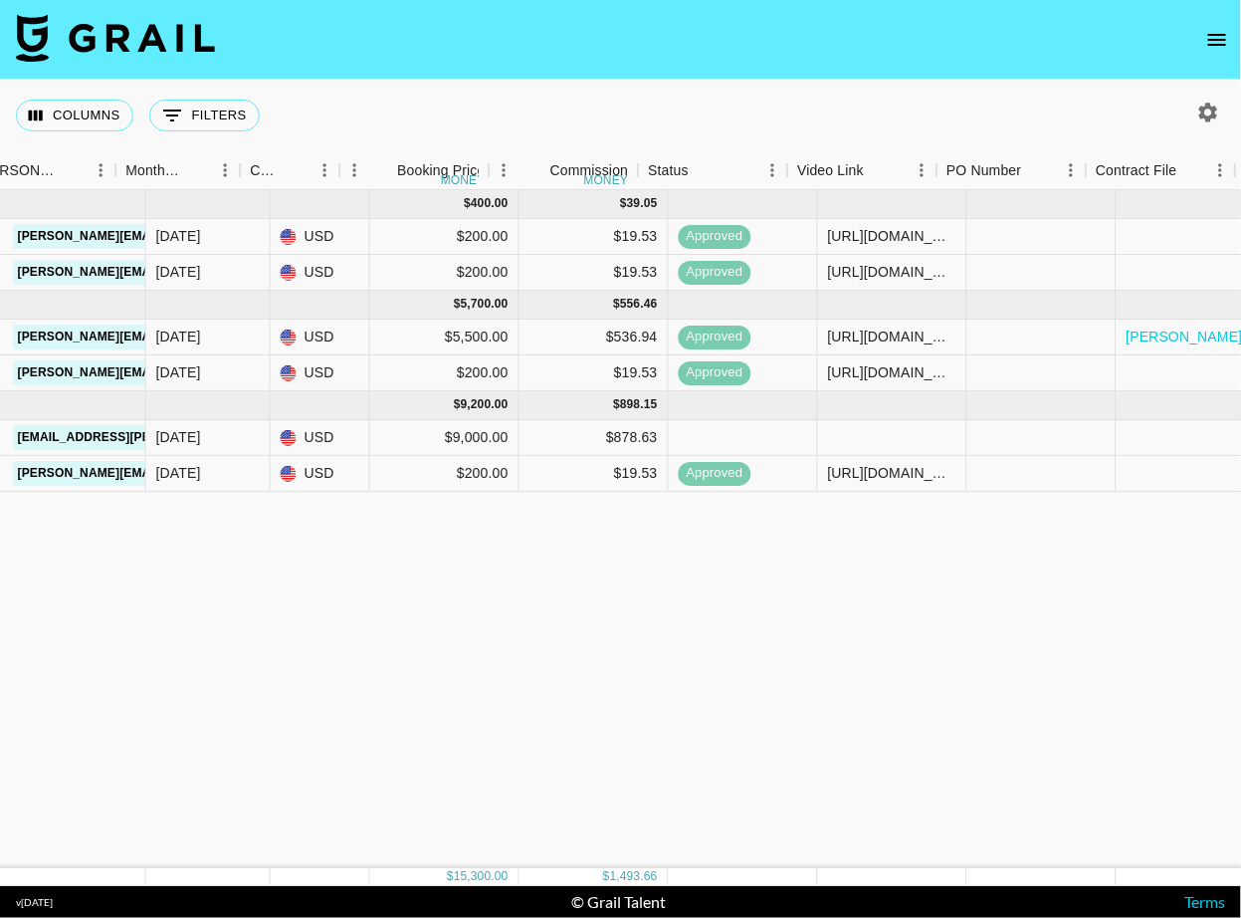
scroll to position [0, 1614]
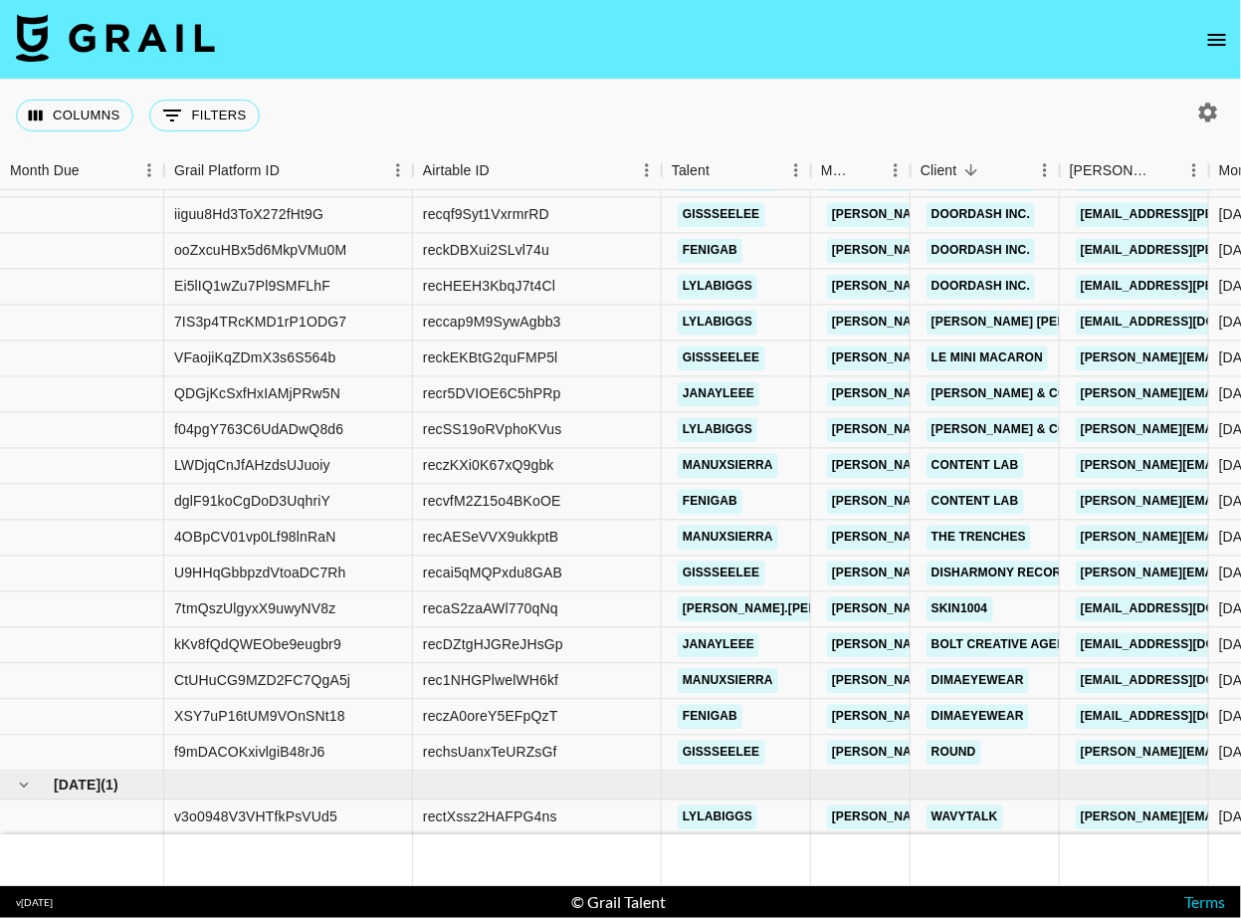
scroll to position [1247, 0]
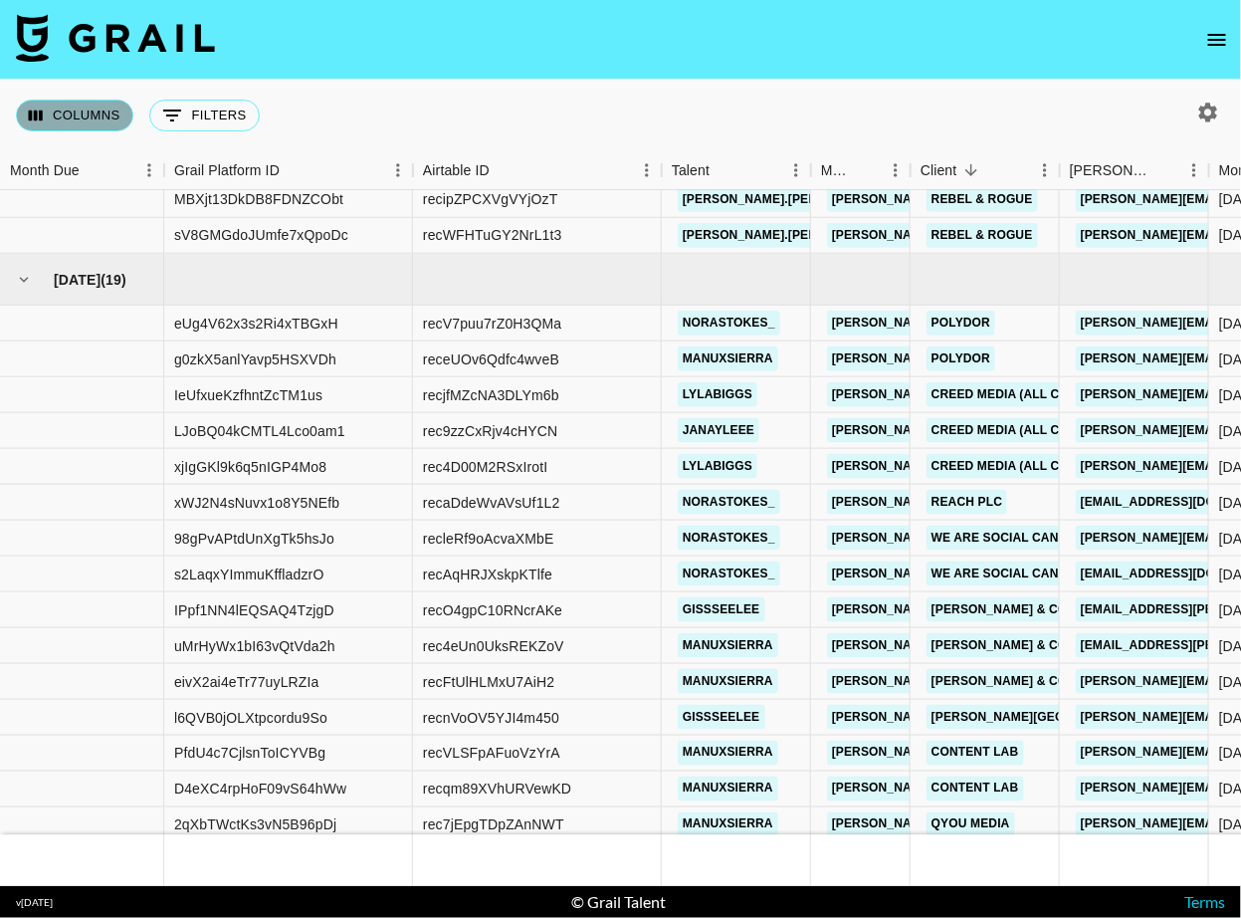
click at [95, 108] on button "Columns" at bounding box center [74, 116] width 117 height 32
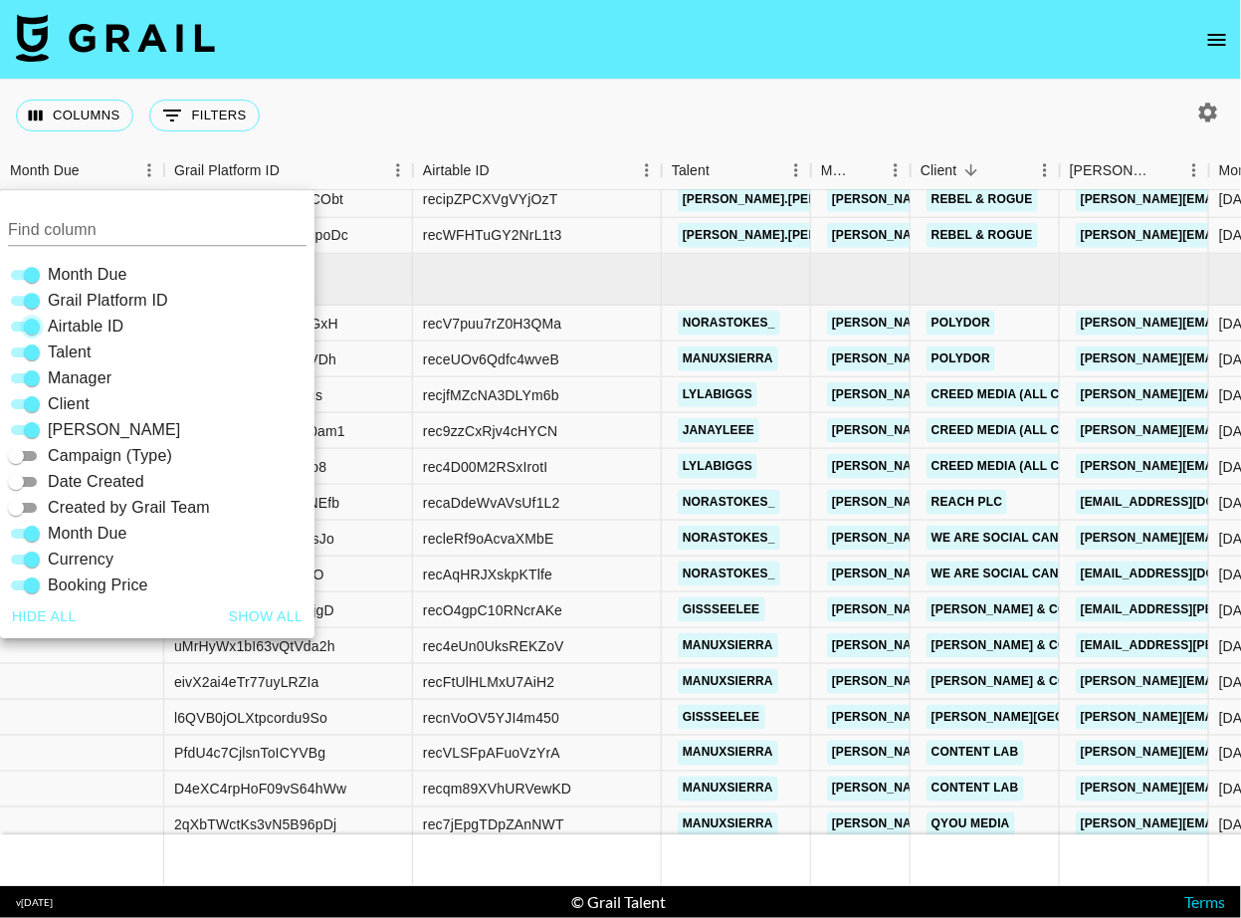
click at [26, 314] on input "Airtable ID" at bounding box center [32, 326] width 72 height 24
checkbox input "false"
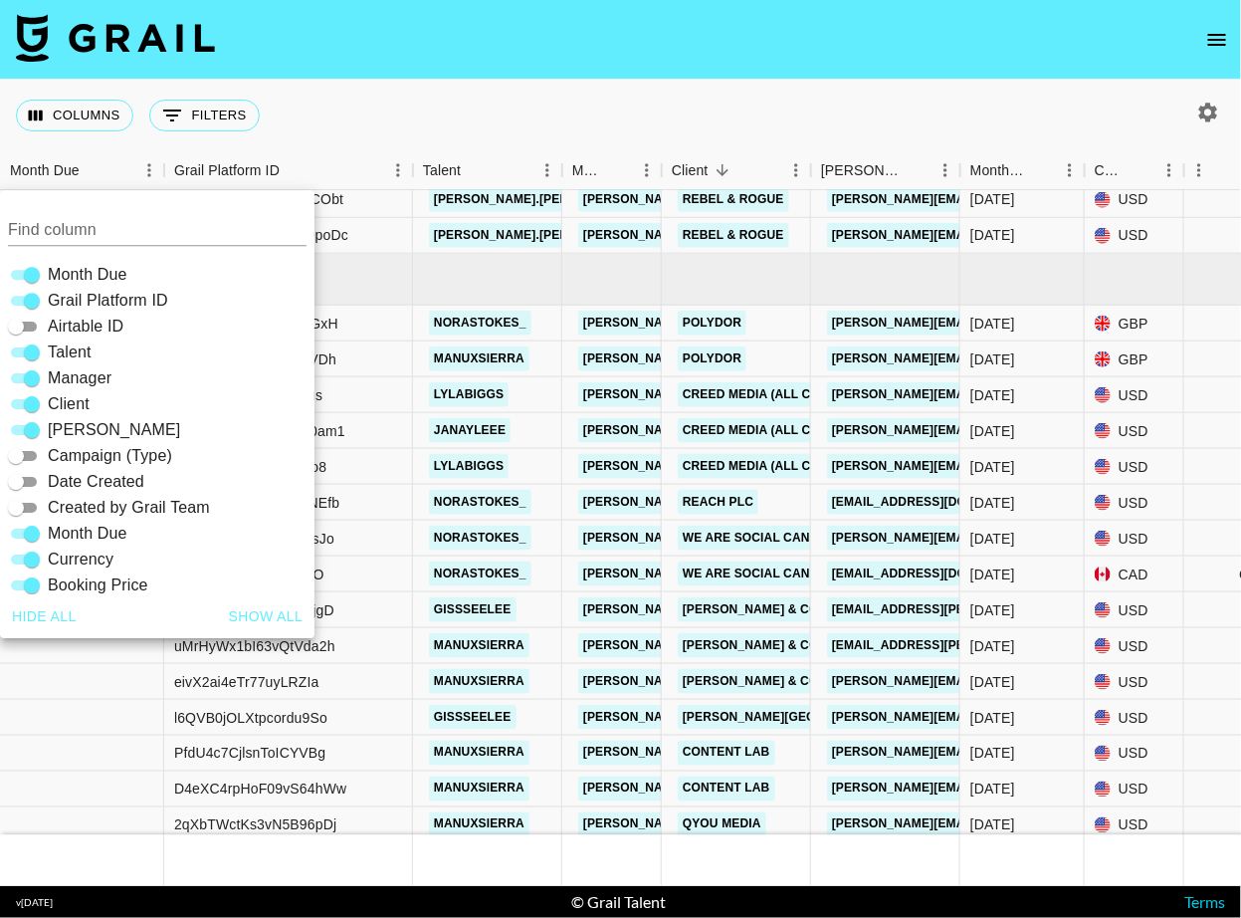
click at [28, 294] on input "Grail Platform ID" at bounding box center [32, 301] width 72 height 24
checkbox input "false"
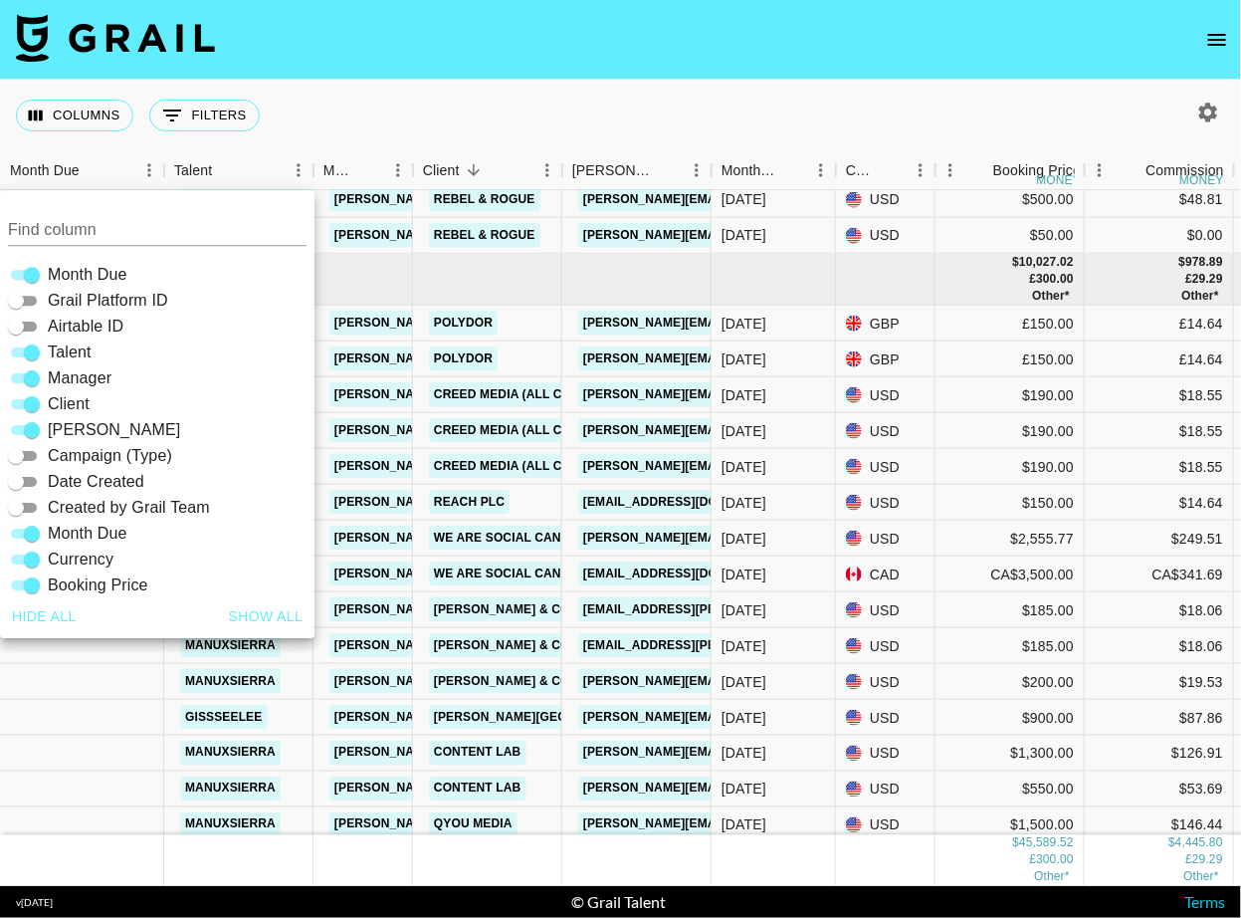
click at [288, 110] on div "Columns 0 Filters + Booking" at bounding box center [620, 116] width 1241 height 72
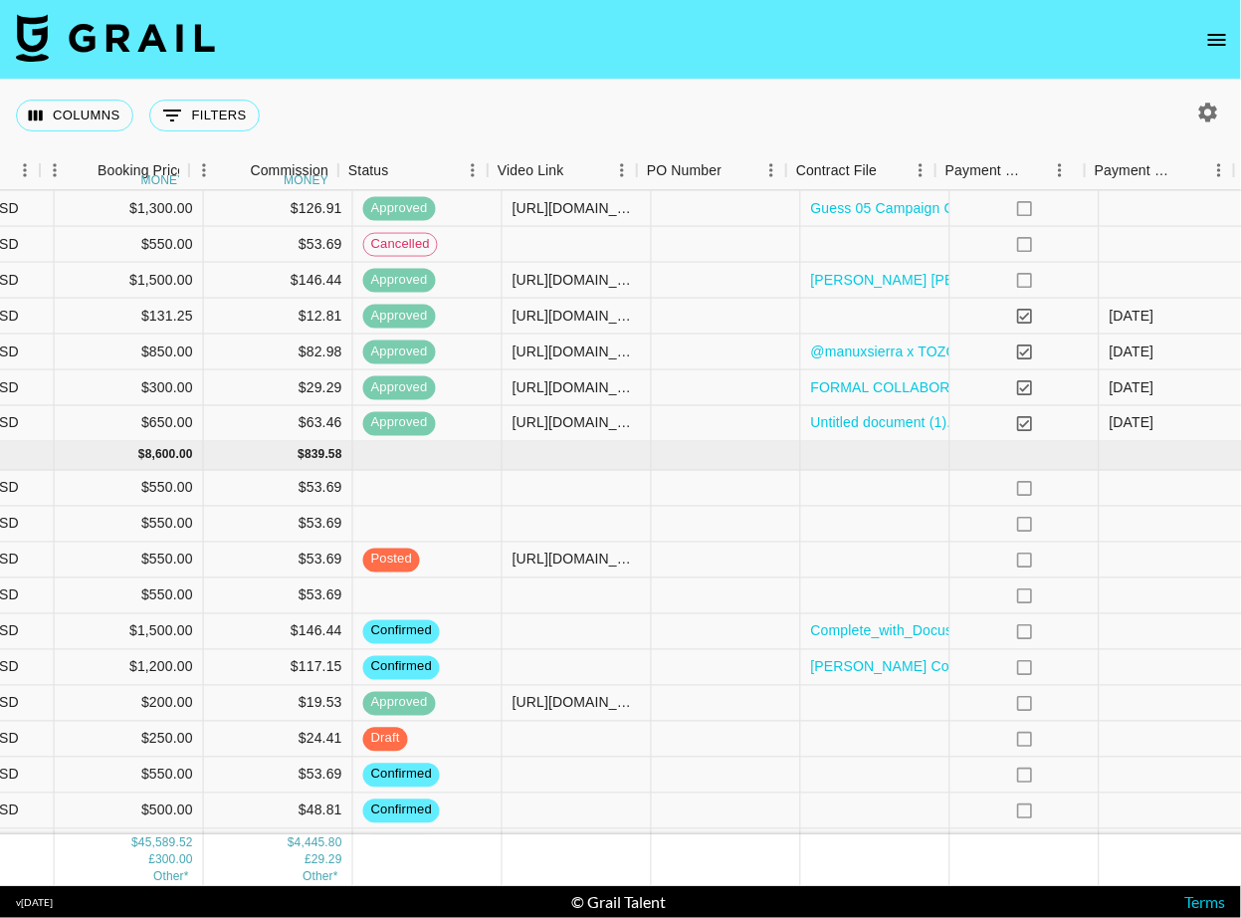
scroll to position [1792, 1035]
